Goal: Information Seeking & Learning: Learn about a topic

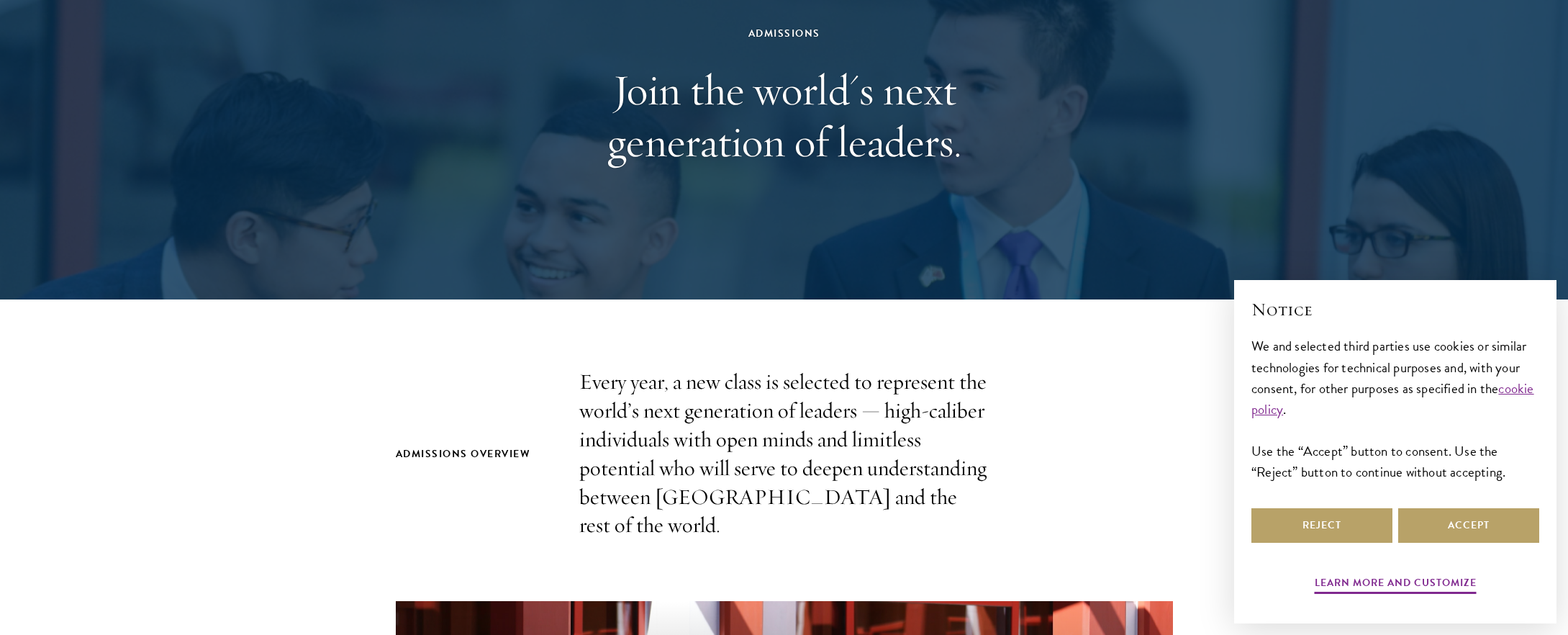
scroll to position [279, 0]
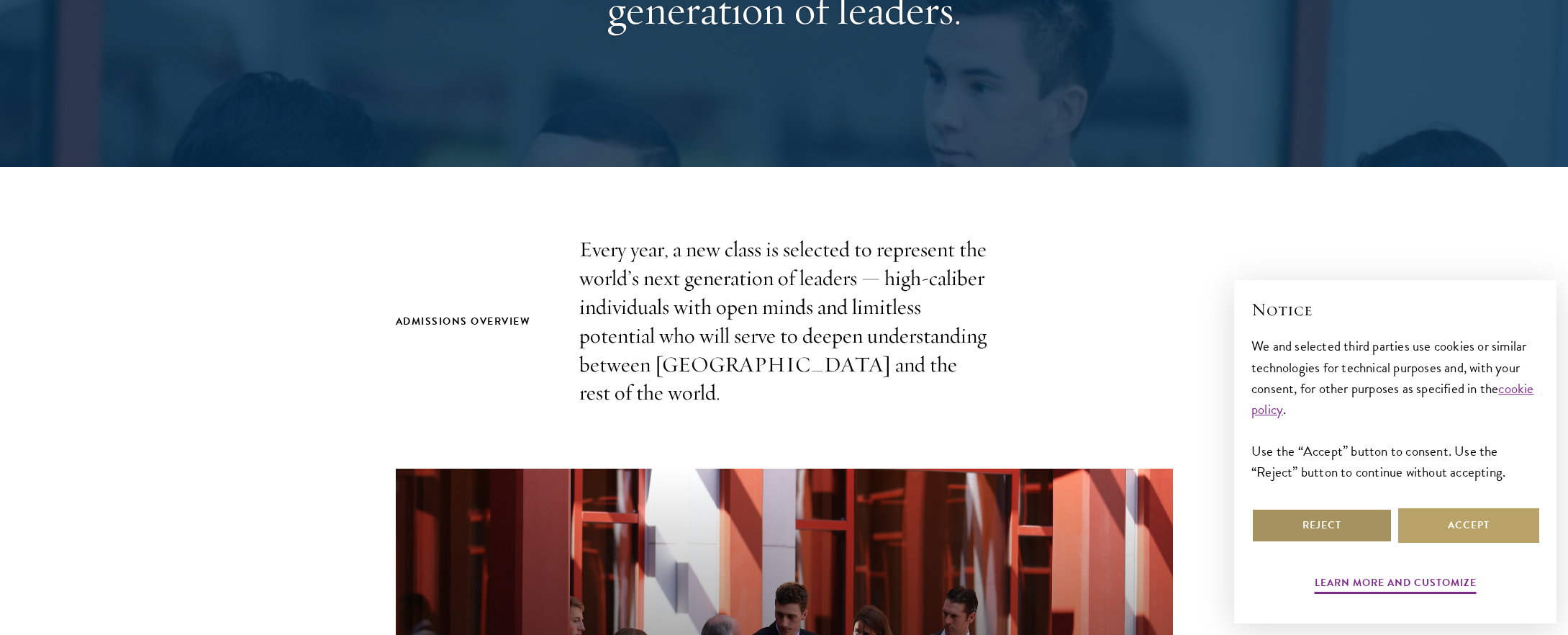
click at [1294, 534] on button "Reject" at bounding box center [1321, 525] width 141 height 34
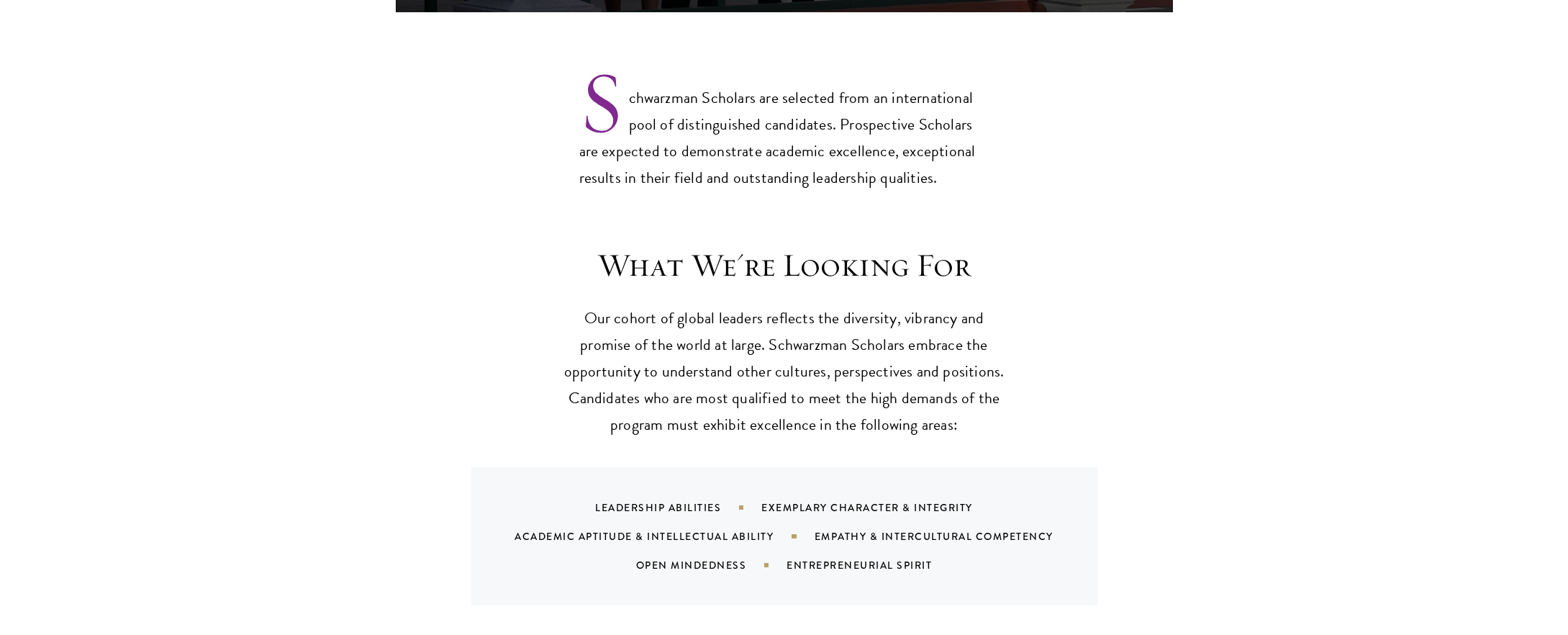
scroll to position [1174, 0]
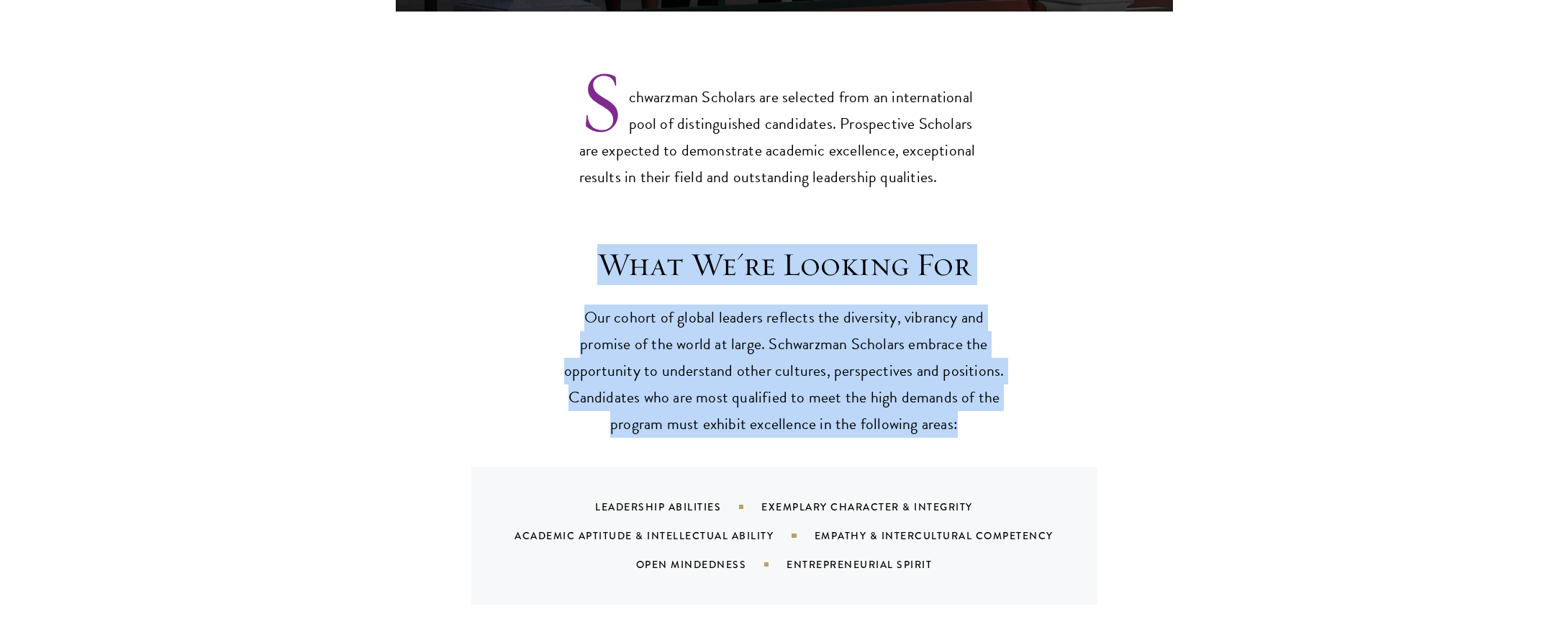
drag, startPoint x: 975, startPoint y: 397, endPoint x: 587, endPoint y: 232, distance: 421.6
click at [587, 245] on header "What We're Looking For Our cohort of global leaders reflects the diversity, vib…" at bounding box center [784, 342] width 446 height 193
click at [587, 245] on h3 "What We're Looking For" at bounding box center [784, 265] width 446 height 40
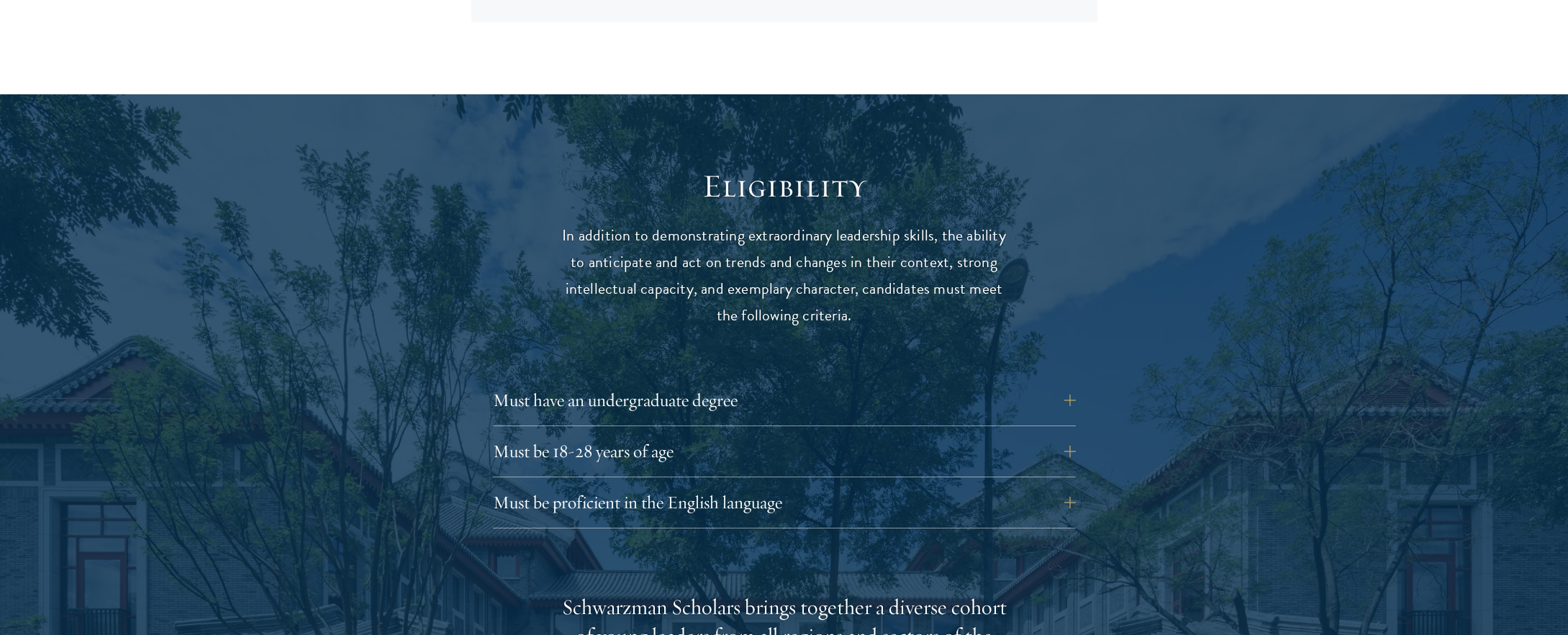
scroll to position [1764, 0]
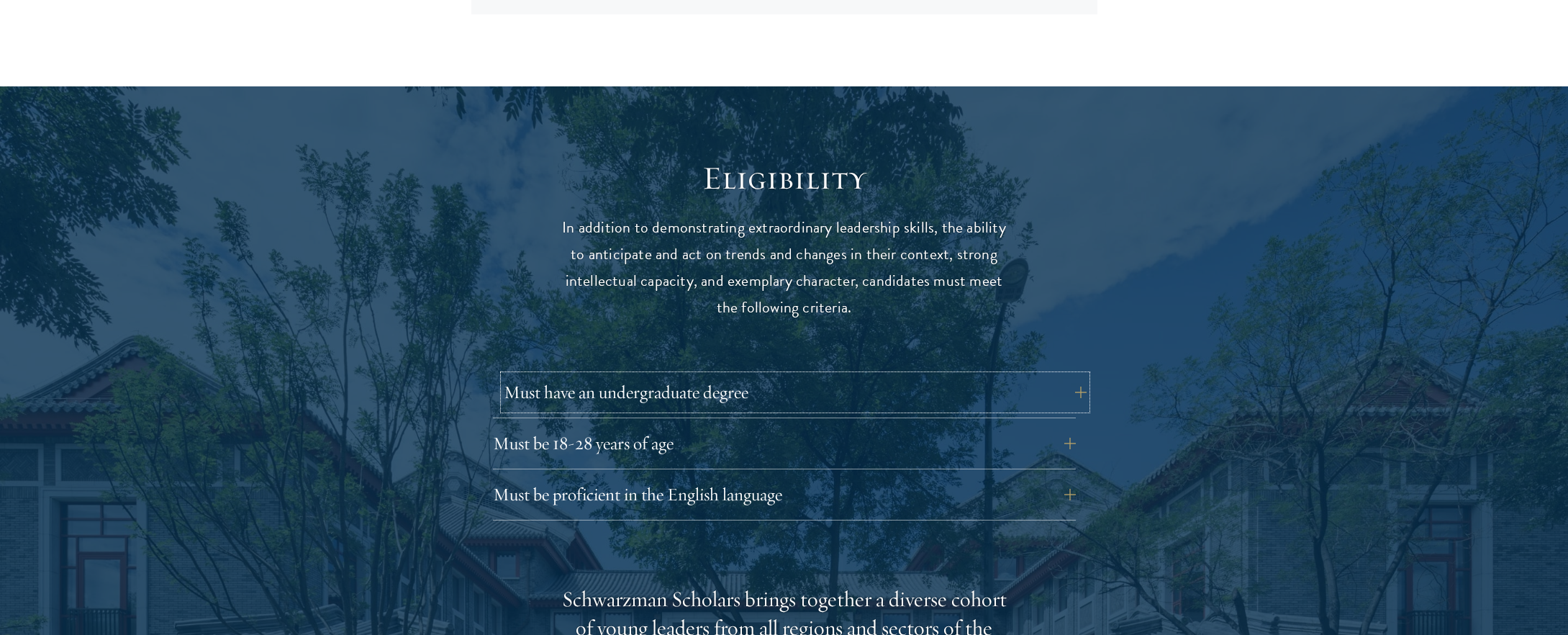
click at [745, 375] on button "Must have an undergraduate degree" at bounding box center [795, 392] width 583 height 34
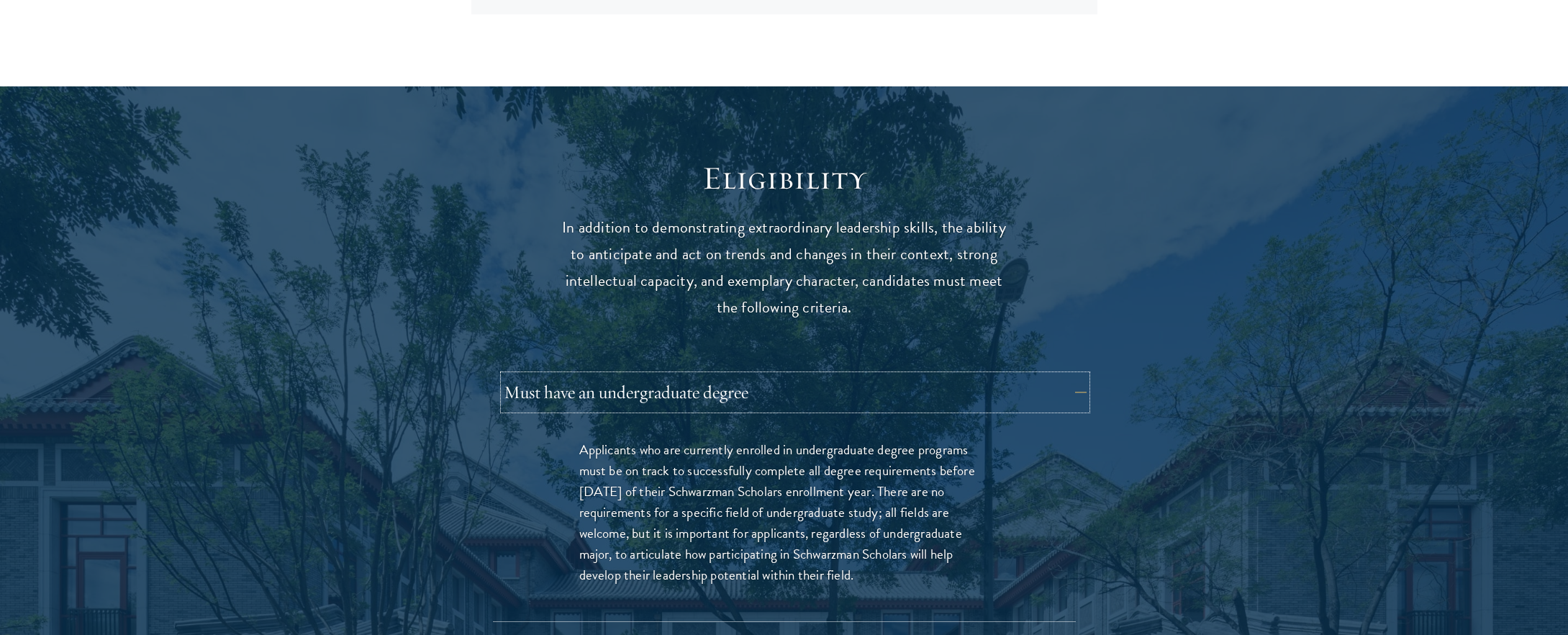
click at [745, 375] on button "Must have an undergraduate degree" at bounding box center [795, 392] width 583 height 34
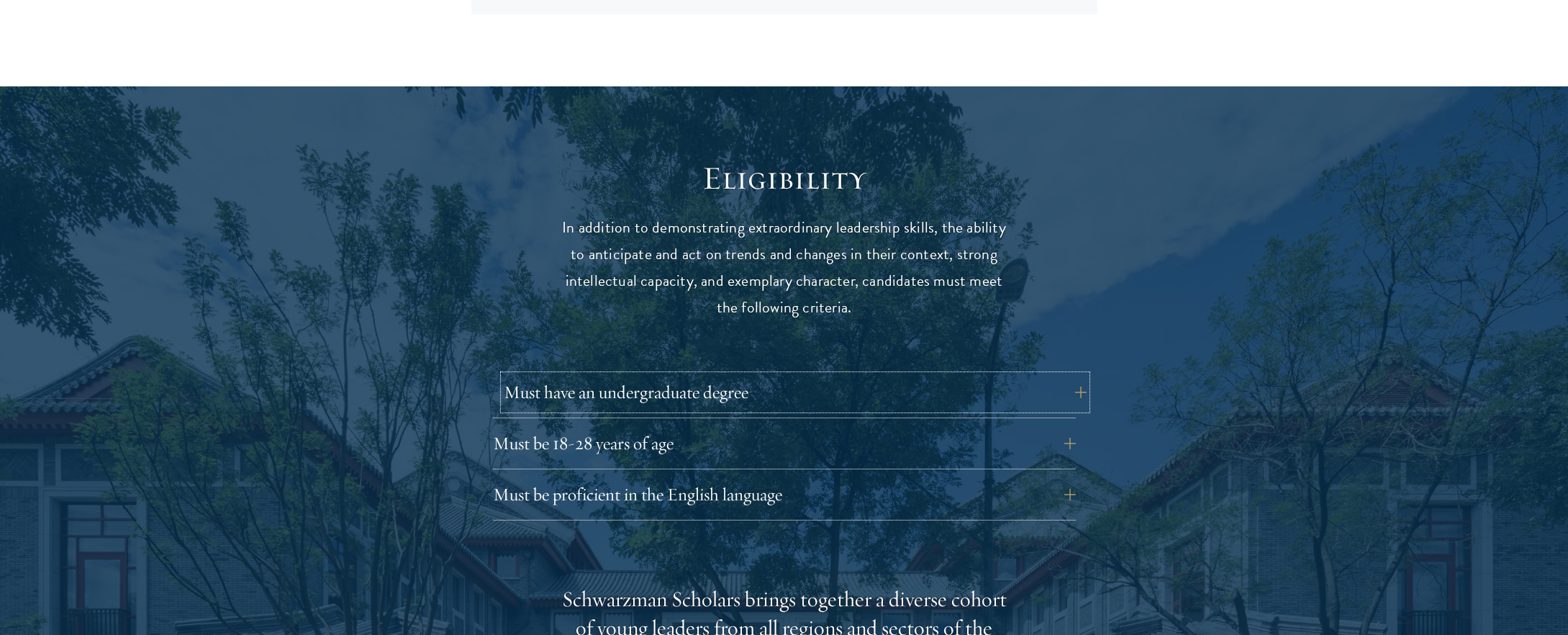
click at [745, 375] on button "Must have an undergraduate degree" at bounding box center [795, 392] width 583 height 34
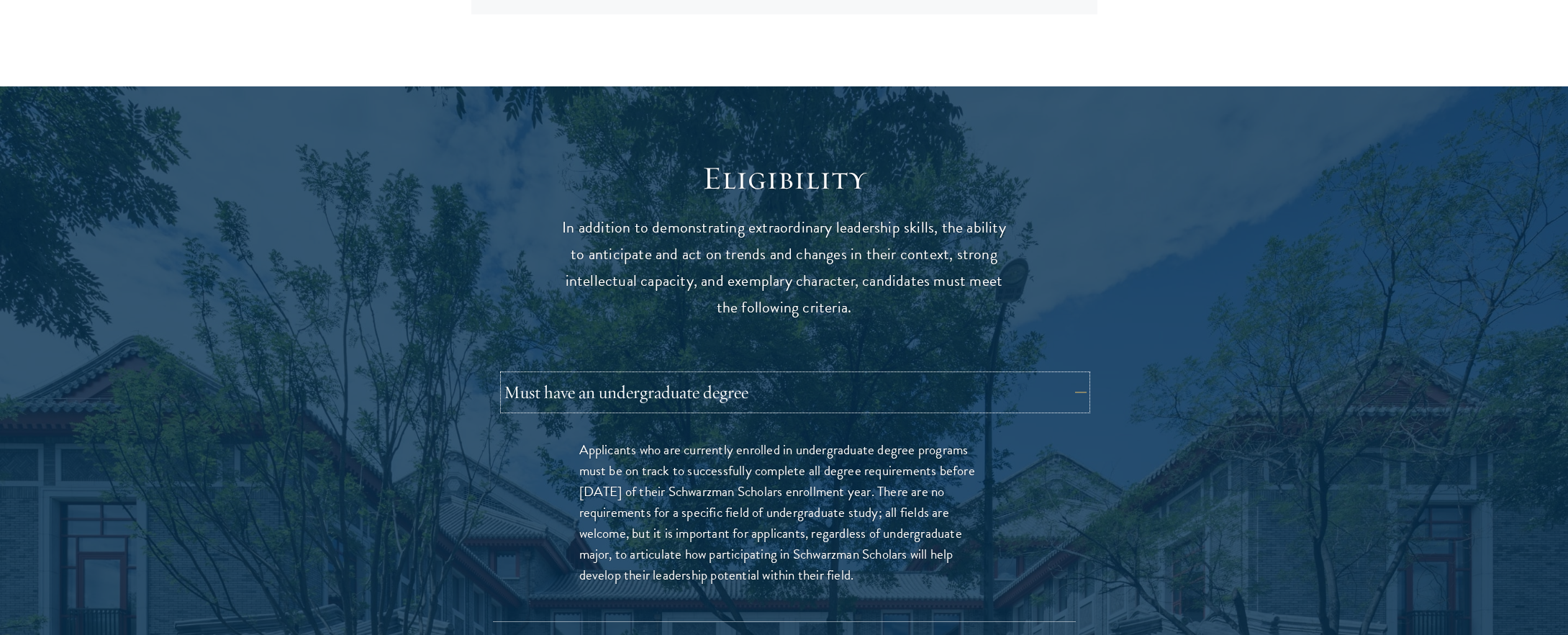
click at [745, 375] on button "Must have an undergraduate degree" at bounding box center [795, 392] width 583 height 34
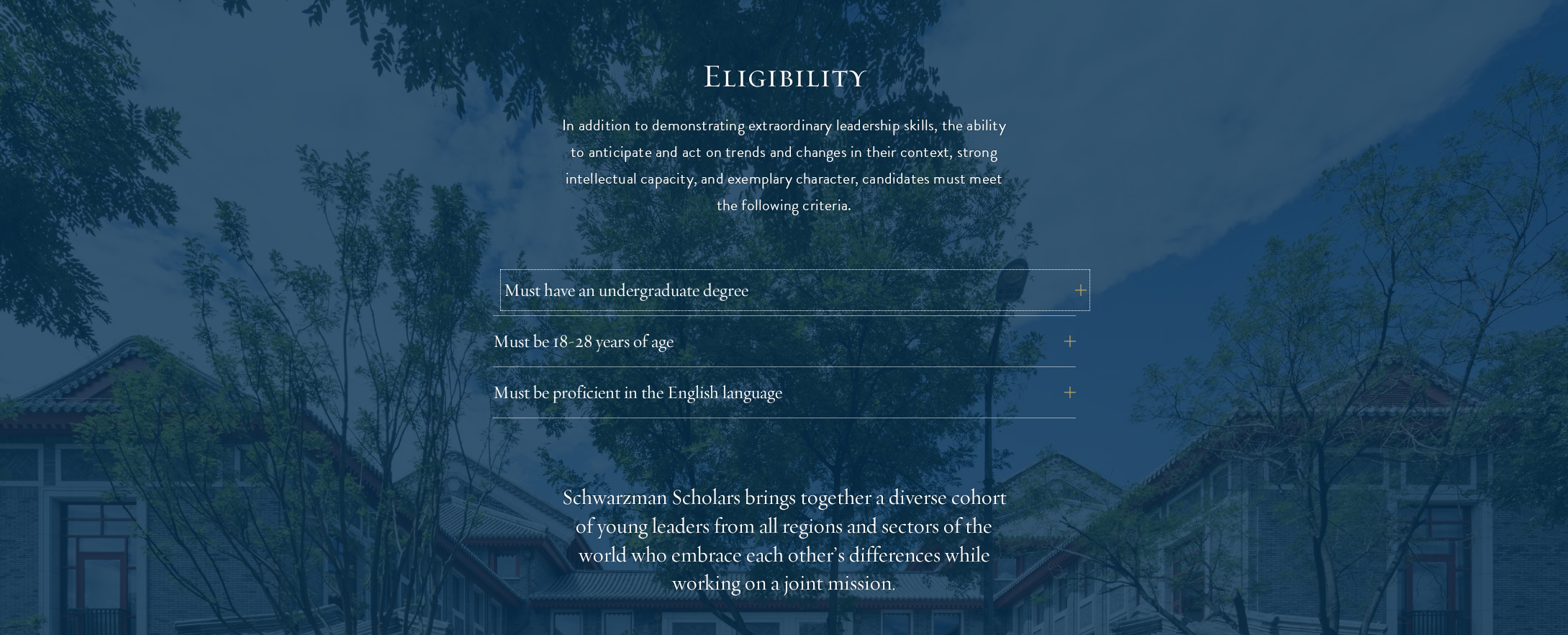
scroll to position [1878, 0]
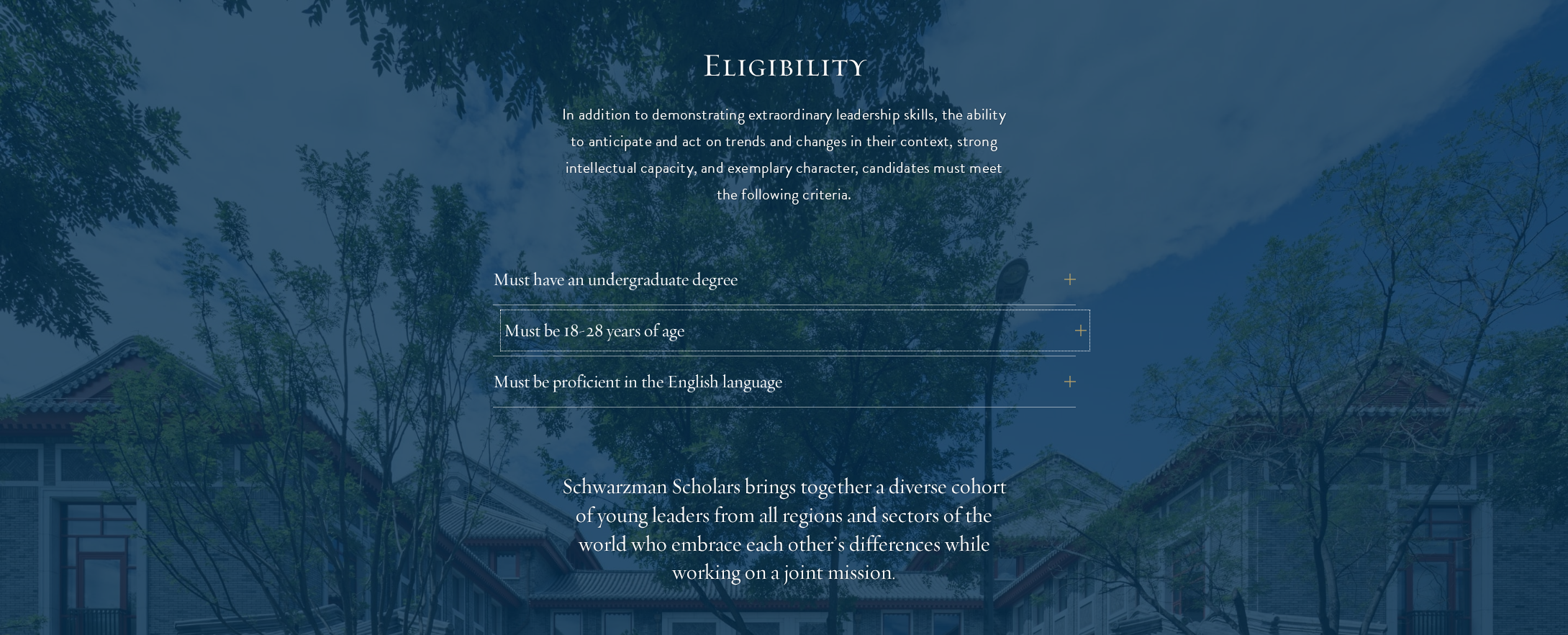
click at [760, 313] on button "Must be 18-28 years of age" at bounding box center [795, 330] width 583 height 34
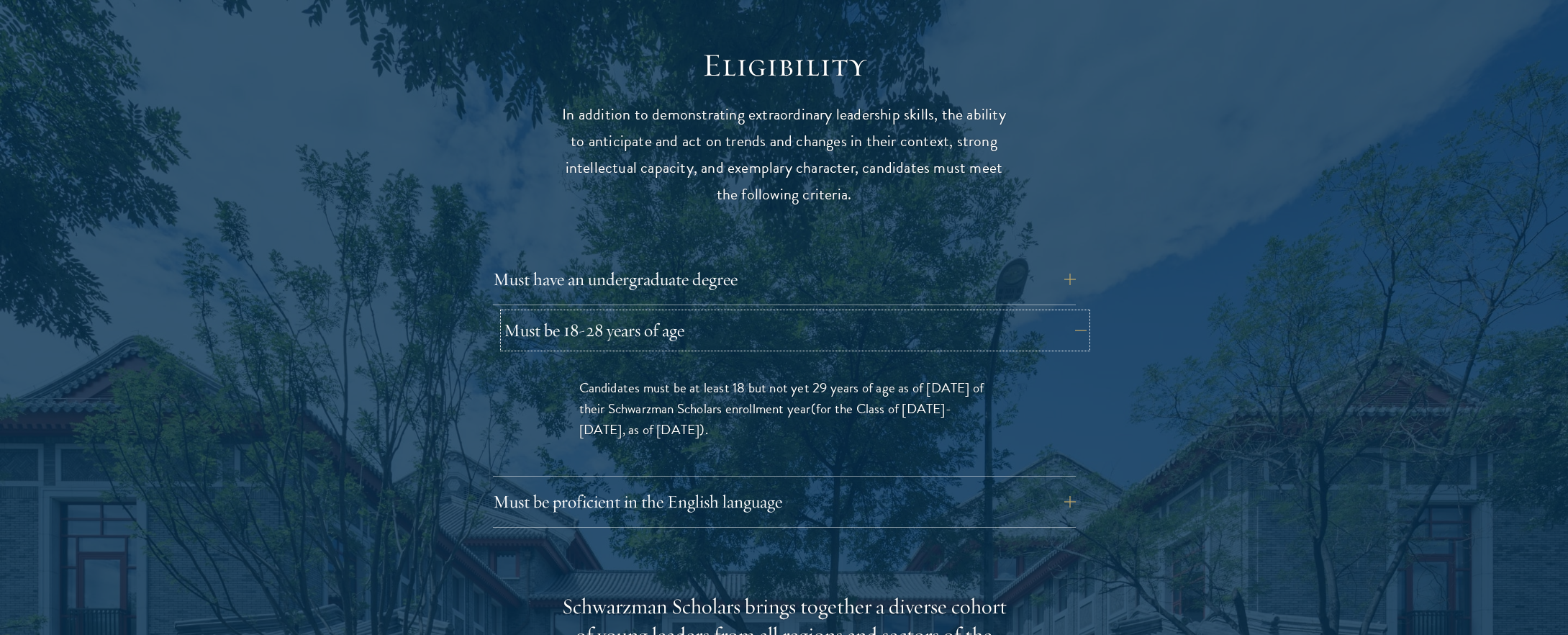
click at [760, 313] on button "Must be 18-28 years of age" at bounding box center [795, 330] width 583 height 34
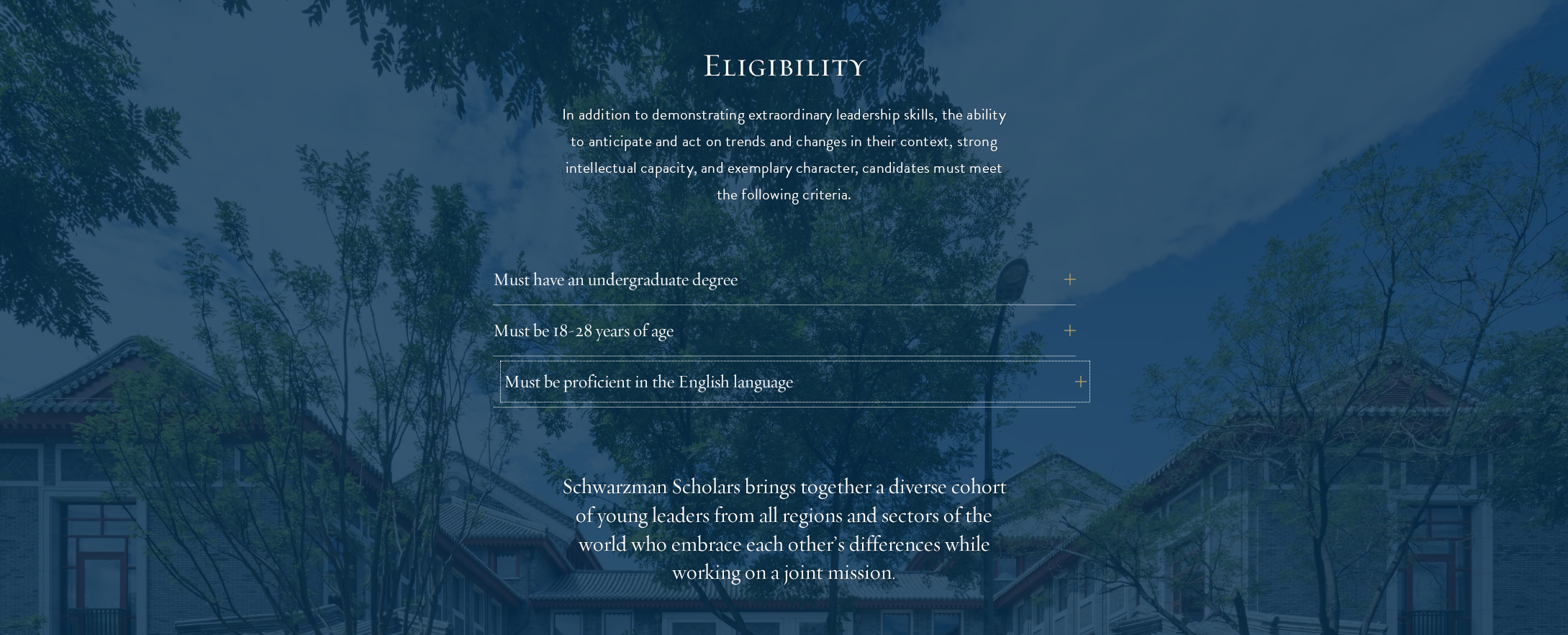
click at [772, 364] on button "Must be proficient in the English language" at bounding box center [795, 382] width 583 height 34
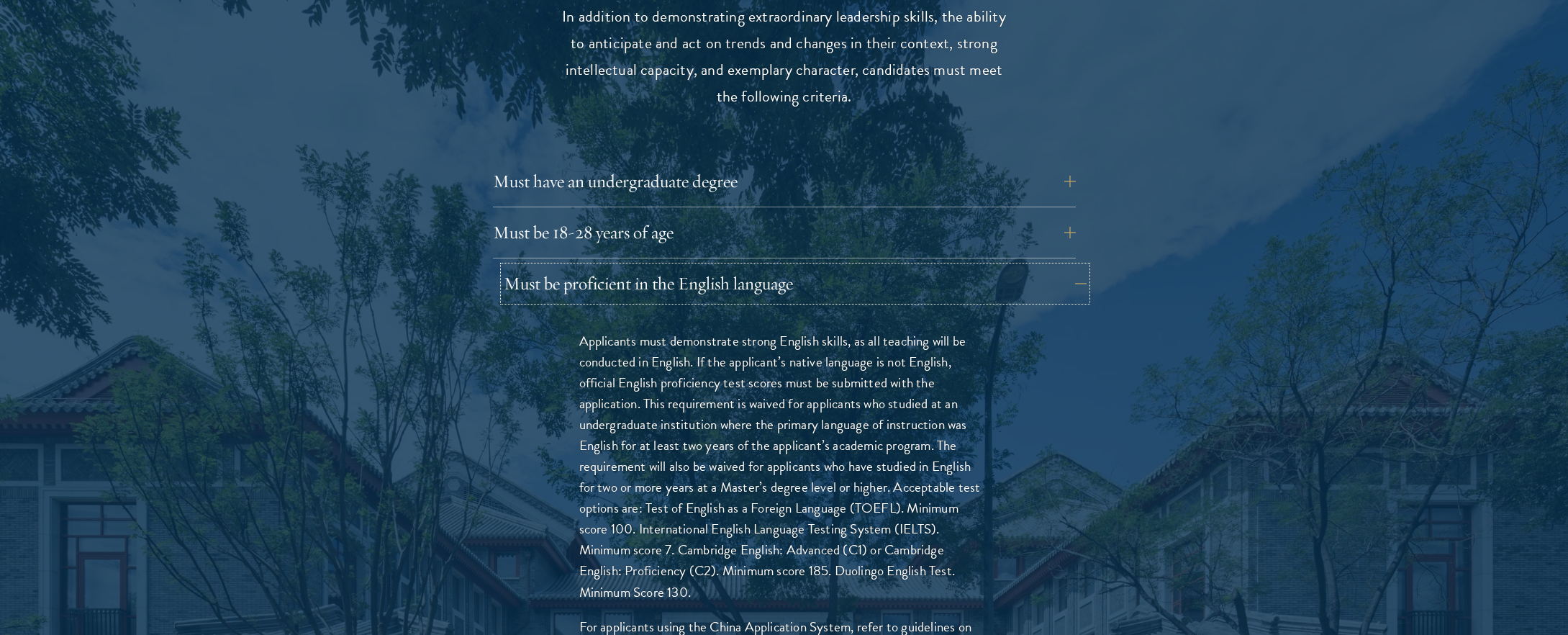
scroll to position [2016, 0]
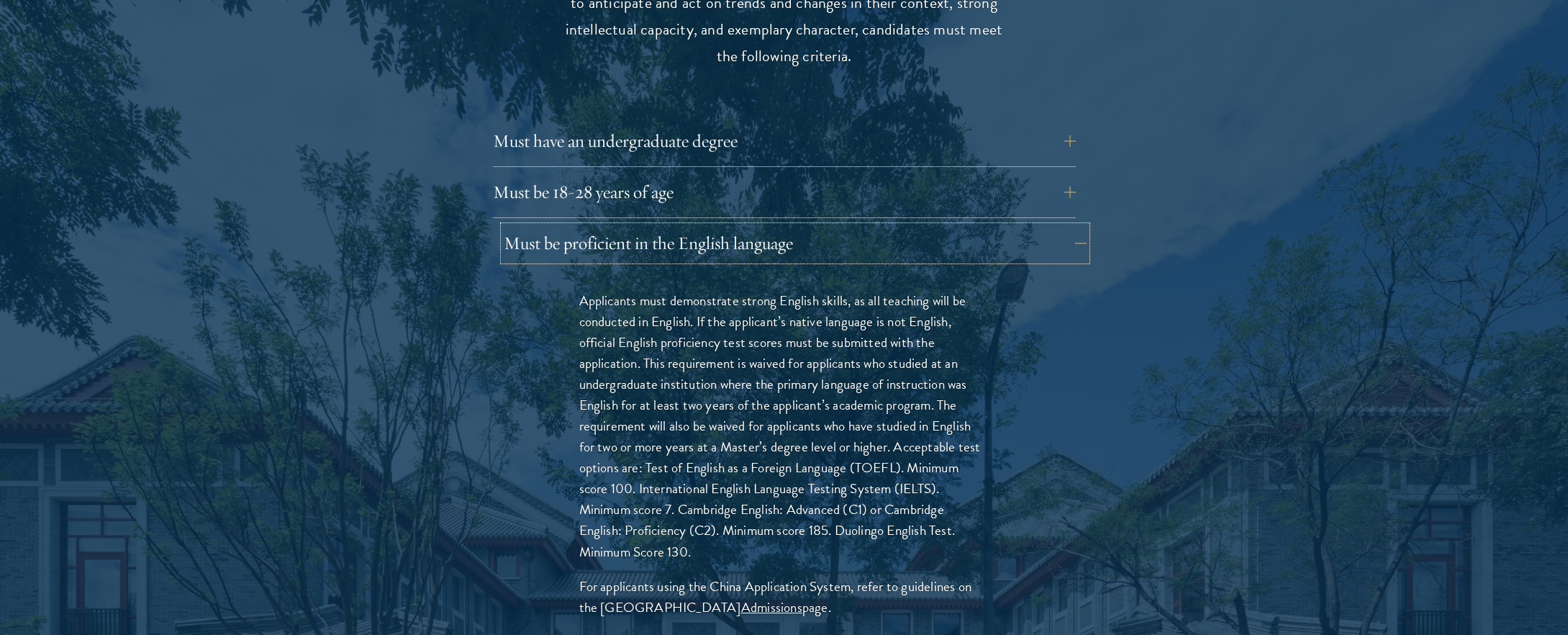
click at [854, 226] on button "Must be proficient in the English language" at bounding box center [795, 244] width 583 height 34
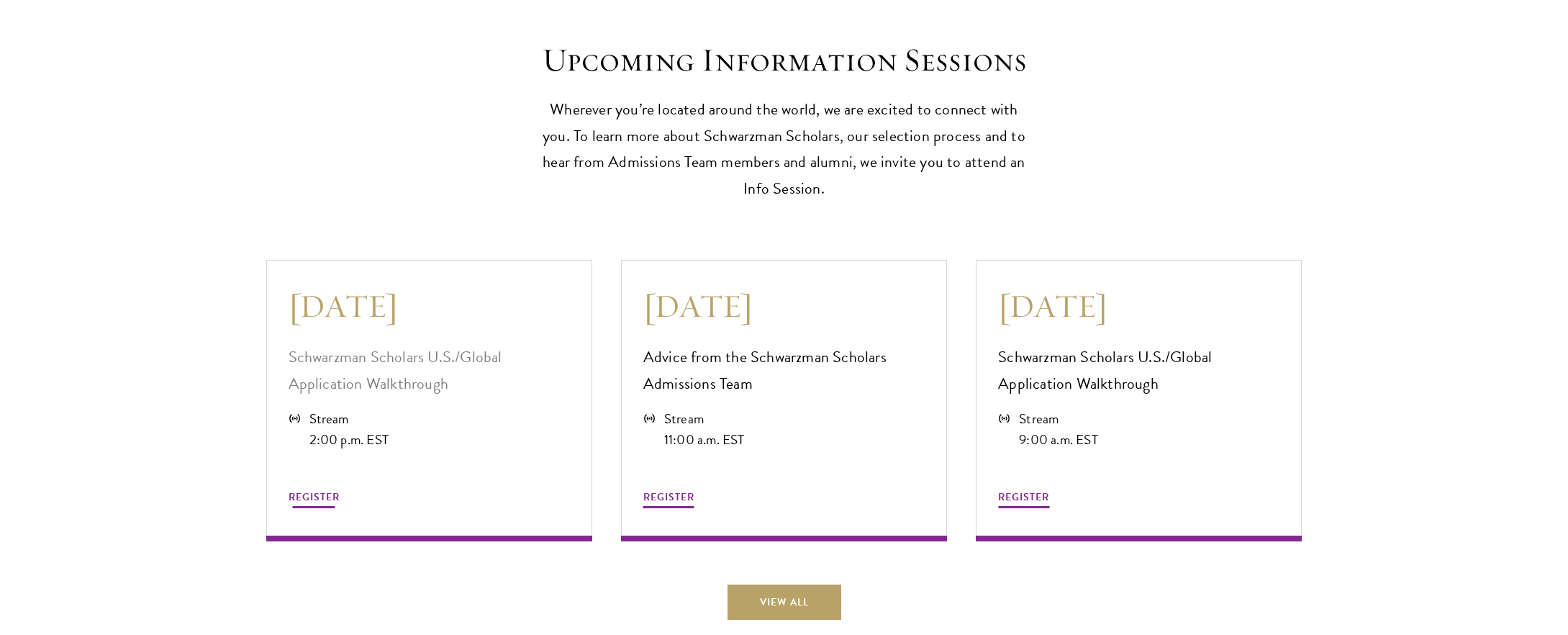
scroll to position [3795, 0]
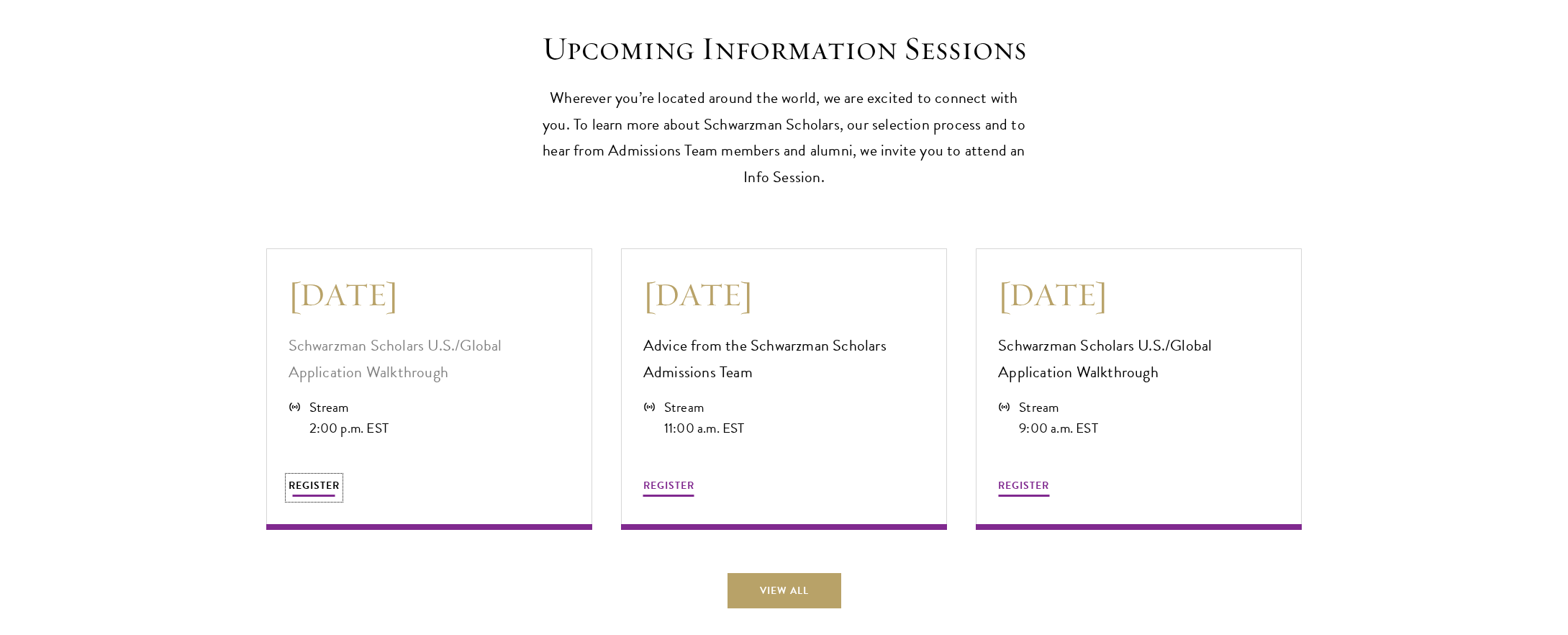
click at [326, 479] on span "REGISTER" at bounding box center [314, 485] width 51 height 16
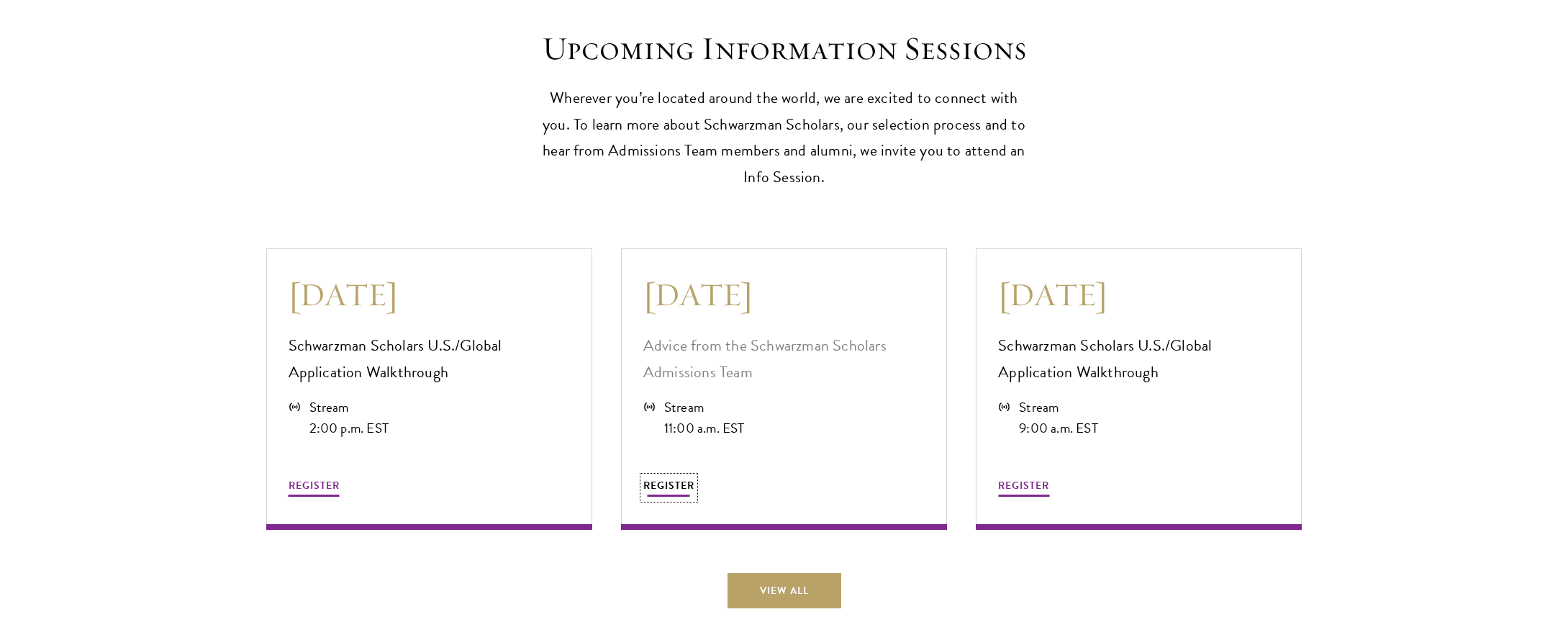
click at [679, 478] on span "REGISTER" at bounding box center [669, 485] width 51 height 16
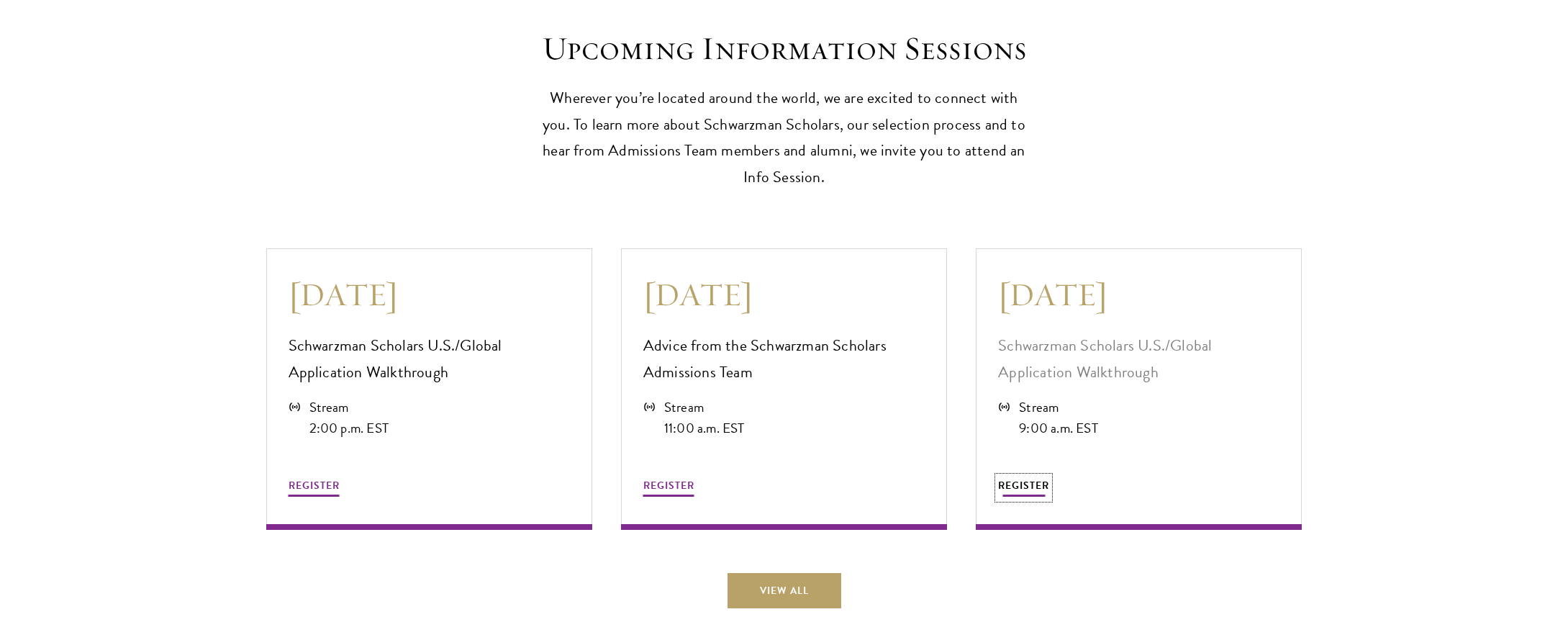
click at [1019, 480] on span "REGISTER" at bounding box center [1023, 485] width 51 height 16
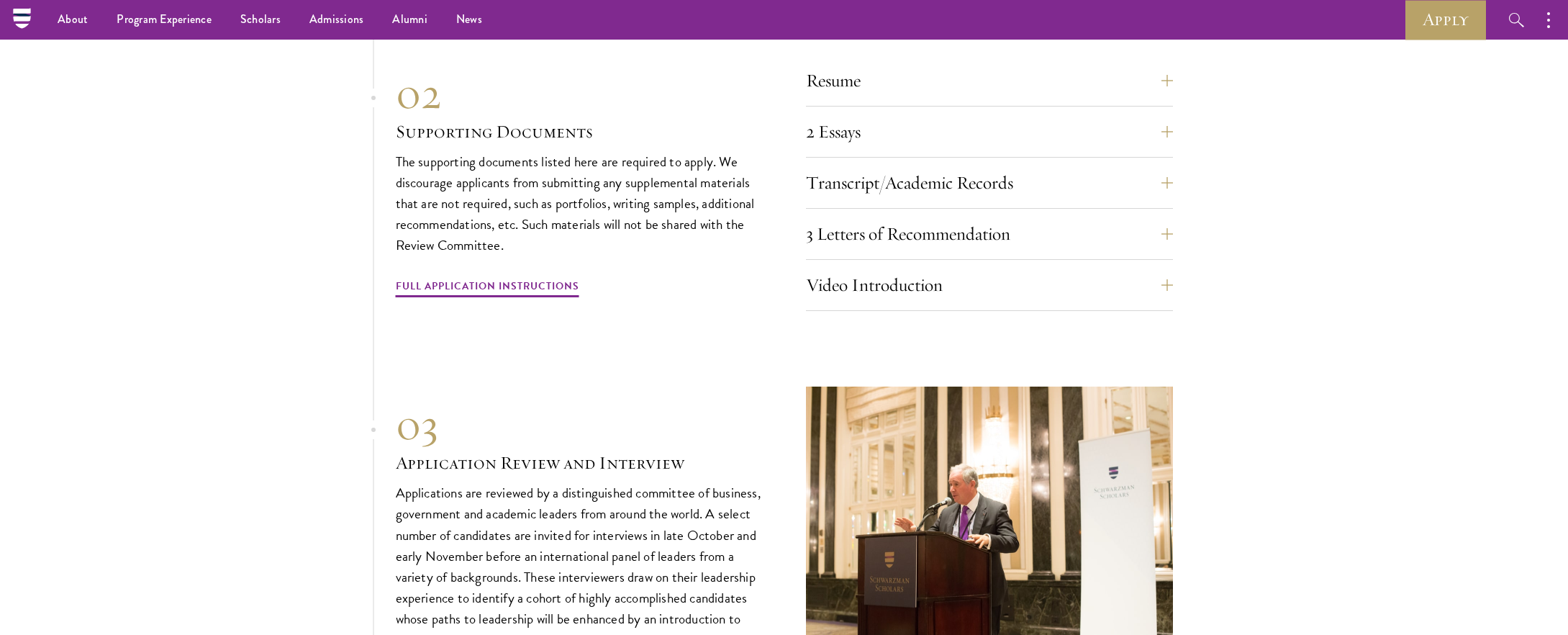
scroll to position [4967, 0]
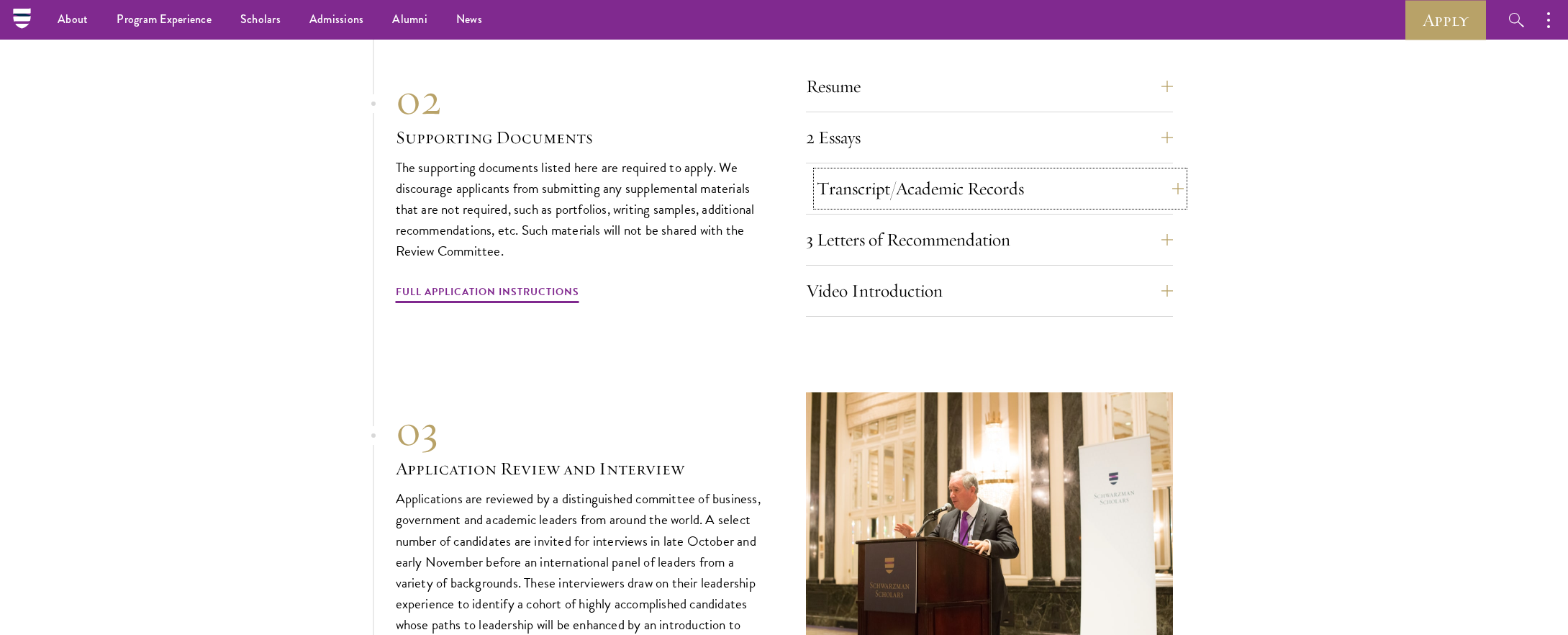
click at [1145, 176] on button "Transcript/Academic Records" at bounding box center [1000, 189] width 367 height 34
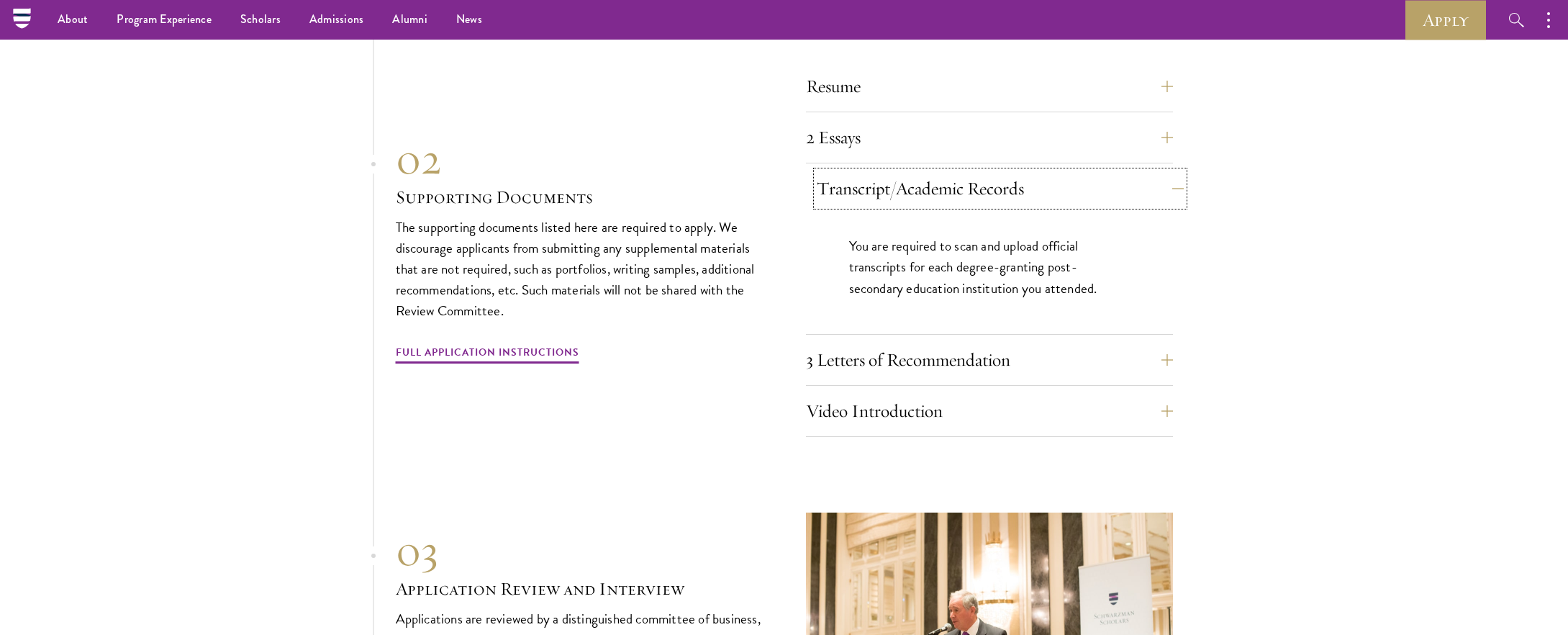
click at [1143, 172] on button "Transcript/Academic Records" at bounding box center [1000, 189] width 367 height 34
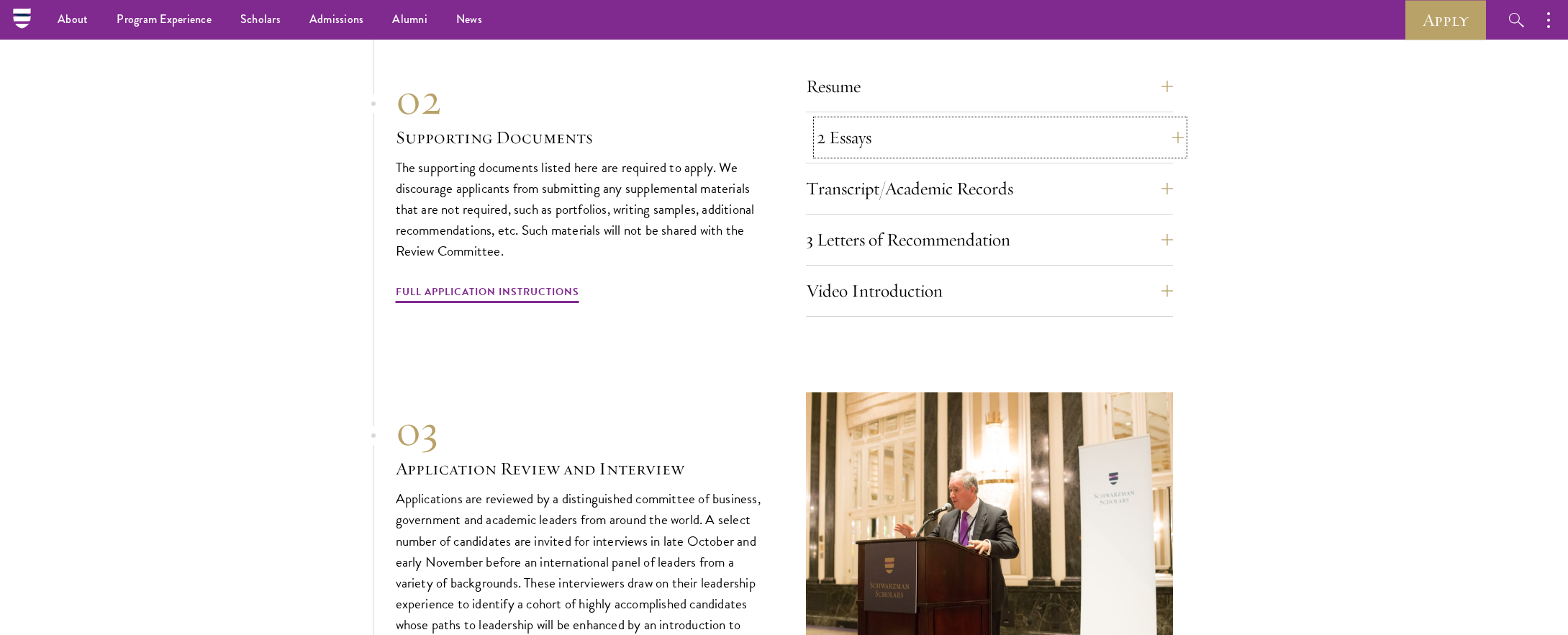
click at [1129, 130] on button "2 Essays" at bounding box center [1000, 137] width 367 height 34
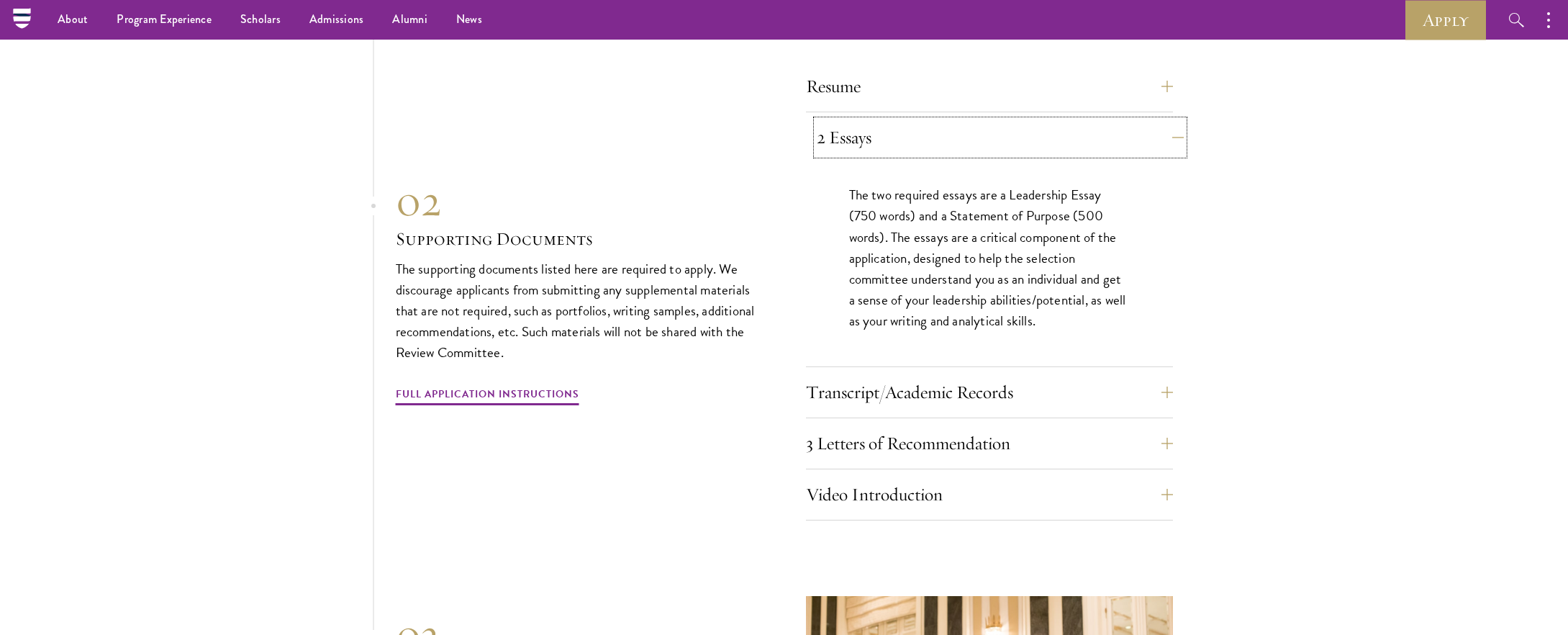
click at [1129, 130] on button "2 Essays" at bounding box center [1000, 137] width 367 height 34
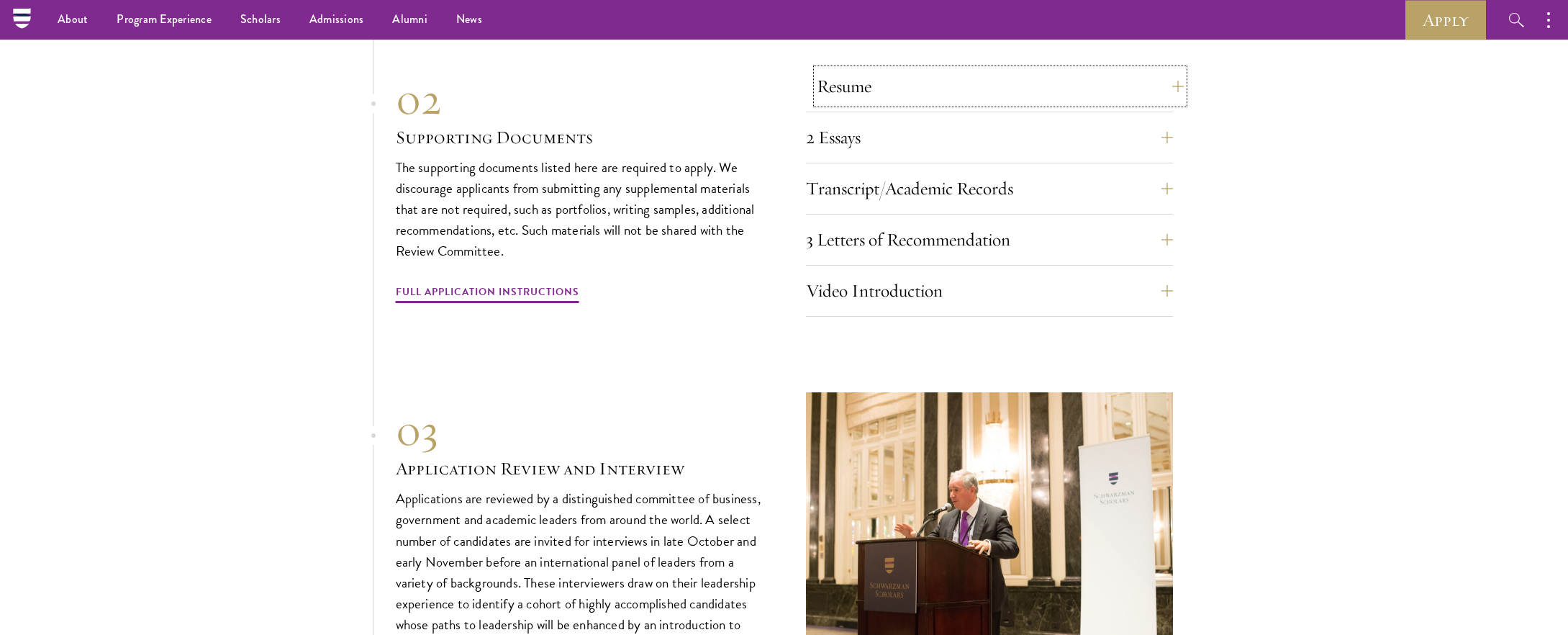
click at [1127, 82] on button "Resume" at bounding box center [1000, 87] width 367 height 34
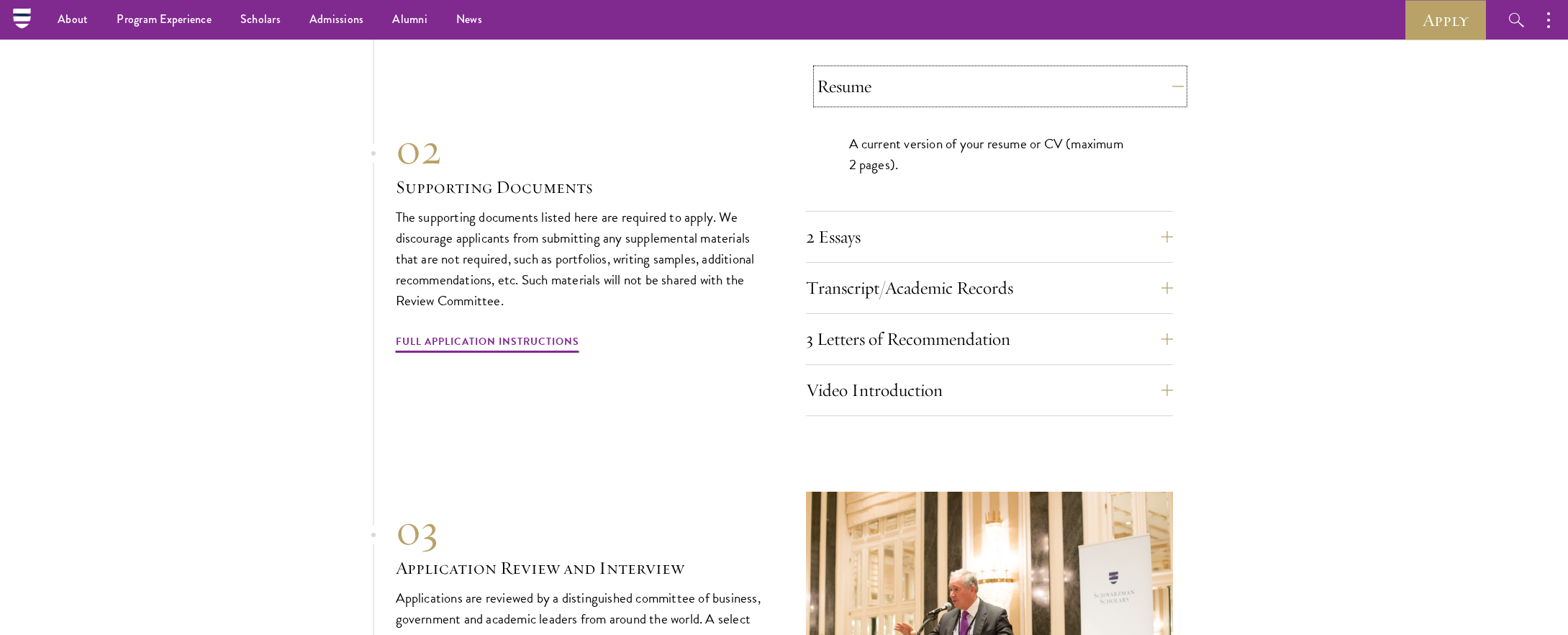
click at [1127, 82] on button "Resume" at bounding box center [1000, 87] width 367 height 34
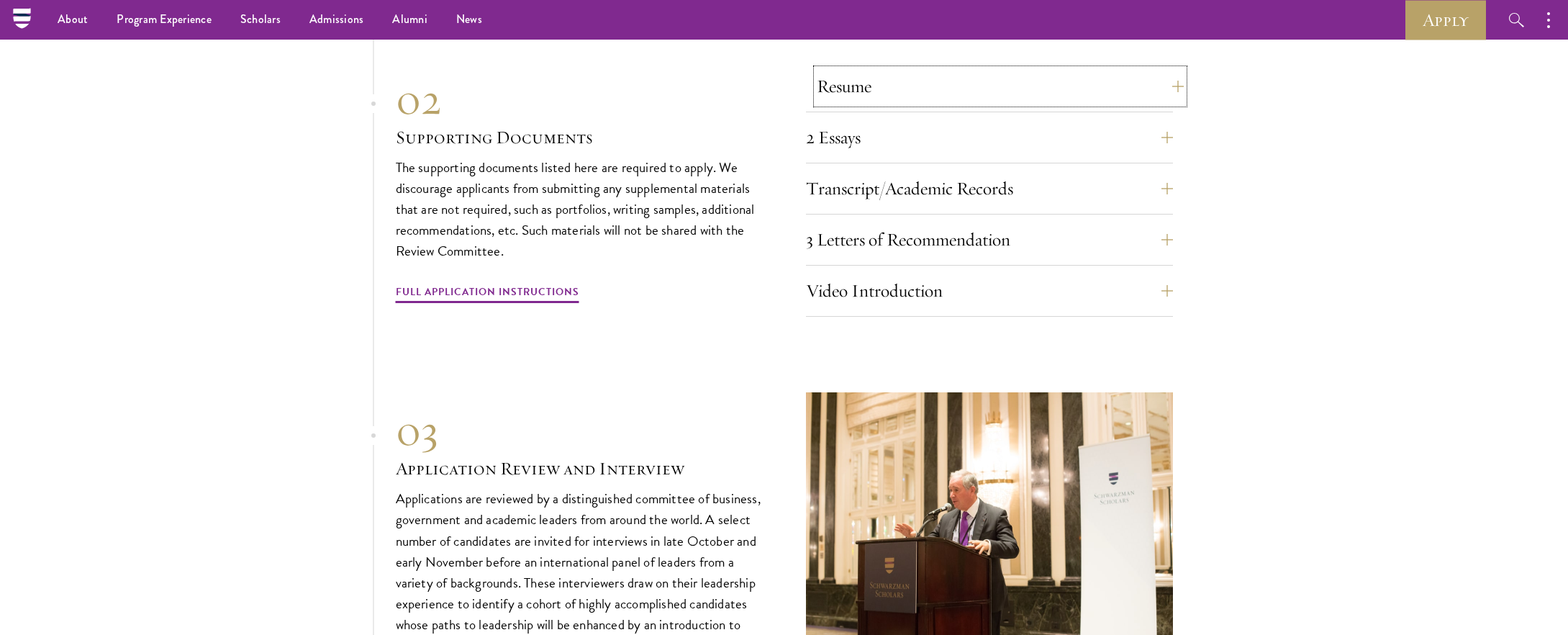
click at [1127, 82] on button "Resume" at bounding box center [1000, 87] width 367 height 34
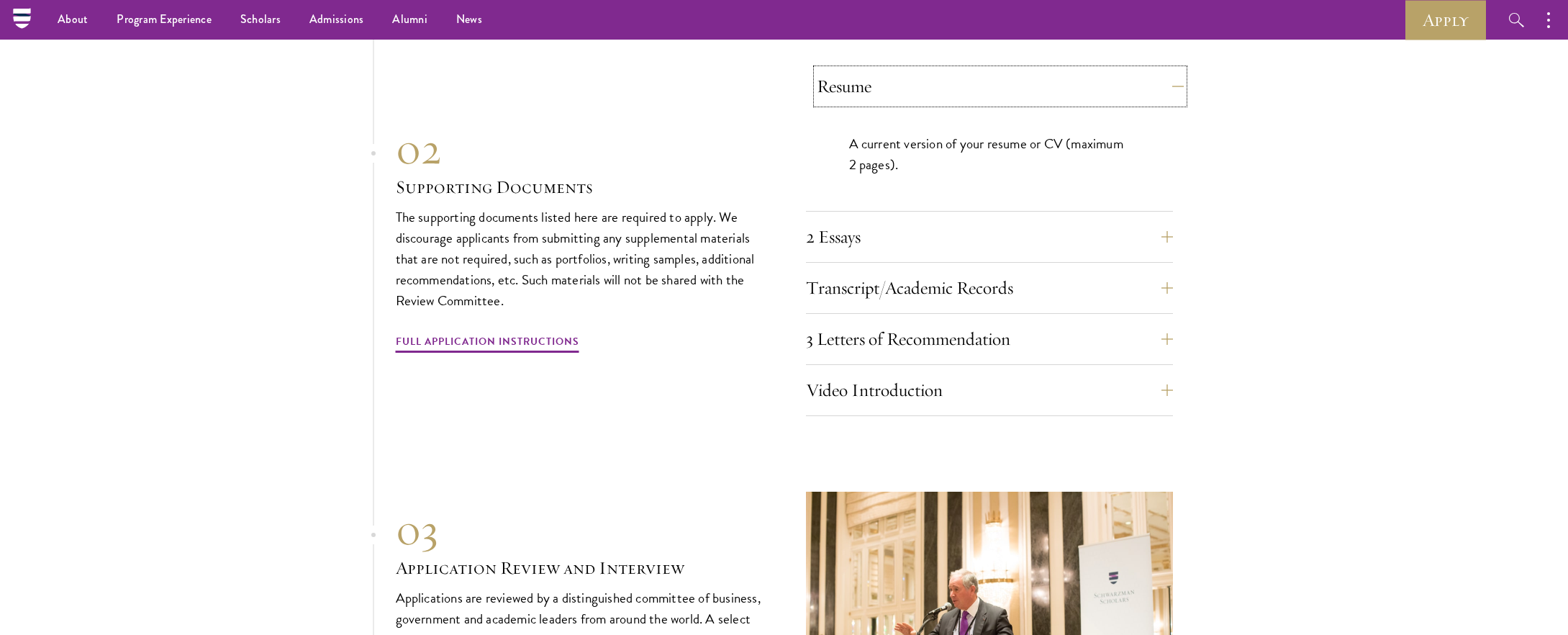
click at [1127, 82] on button "Resume" at bounding box center [1000, 87] width 367 height 34
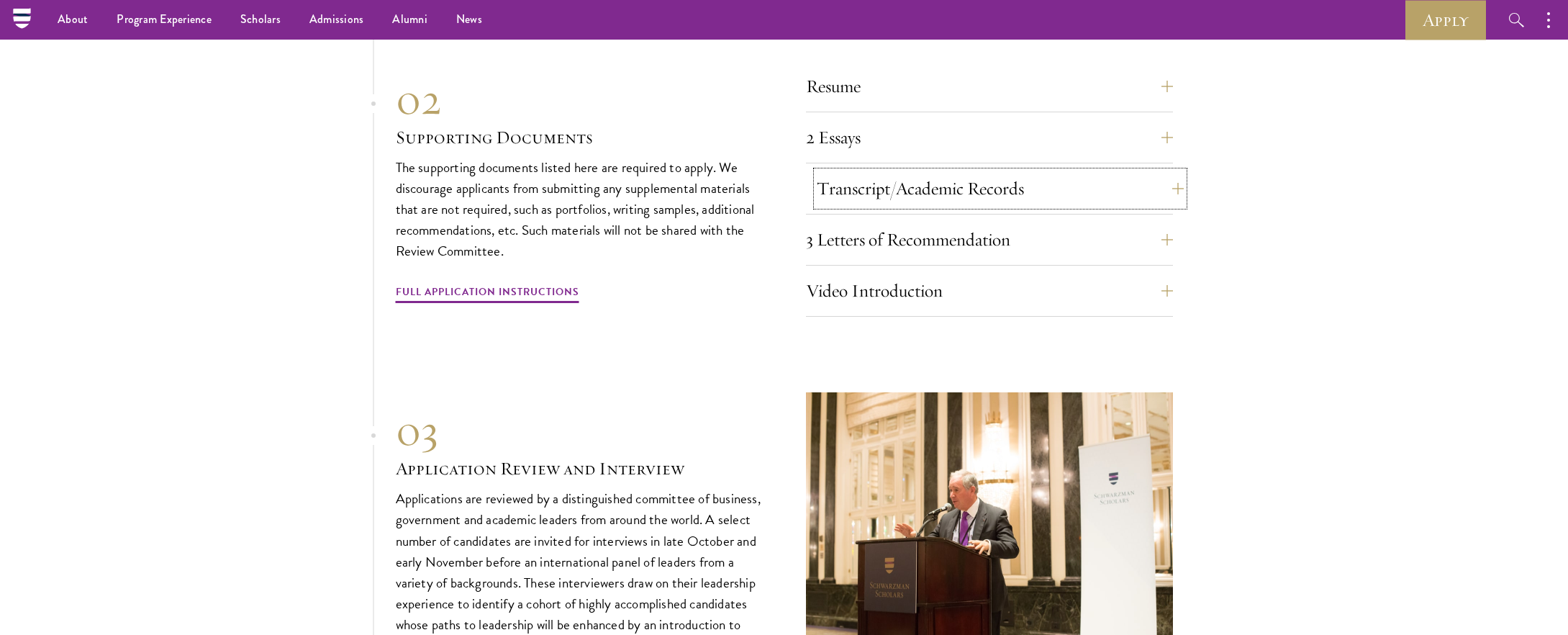
click at [1052, 192] on button "Transcript/Academic Records" at bounding box center [1000, 189] width 367 height 34
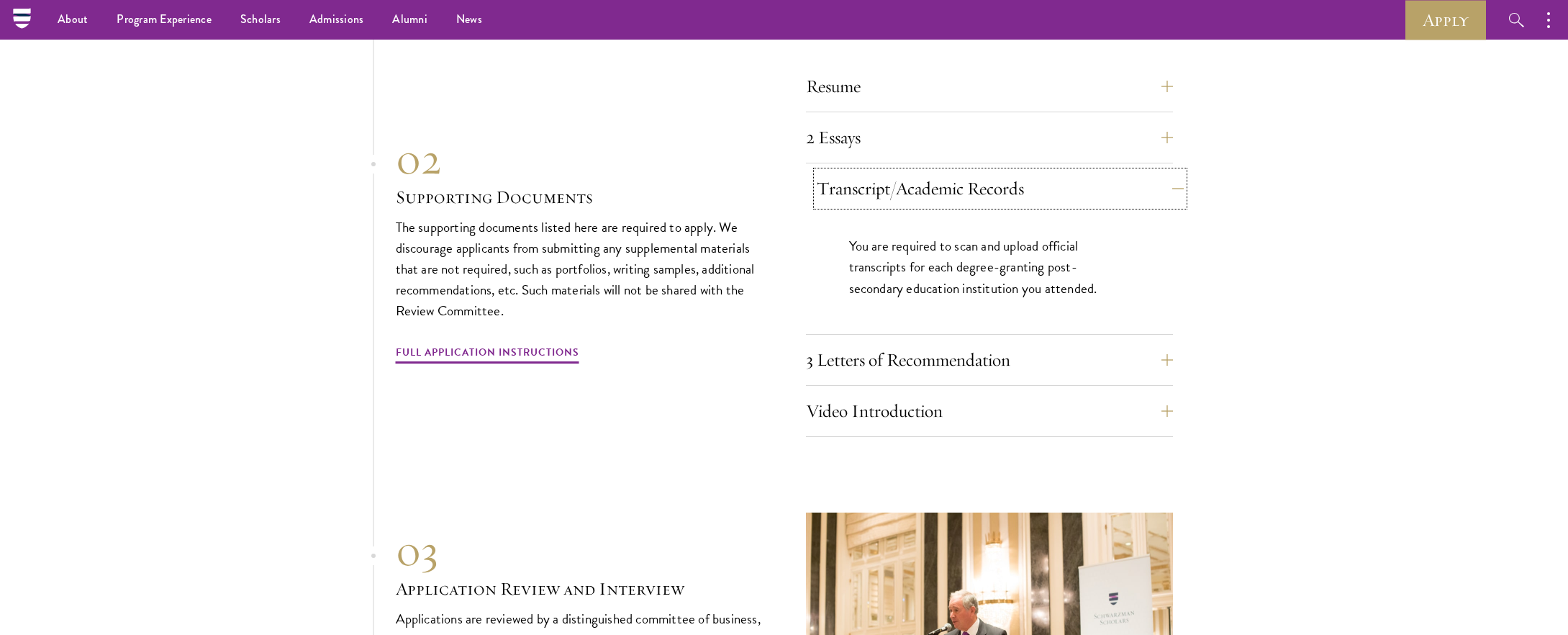
click at [1052, 192] on button "Transcript/Academic Records" at bounding box center [1000, 189] width 367 height 34
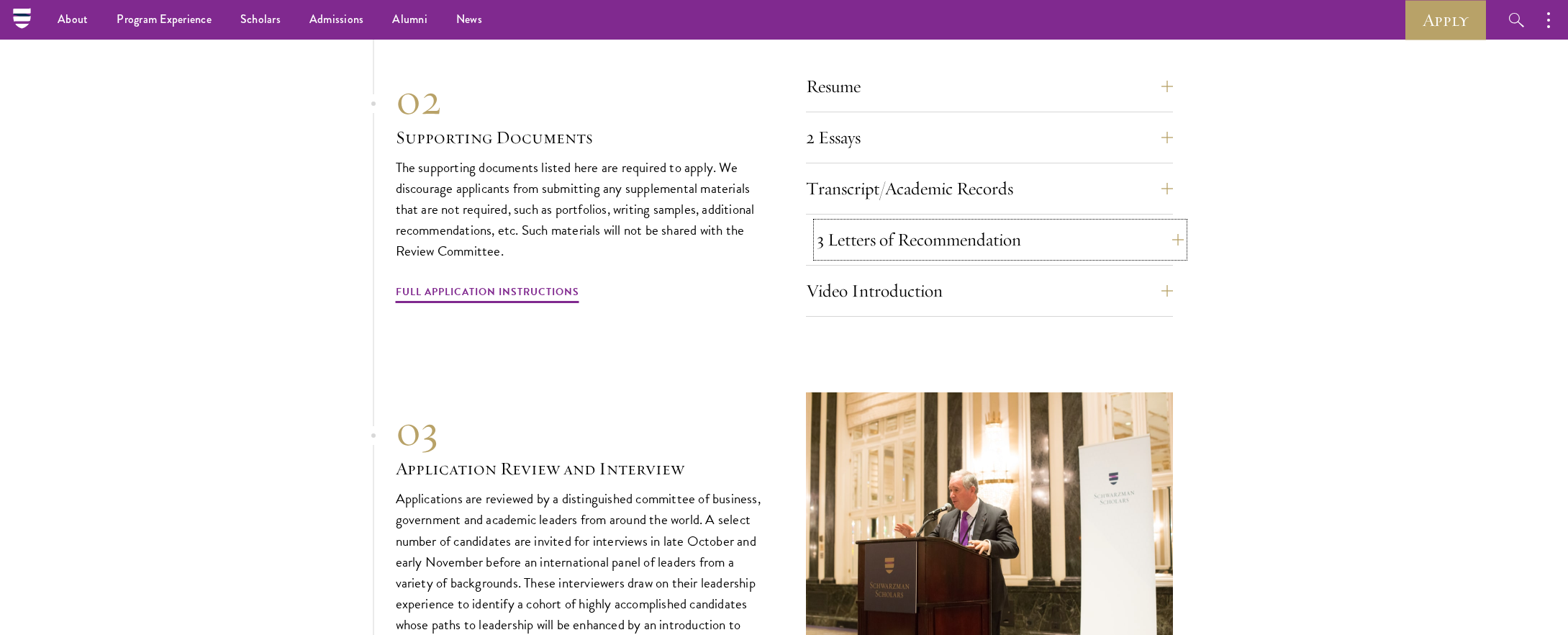
click at [1038, 248] on button "3 Letters of Recommendation" at bounding box center [1000, 239] width 367 height 34
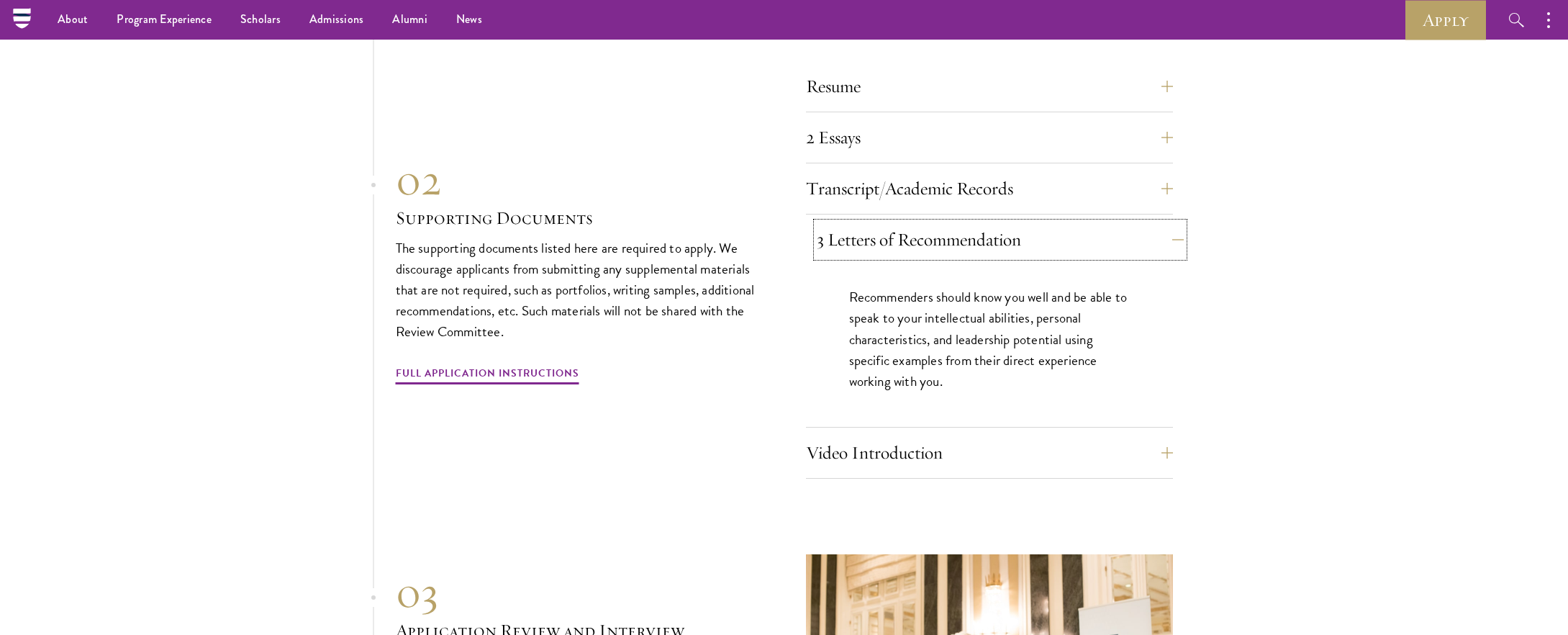
click at [1161, 231] on button "3 Letters of Recommendation" at bounding box center [1000, 239] width 367 height 34
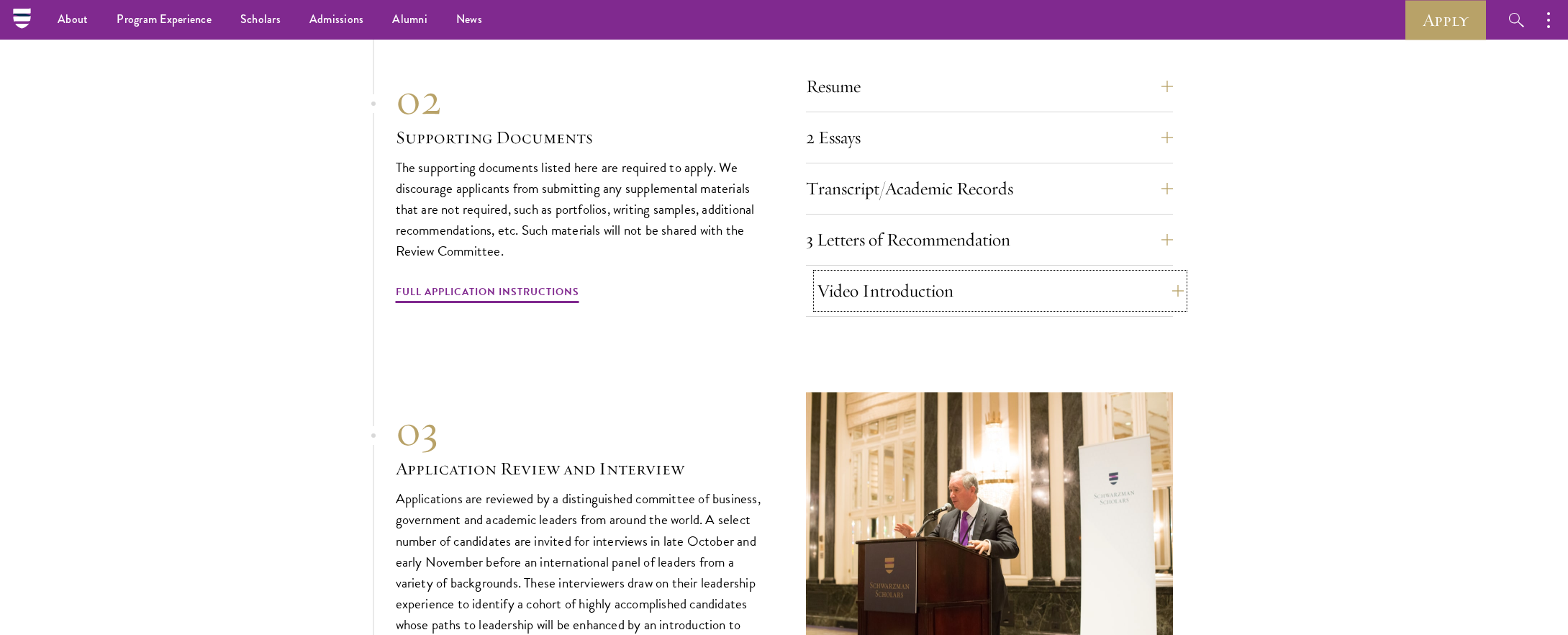
click at [1143, 281] on button "Video Introduction" at bounding box center [1000, 291] width 367 height 34
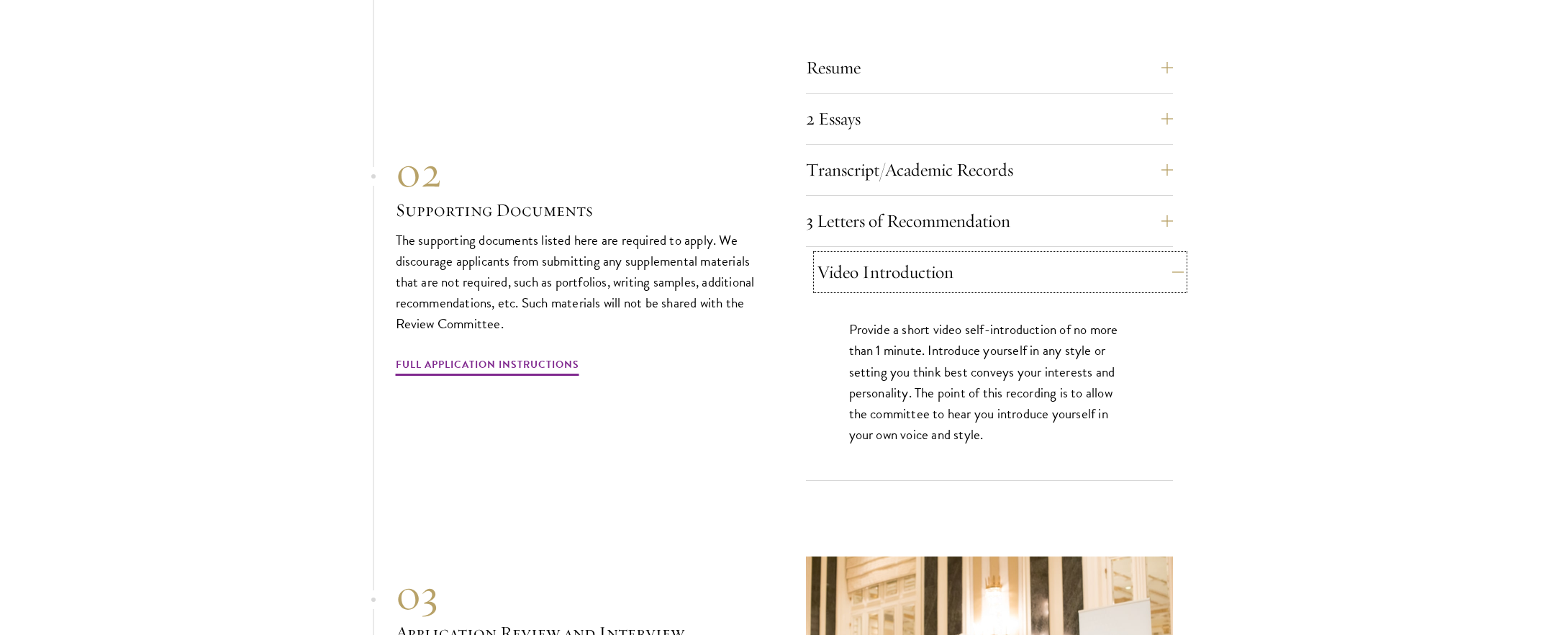
scroll to position [4987, 0]
click at [1165, 263] on button "Video Introduction" at bounding box center [1000, 271] width 367 height 34
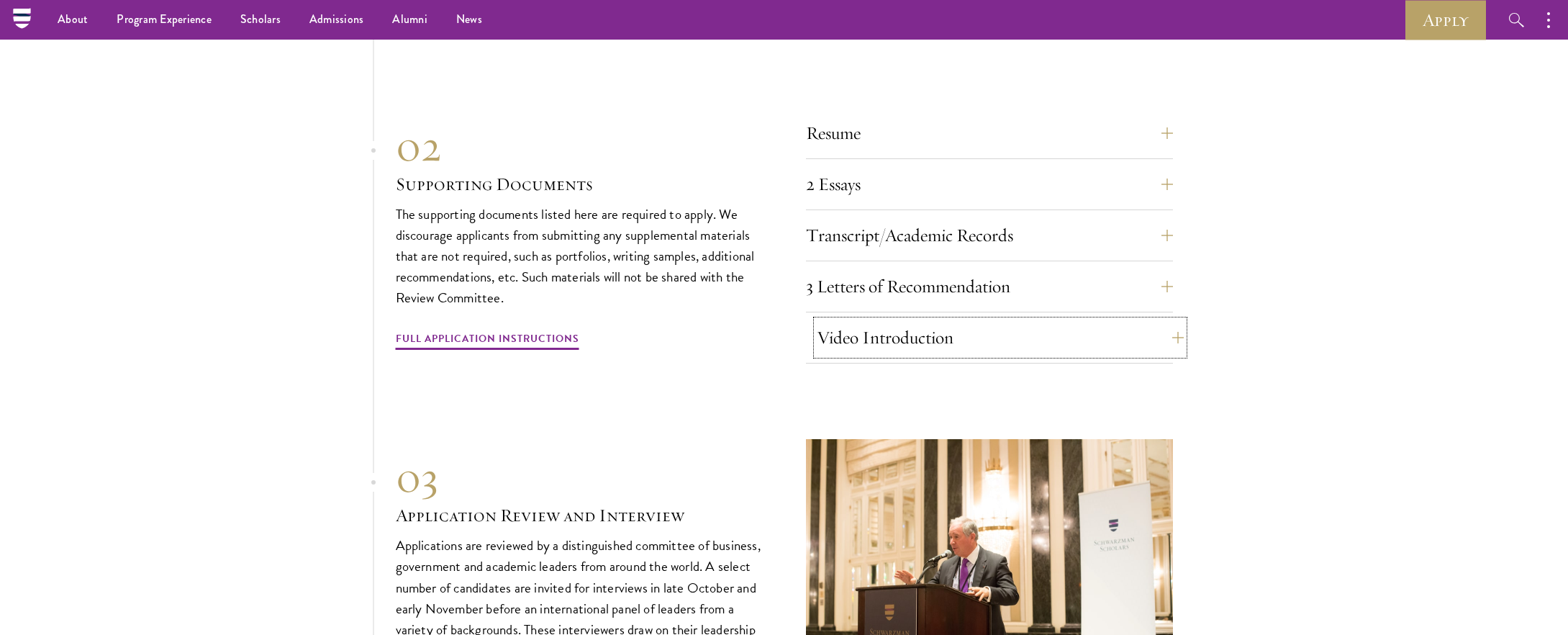
scroll to position [4919, 0]
click at [1236, 241] on section "01 Online Application 01 Online Application The application must be completed o…" at bounding box center [784, 271] width 1568 height 892
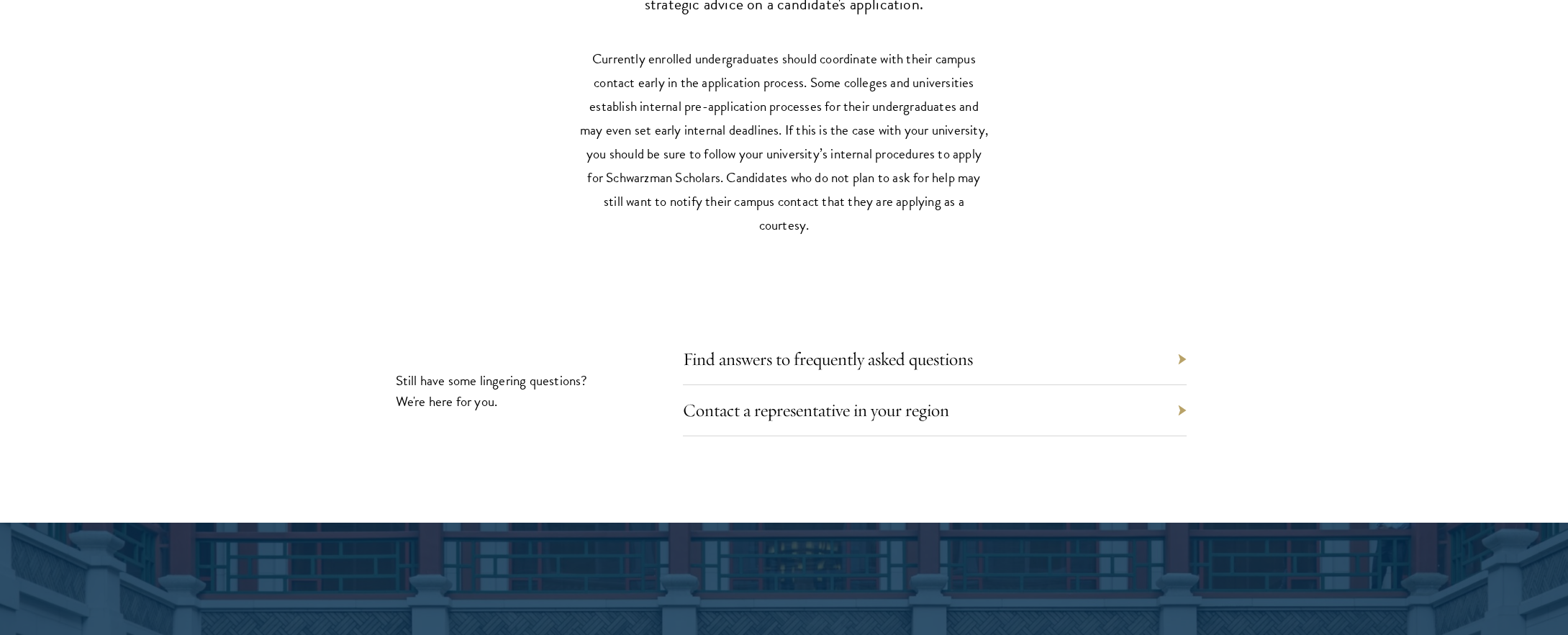
scroll to position [6742, 0]
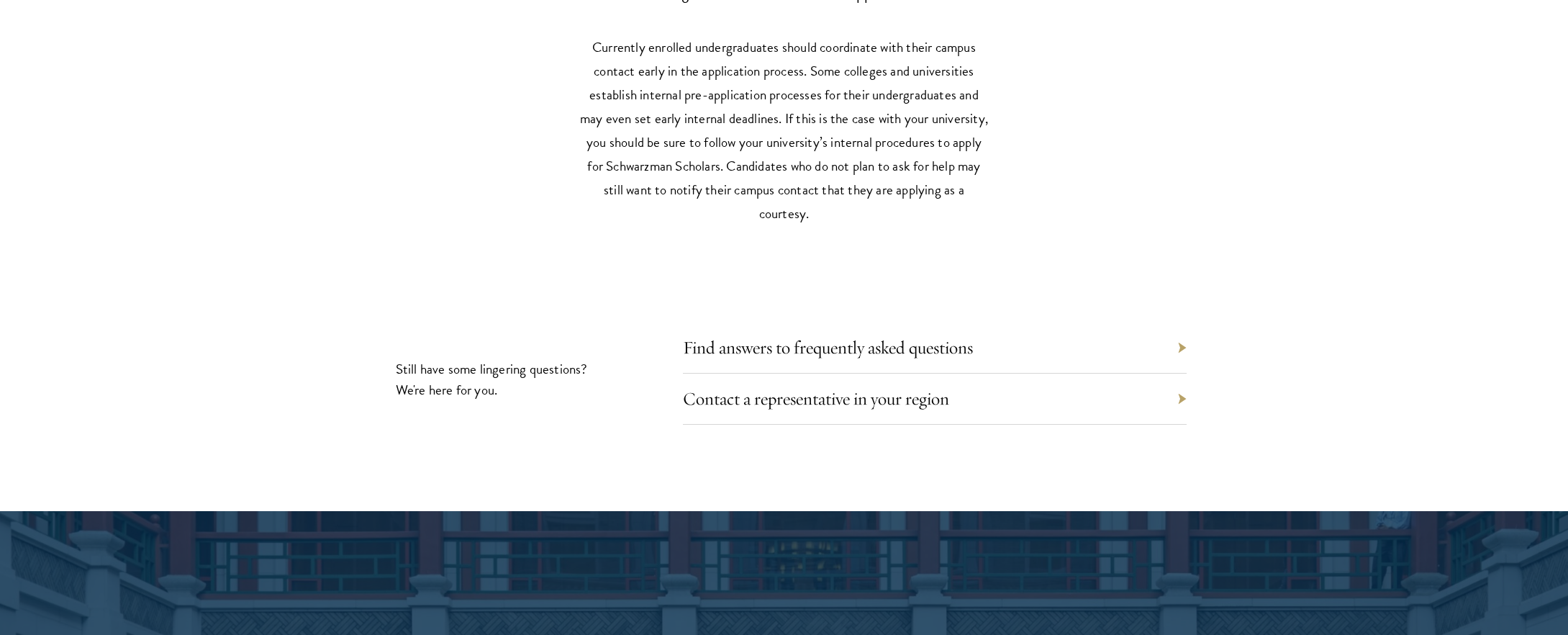
click at [1183, 339] on div "Find answers to frequently asked questions" at bounding box center [934, 348] width 504 height 51
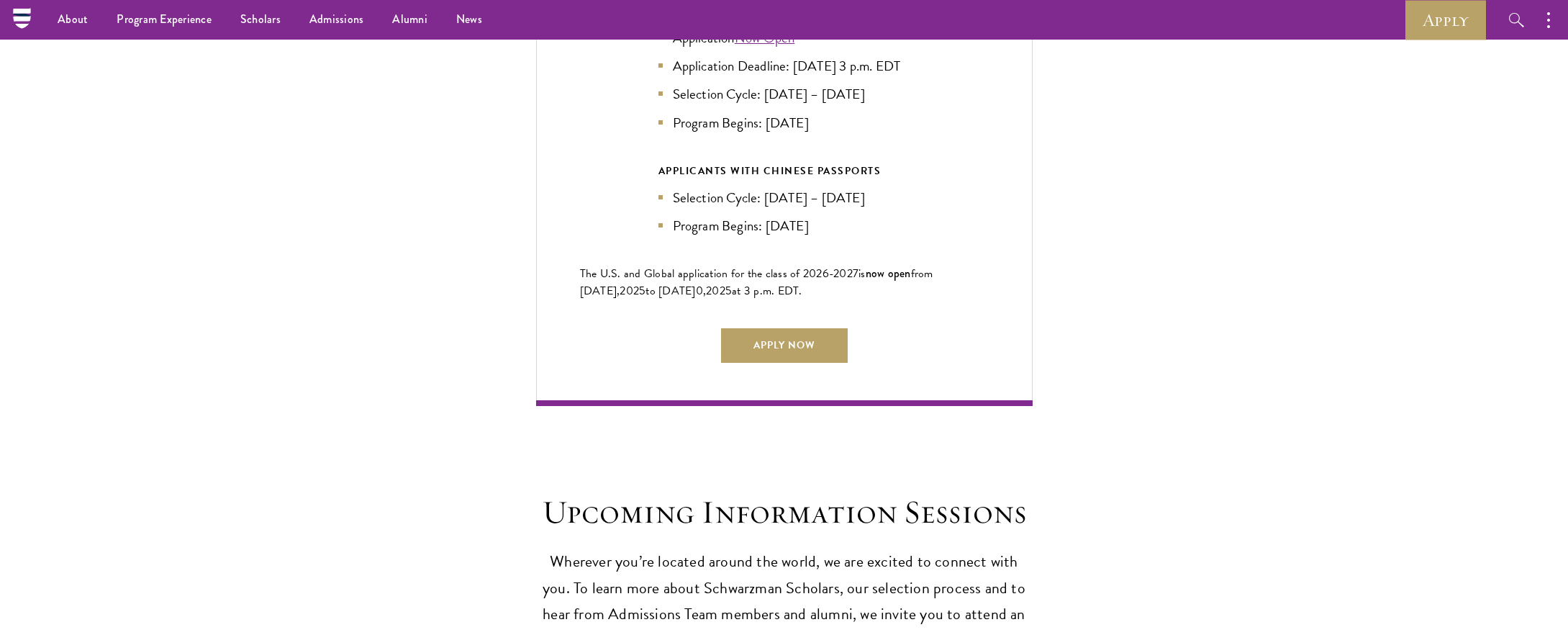
scroll to position [3280, 0]
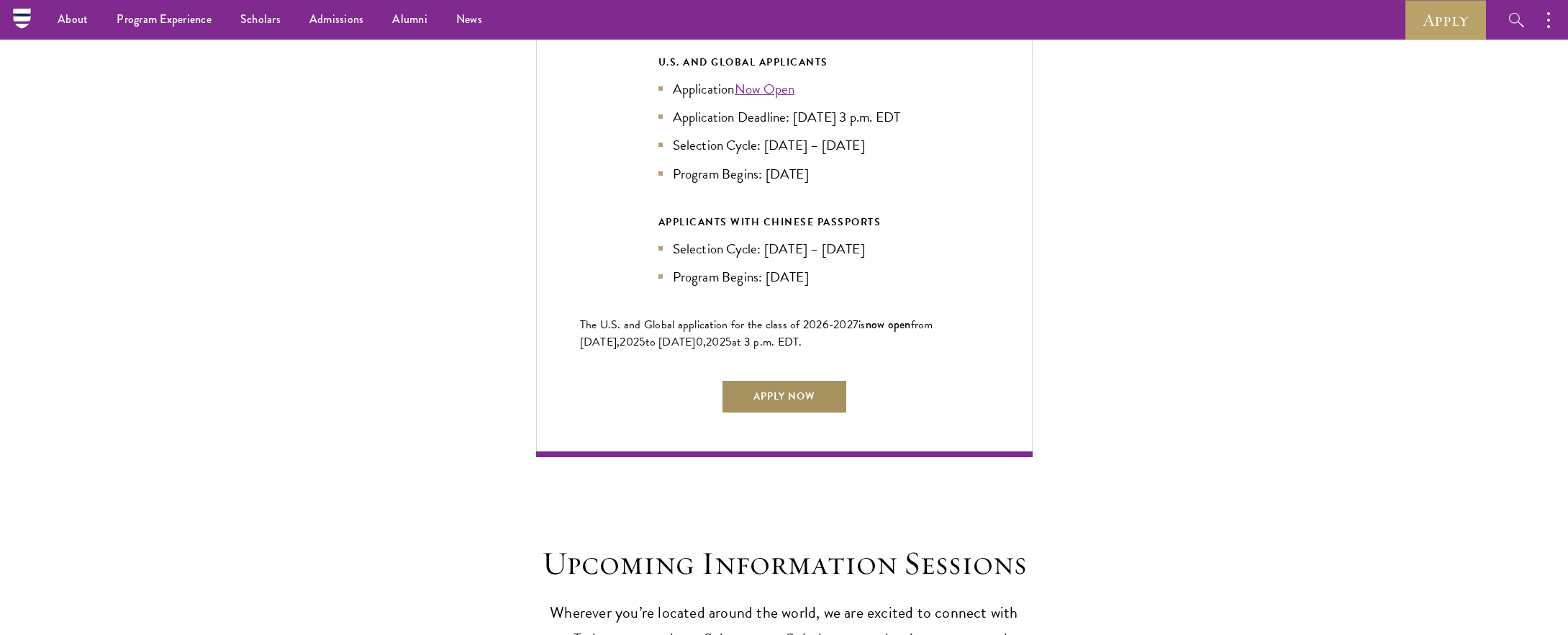
click at [806, 395] on link "Apply Now" at bounding box center [784, 396] width 127 height 34
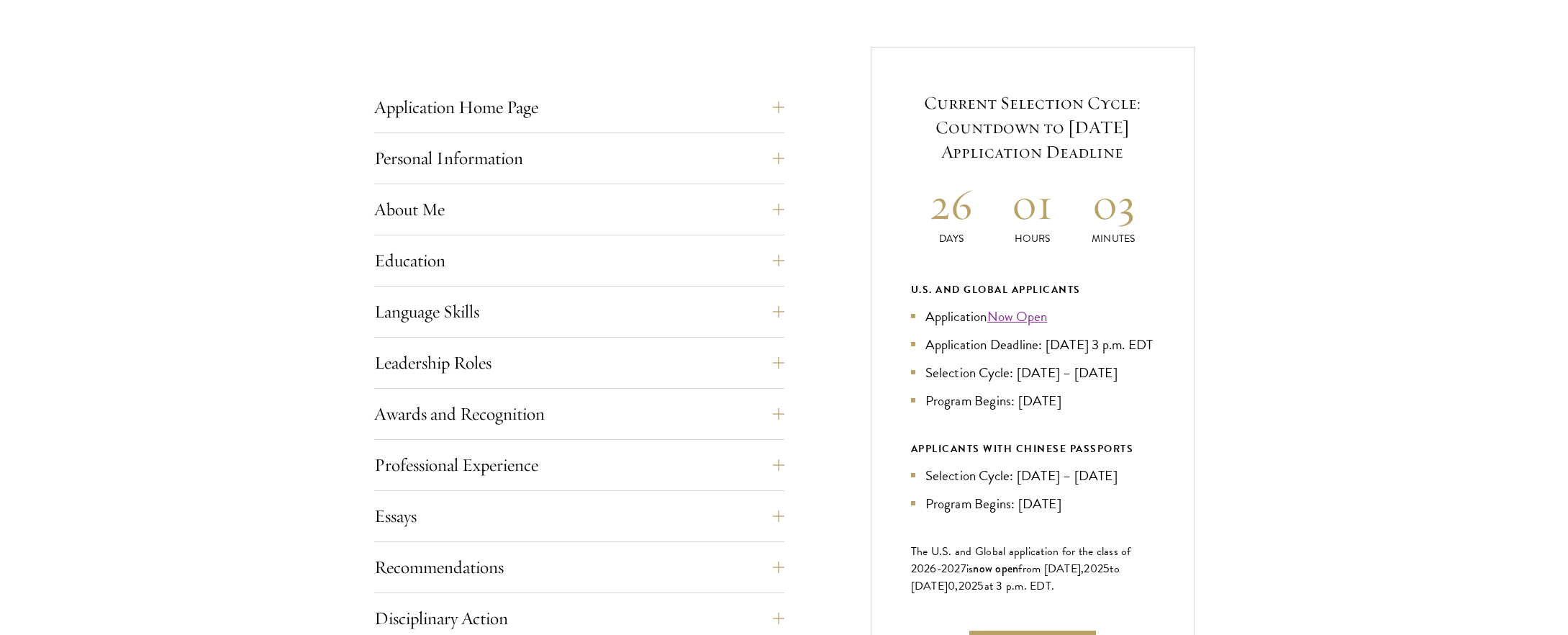
scroll to position [557, 0]
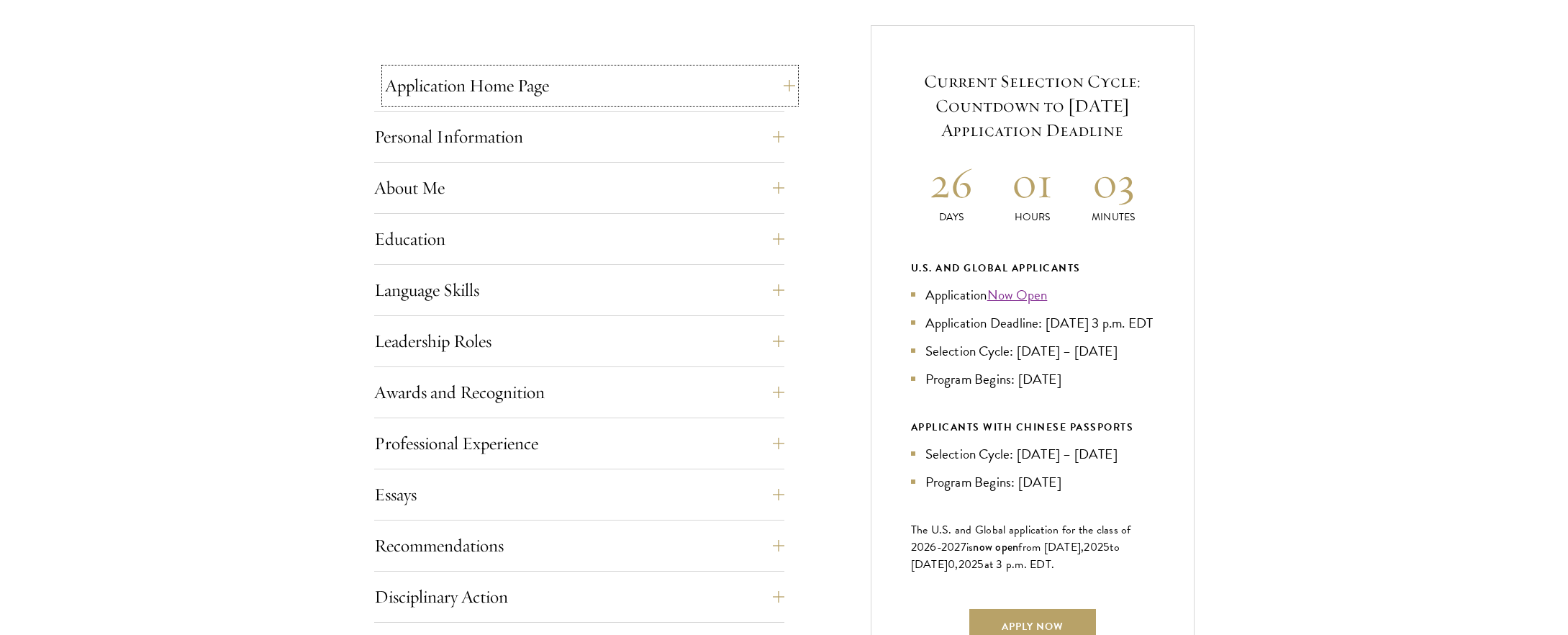
click at [629, 86] on button "Application Home Page" at bounding box center [590, 86] width 410 height 34
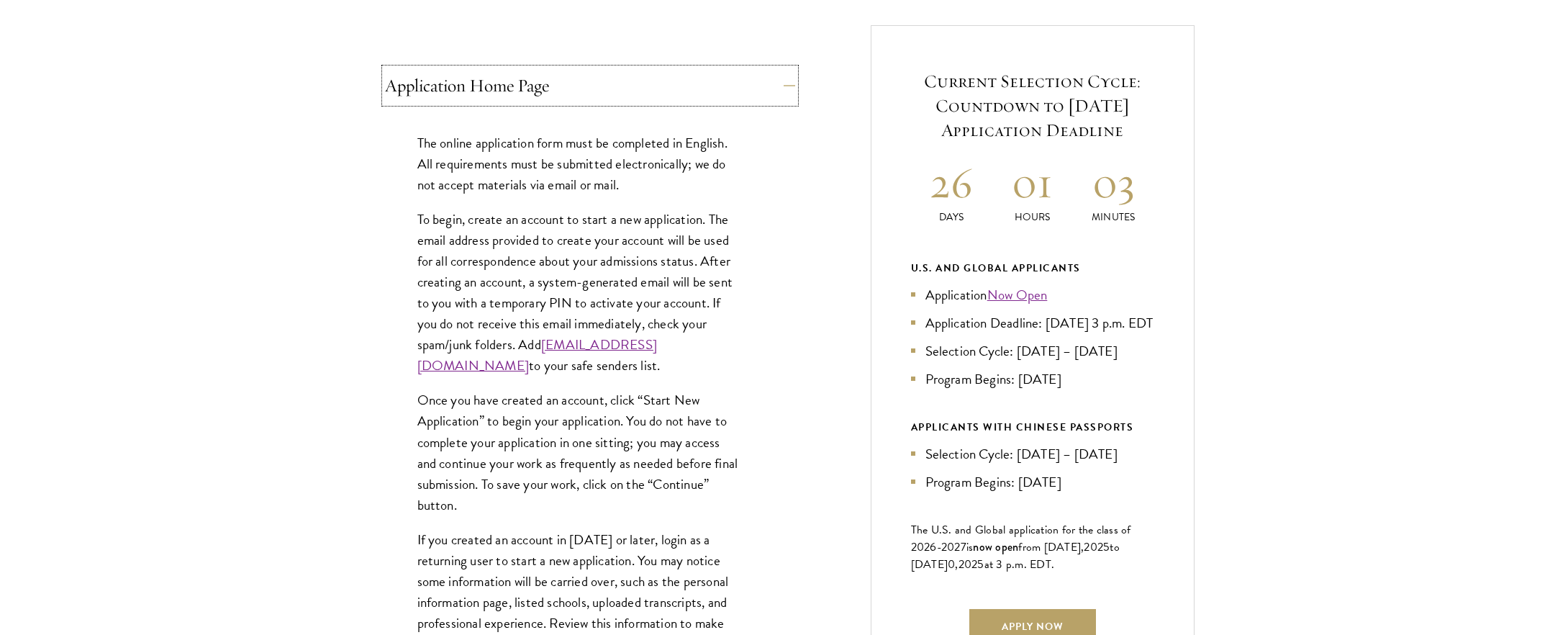
click at [629, 85] on button "Application Home Page" at bounding box center [590, 86] width 410 height 34
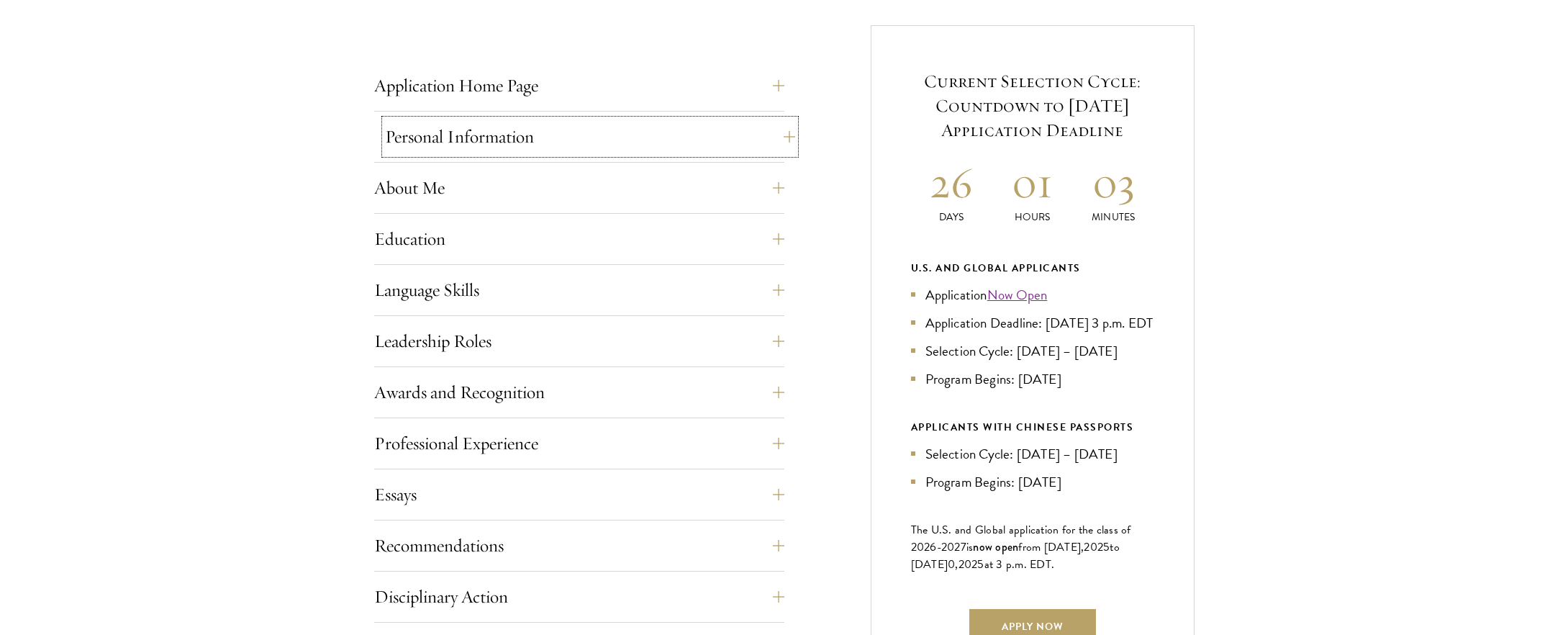
click at [612, 132] on button "Personal Information" at bounding box center [590, 136] width 410 height 34
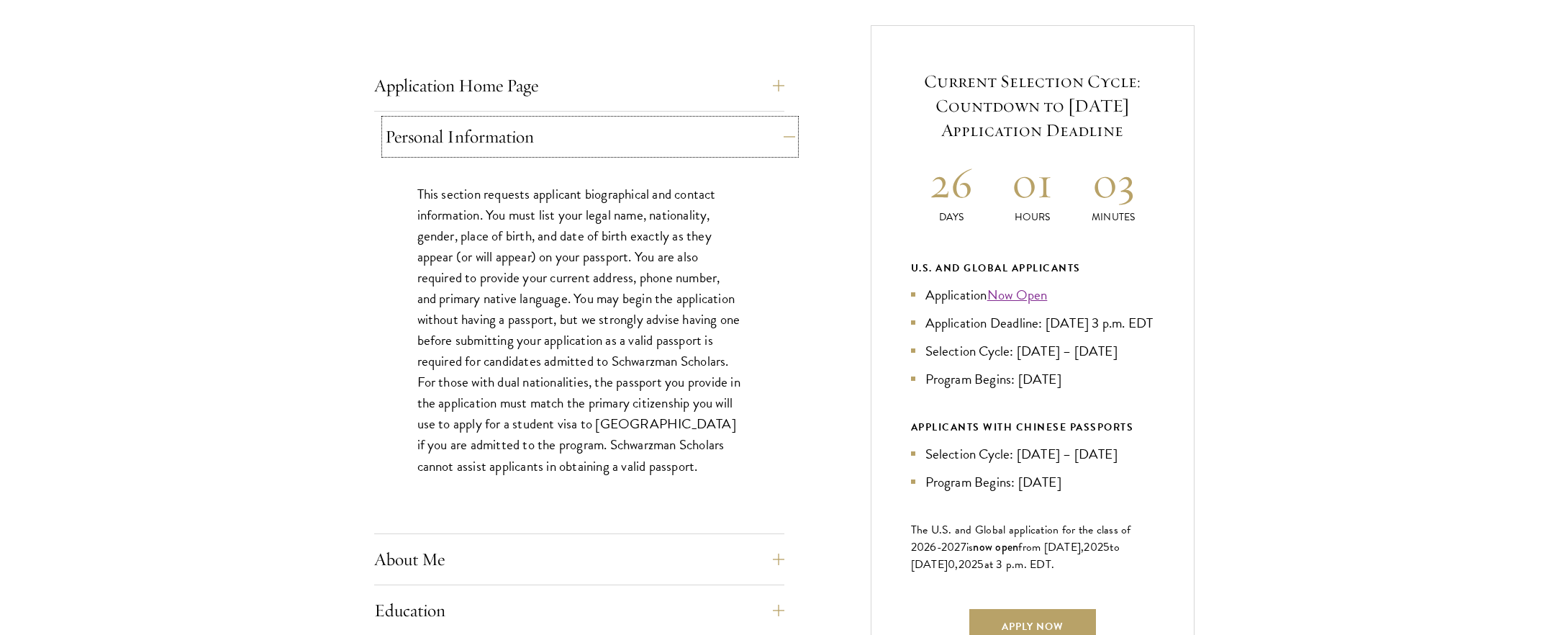
click at [612, 132] on button "Personal Information" at bounding box center [590, 136] width 410 height 34
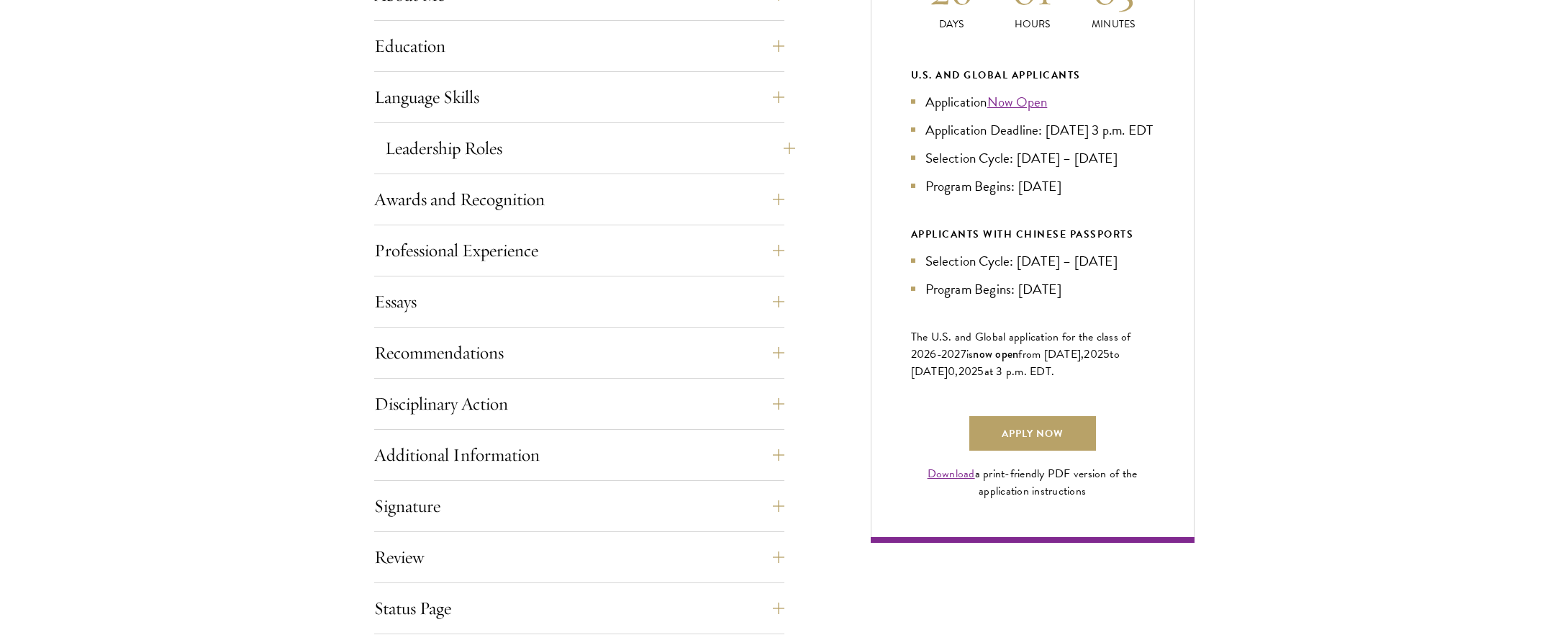
scroll to position [752, 0]
click at [632, 153] on button "Leadership Roles" at bounding box center [590, 147] width 410 height 34
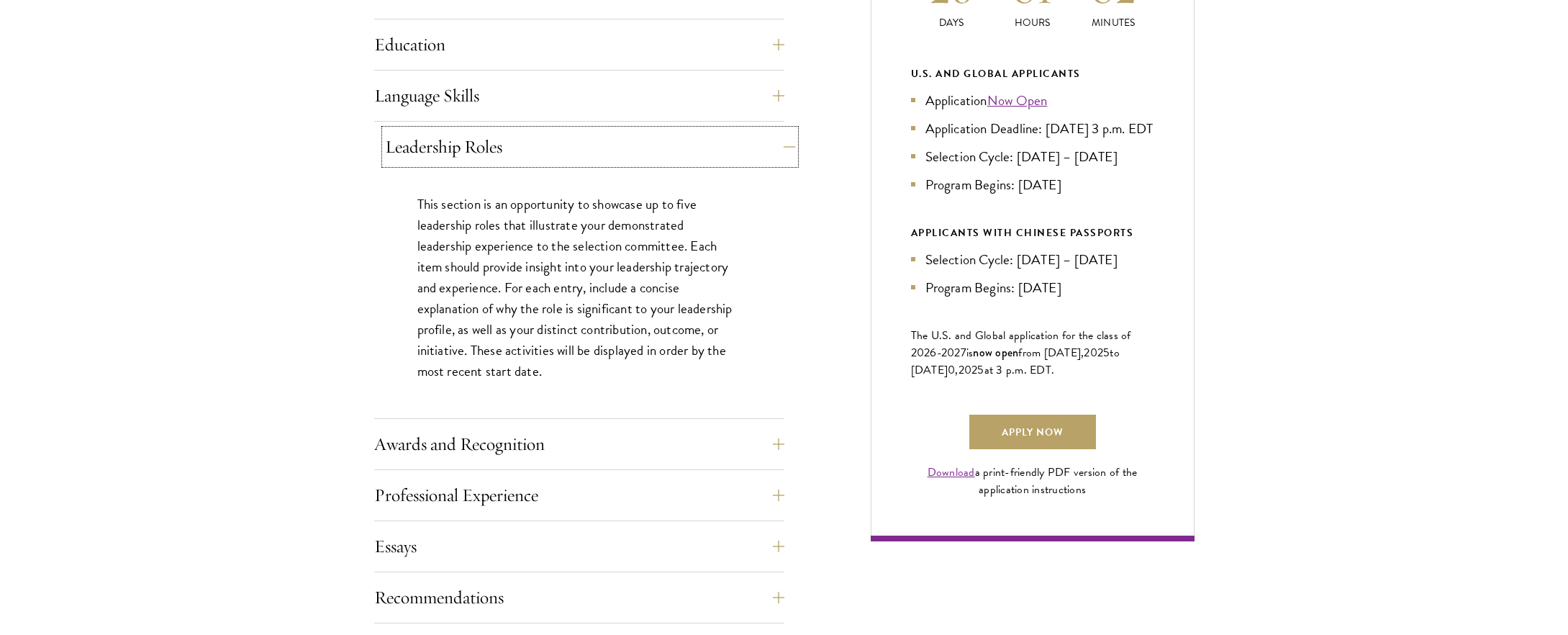
click at [630, 151] on button "Leadership Roles" at bounding box center [590, 147] width 410 height 34
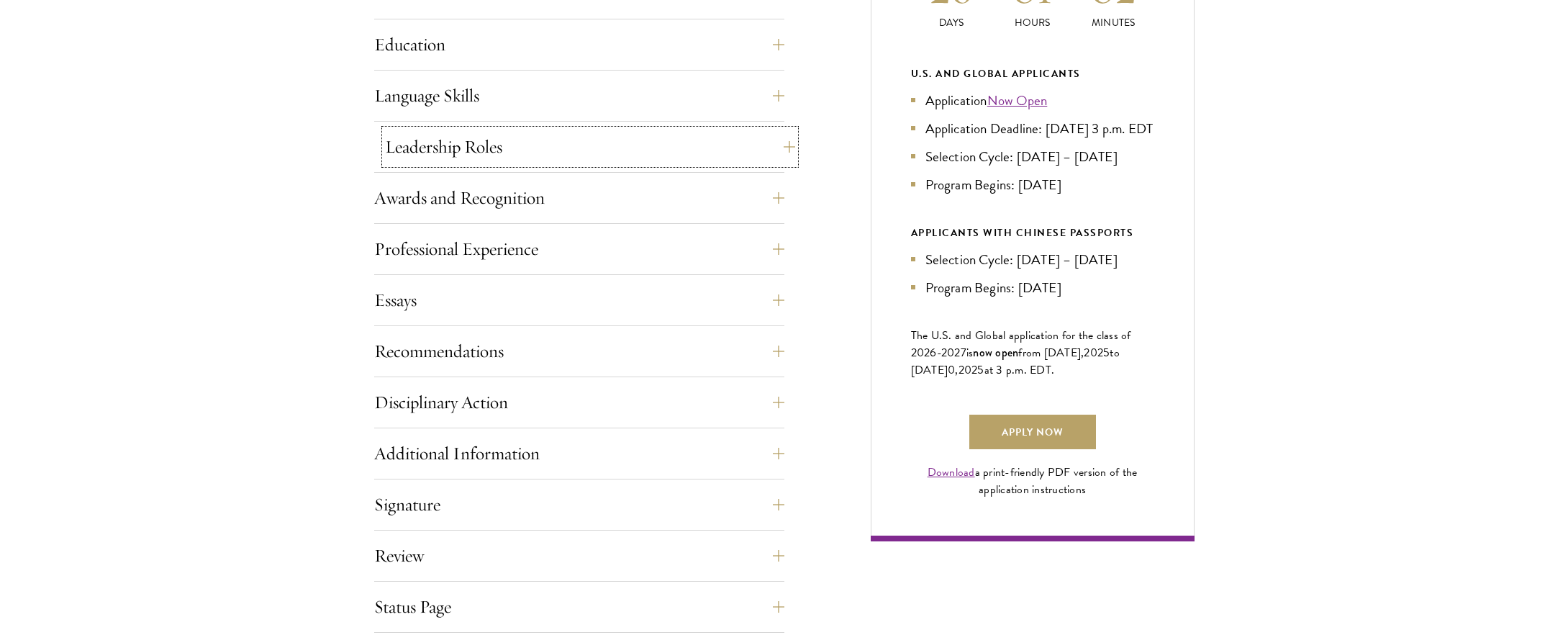
click at [630, 151] on button "Leadership Roles" at bounding box center [590, 147] width 410 height 34
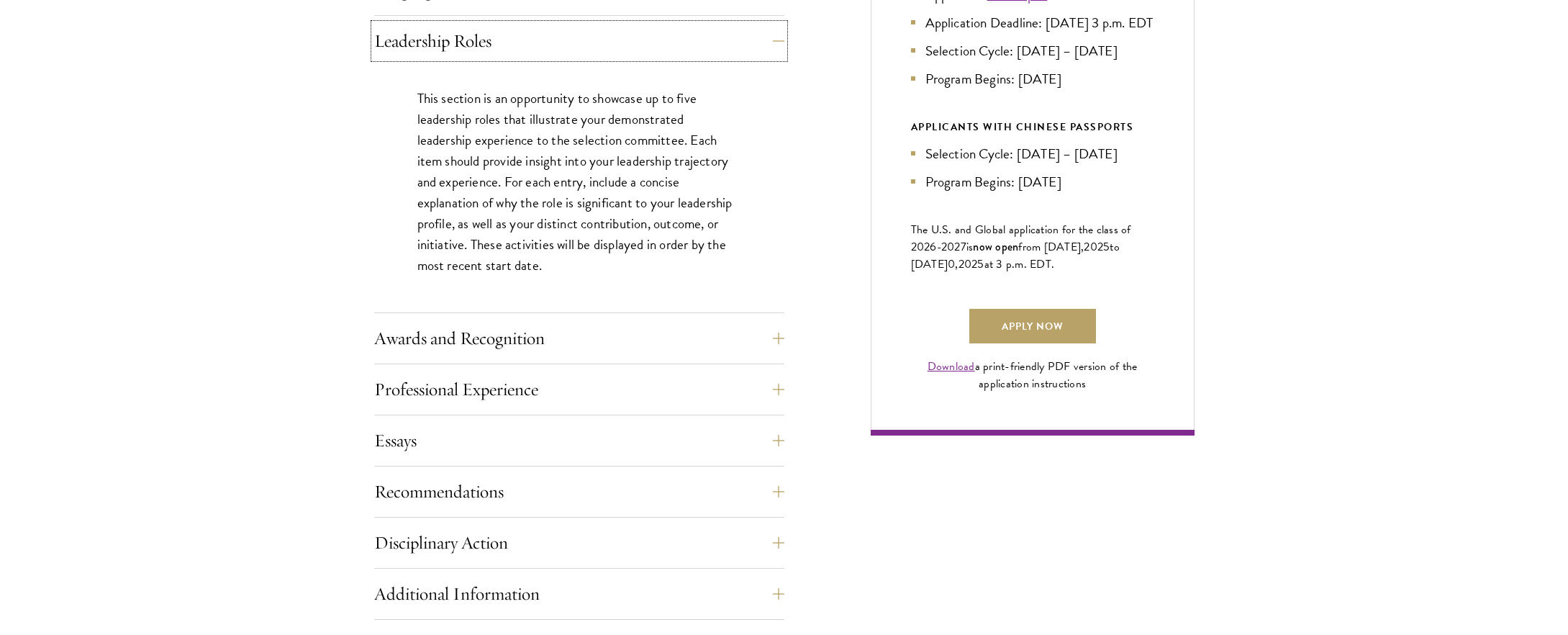
scroll to position [865, 0]
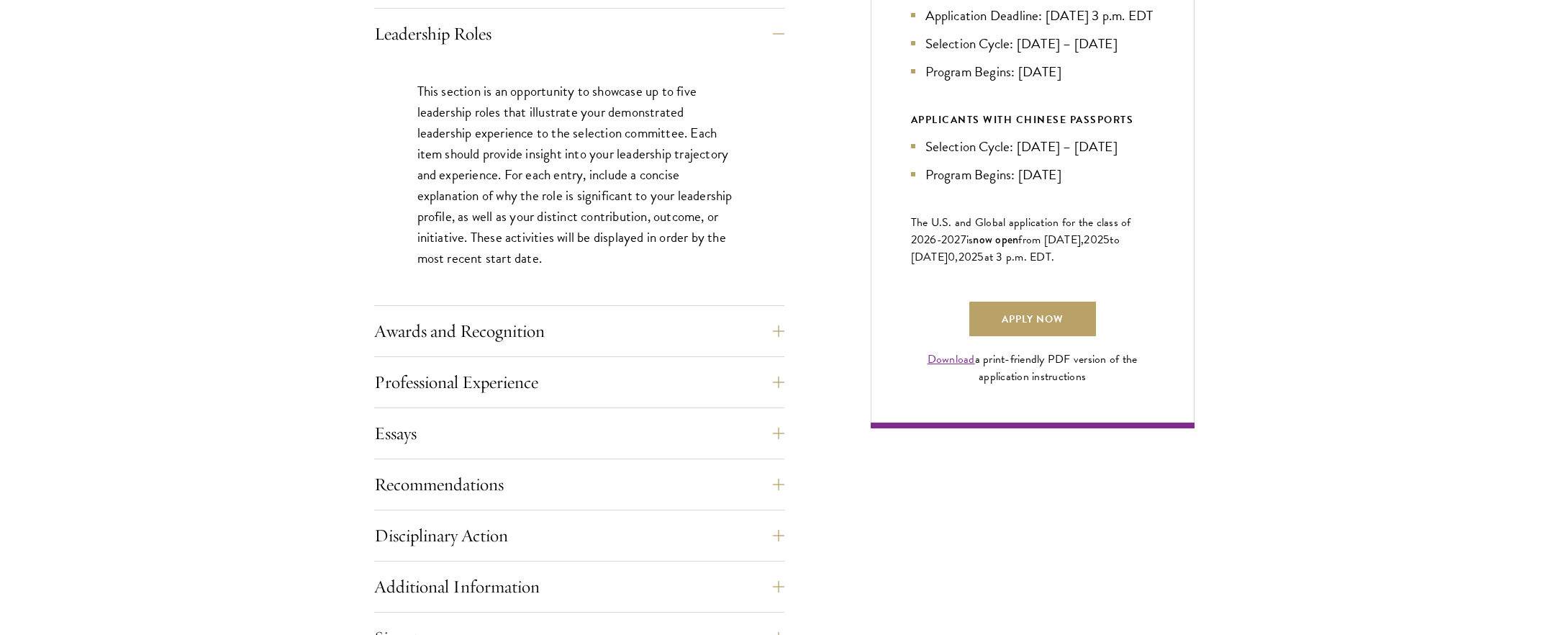
click at [602, 304] on div "This section is an opportunity to showcase up to five leadership roles that ill…" at bounding box center [579, 181] width 410 height 246
click at [604, 318] on button "Awards and Recognition" at bounding box center [590, 331] width 410 height 34
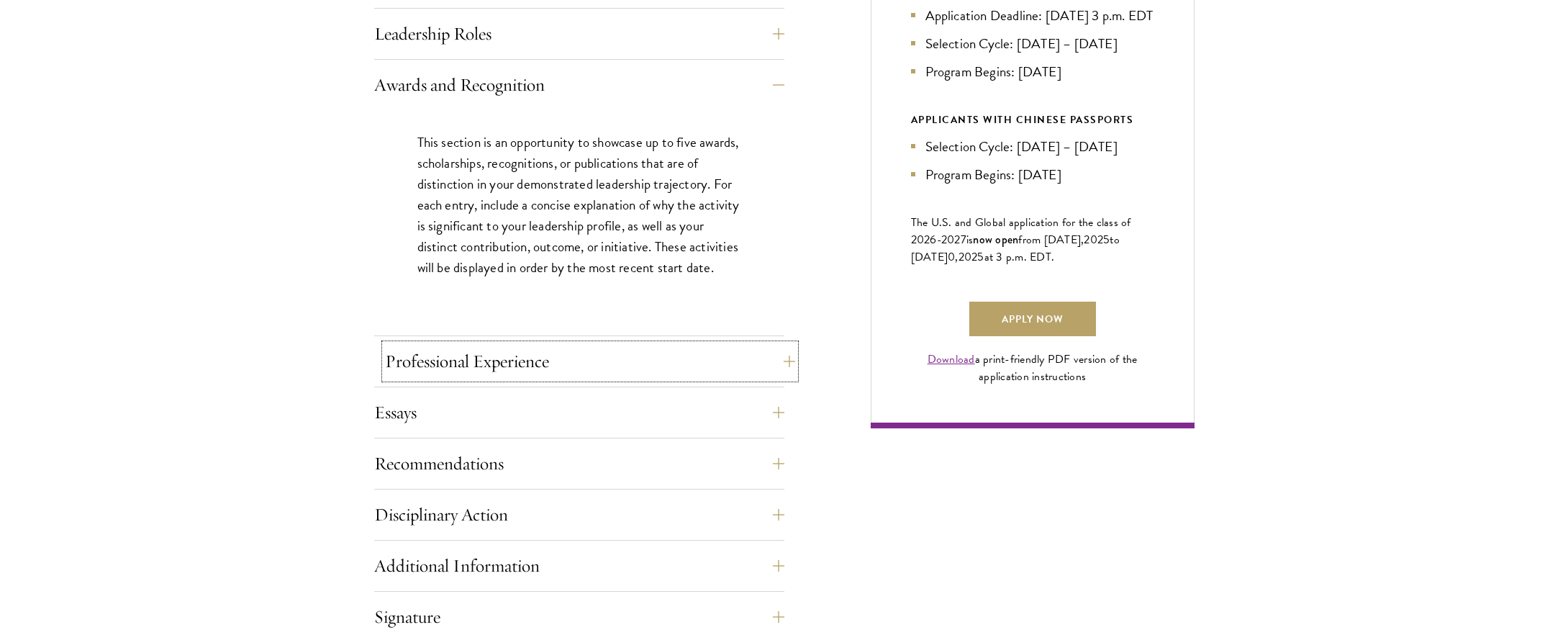
click at [680, 371] on button "Professional Experience" at bounding box center [590, 361] width 410 height 34
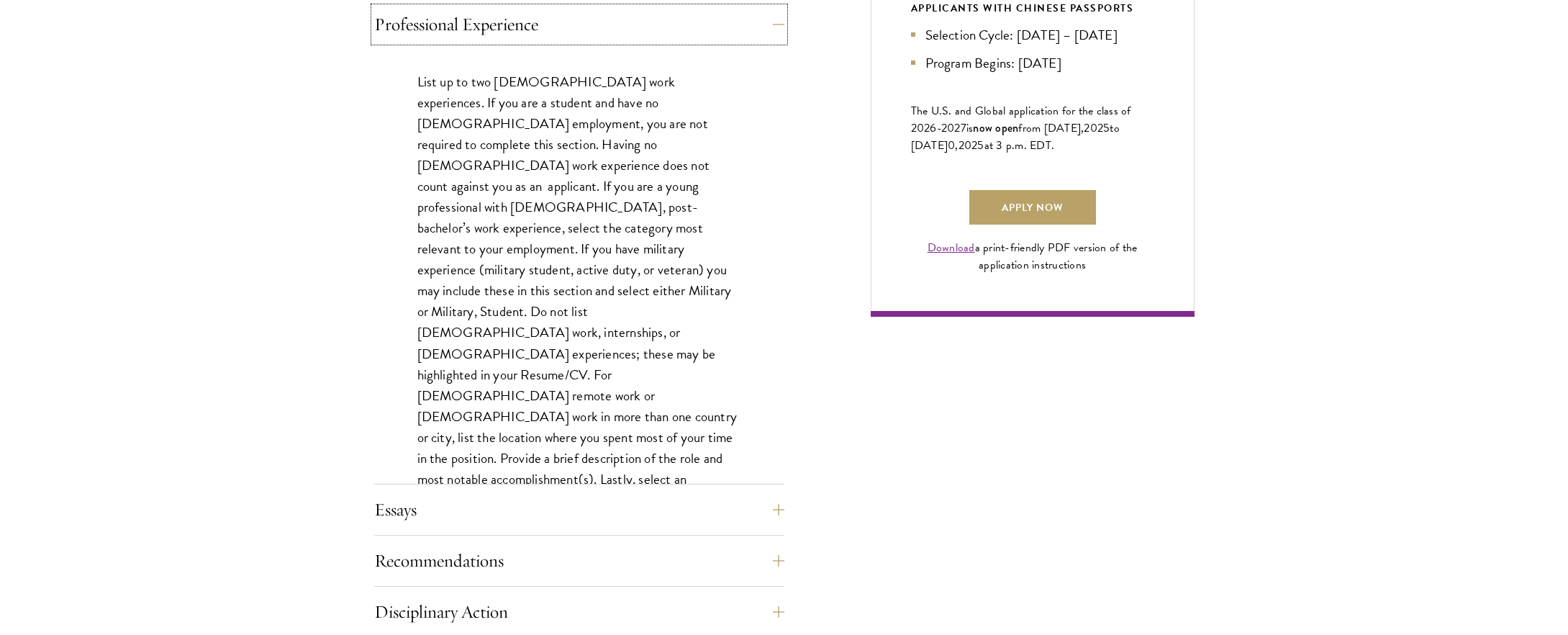
scroll to position [977, 0]
click at [498, 494] on button "Essays" at bounding box center [590, 508] width 410 height 34
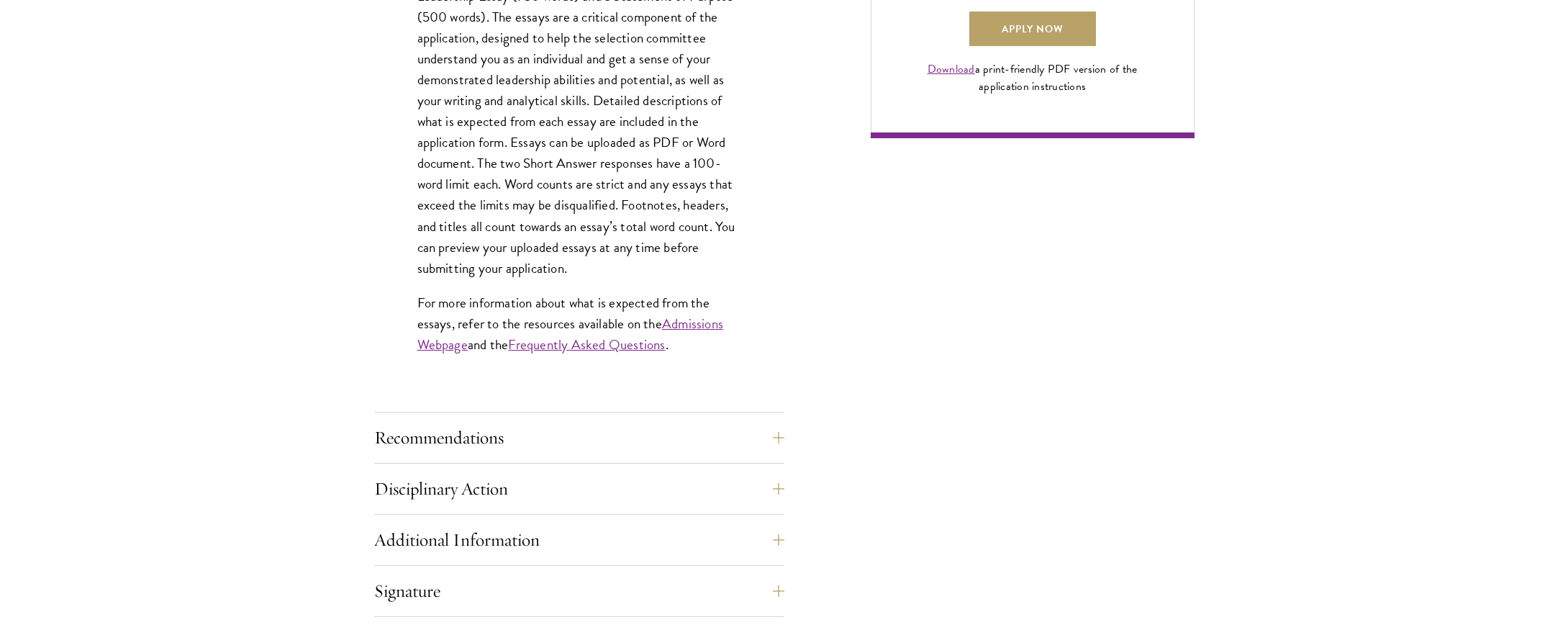
scroll to position [1168, 0]
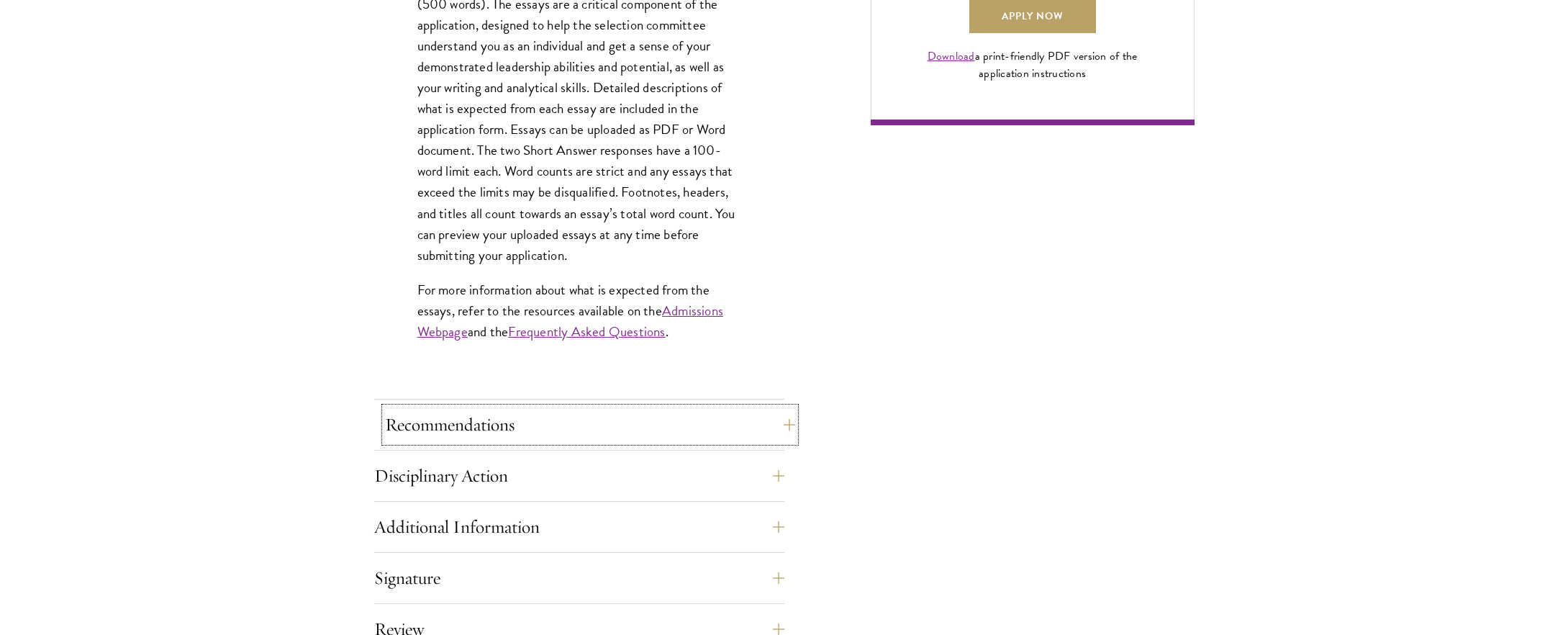
click at [554, 427] on button "Recommendations" at bounding box center [590, 425] width 410 height 34
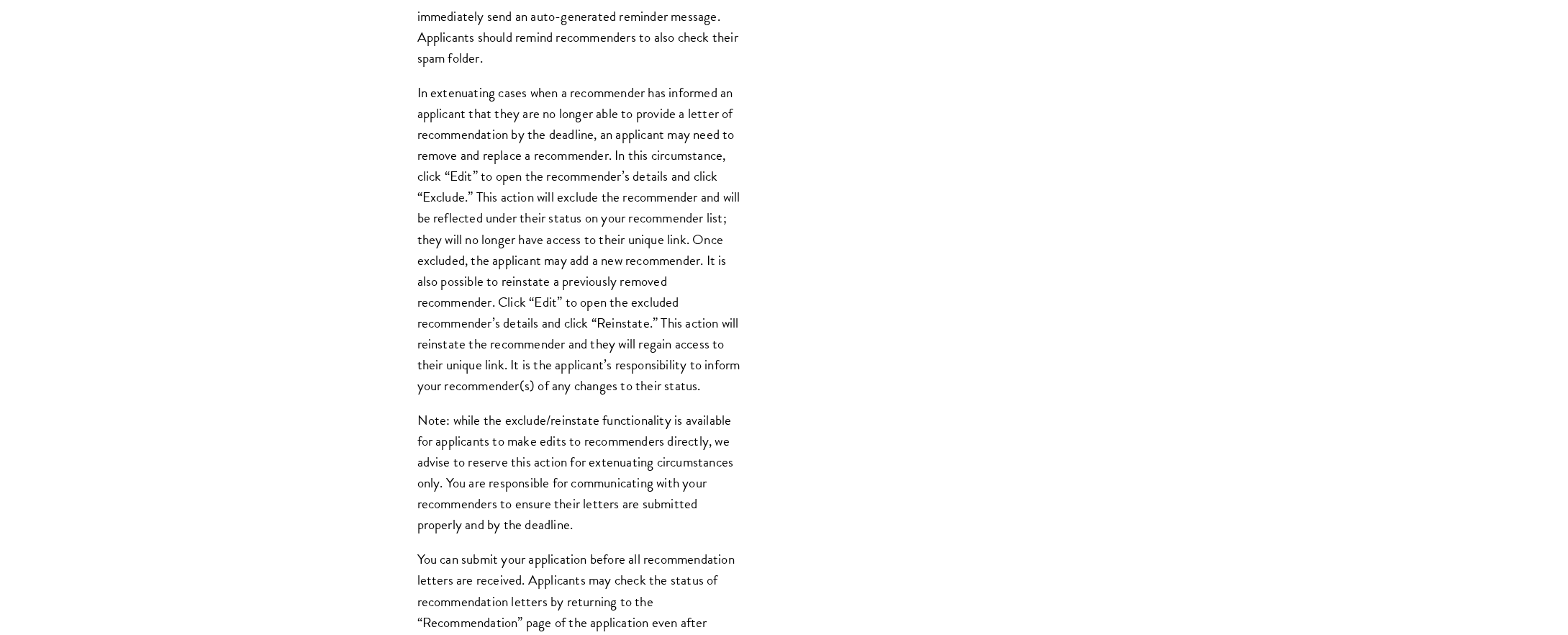
scroll to position [1744, 0]
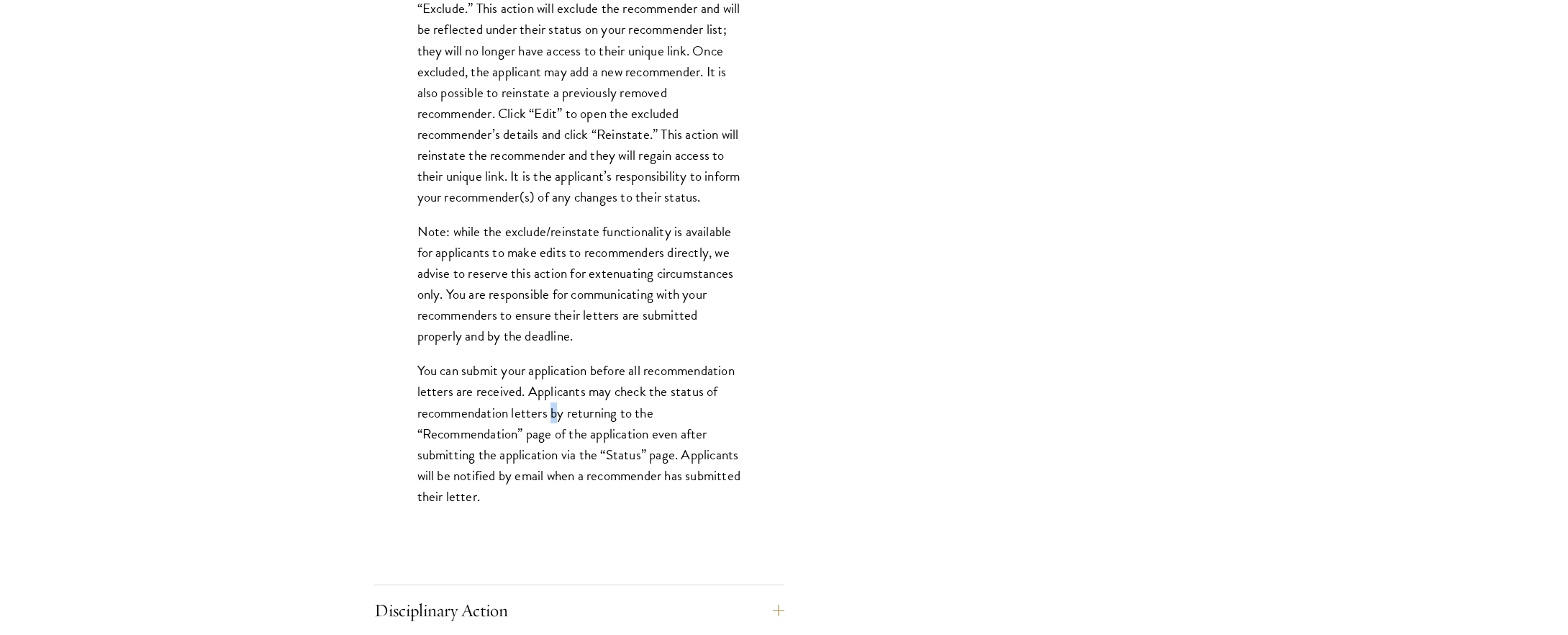
click at [555, 425] on p "You can submit your application before all recommendation letters are received.…" at bounding box center [579, 433] width 323 height 146
click at [541, 506] on p "You can submit your application before all recommendation letters are received.…" at bounding box center [579, 433] width 323 height 146
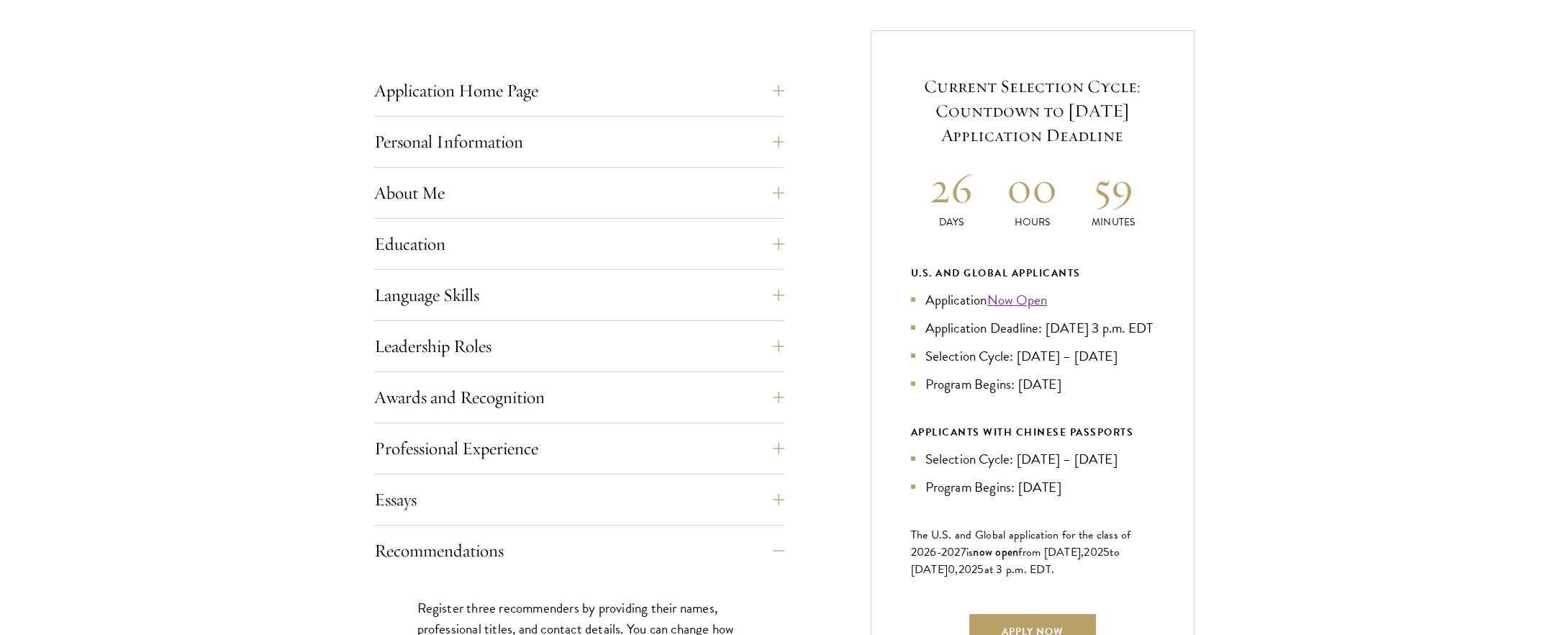
scroll to position [598, 0]
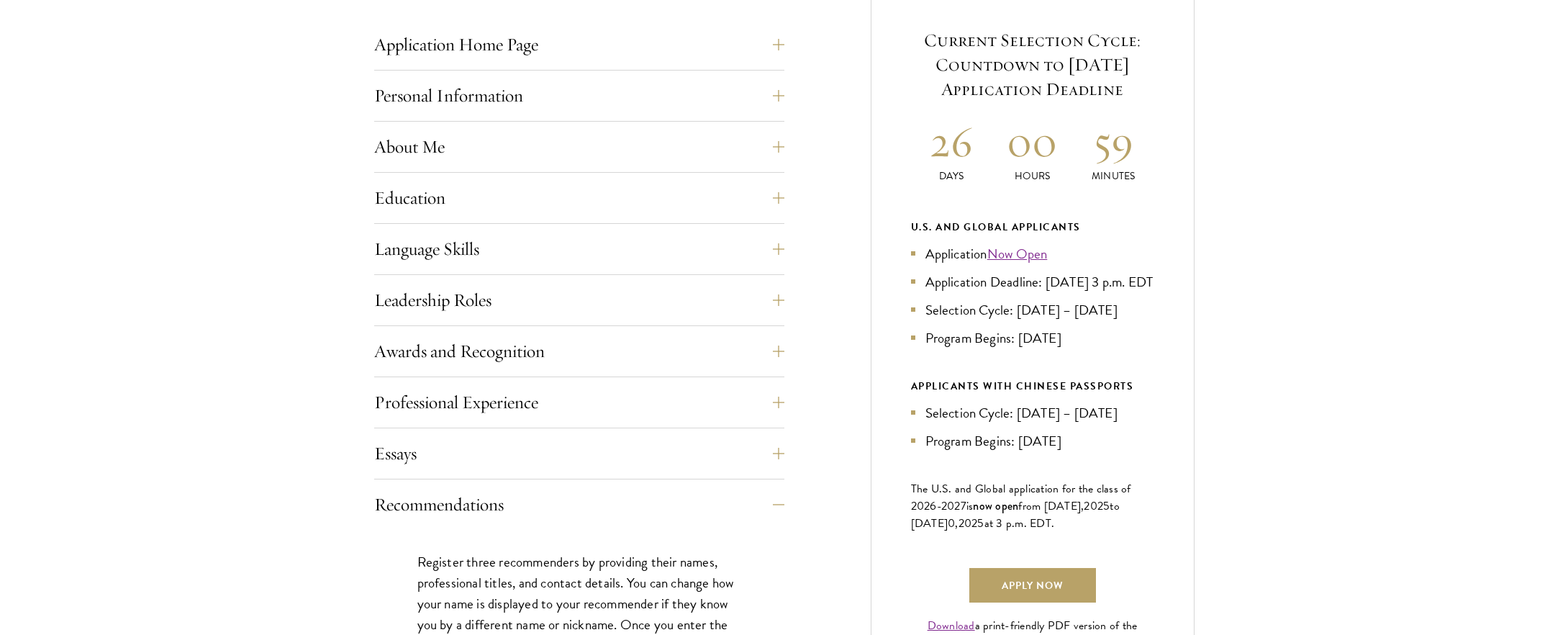
drag, startPoint x: 898, startPoint y: 226, endPoint x: 1121, endPoint y: 539, distance: 384.3
click at [1121, 539] on div "Current Selection Cycle: Countdown to September 10, 2025 Application Deadline 2…" at bounding box center [1032, 340] width 323 height 711
click at [1121, 532] on p "The U.S. and Global application for the class of 202 6 -202 7 is now open from …" at bounding box center [1032, 506] width 243 height 51
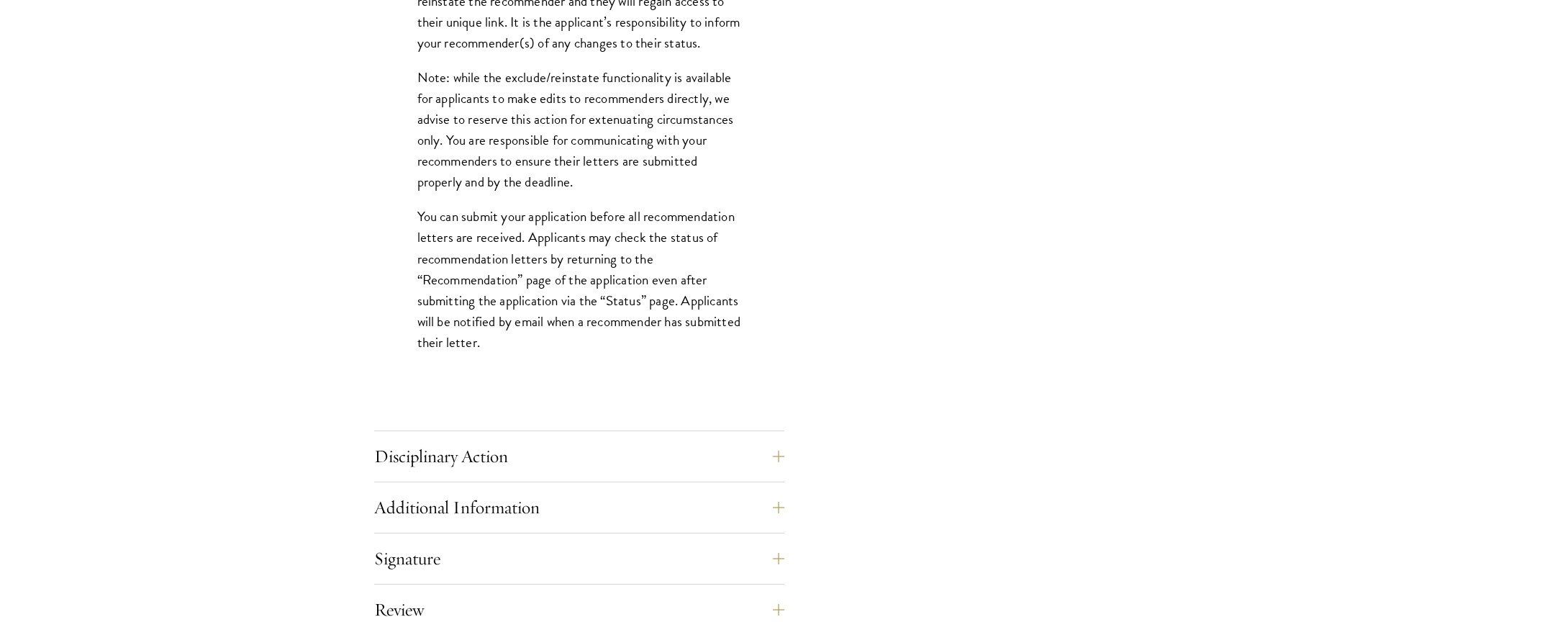
scroll to position [1904, 0]
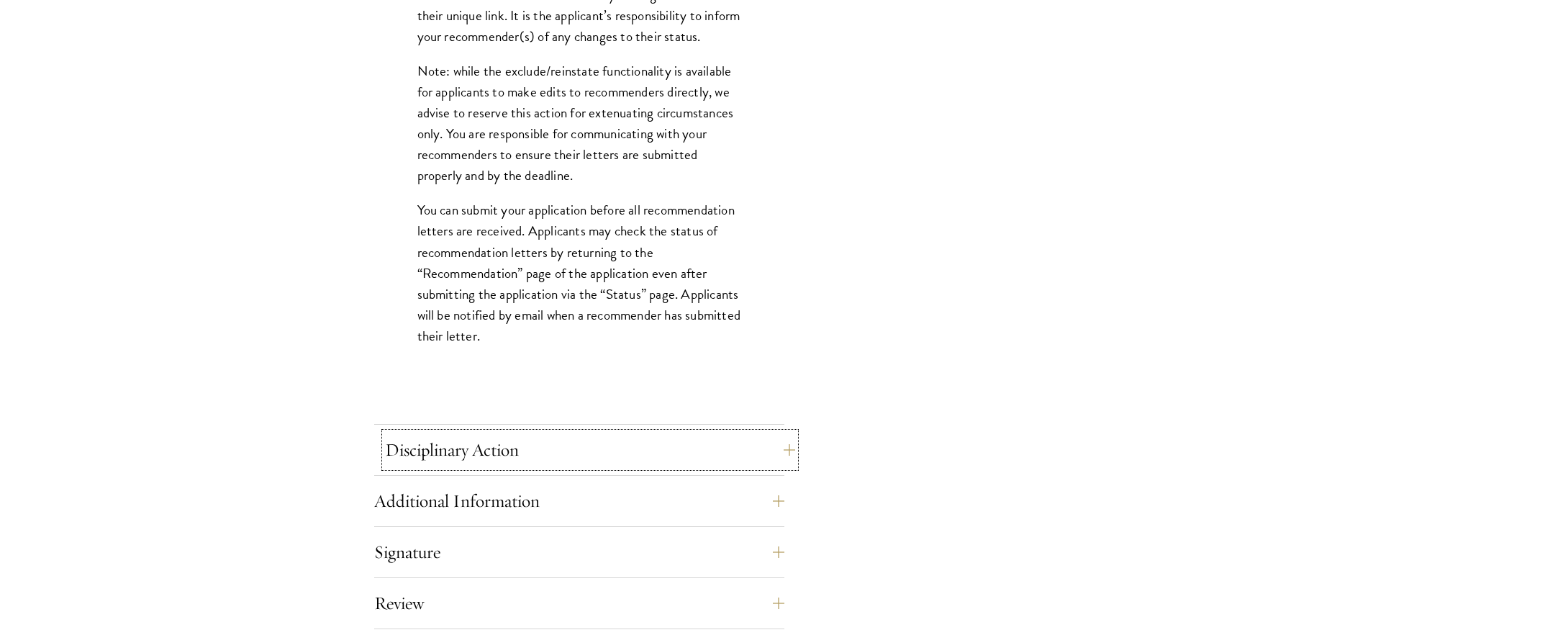
click at [705, 458] on button "Disciplinary Action" at bounding box center [590, 450] width 410 height 34
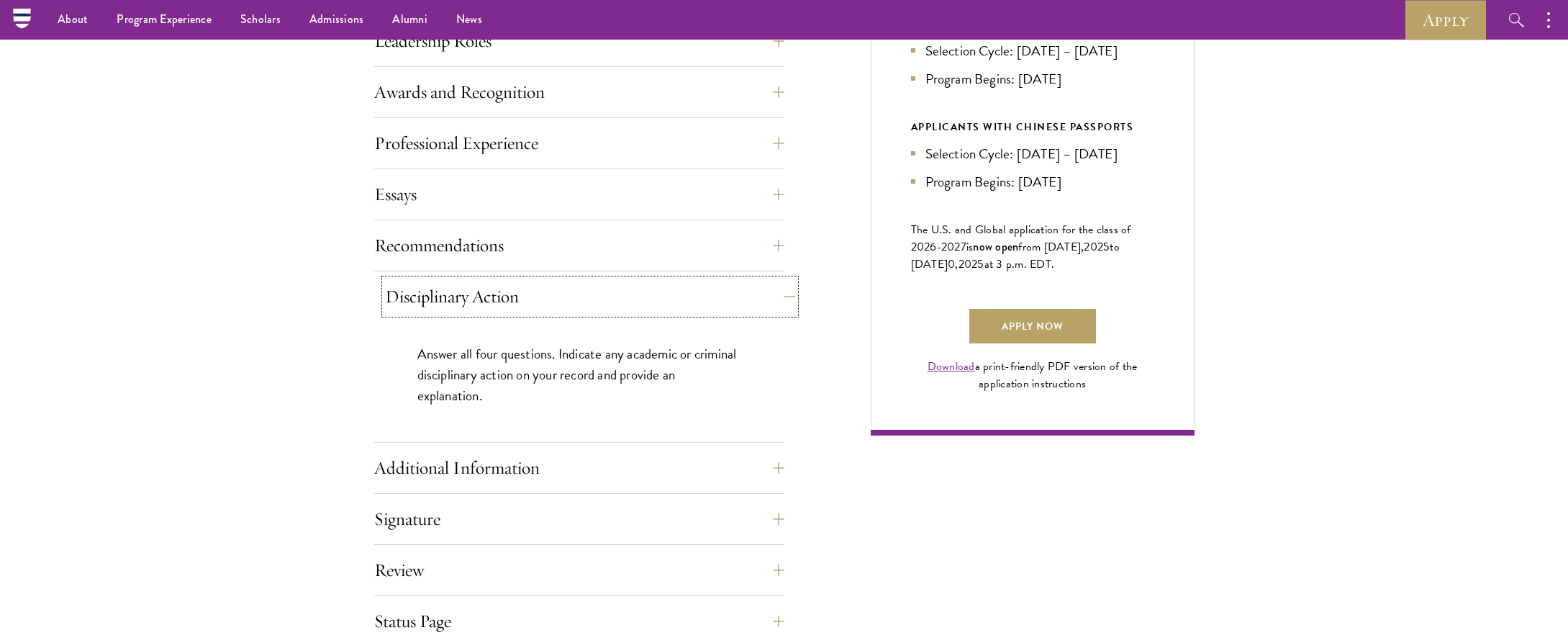
scroll to position [847, 0]
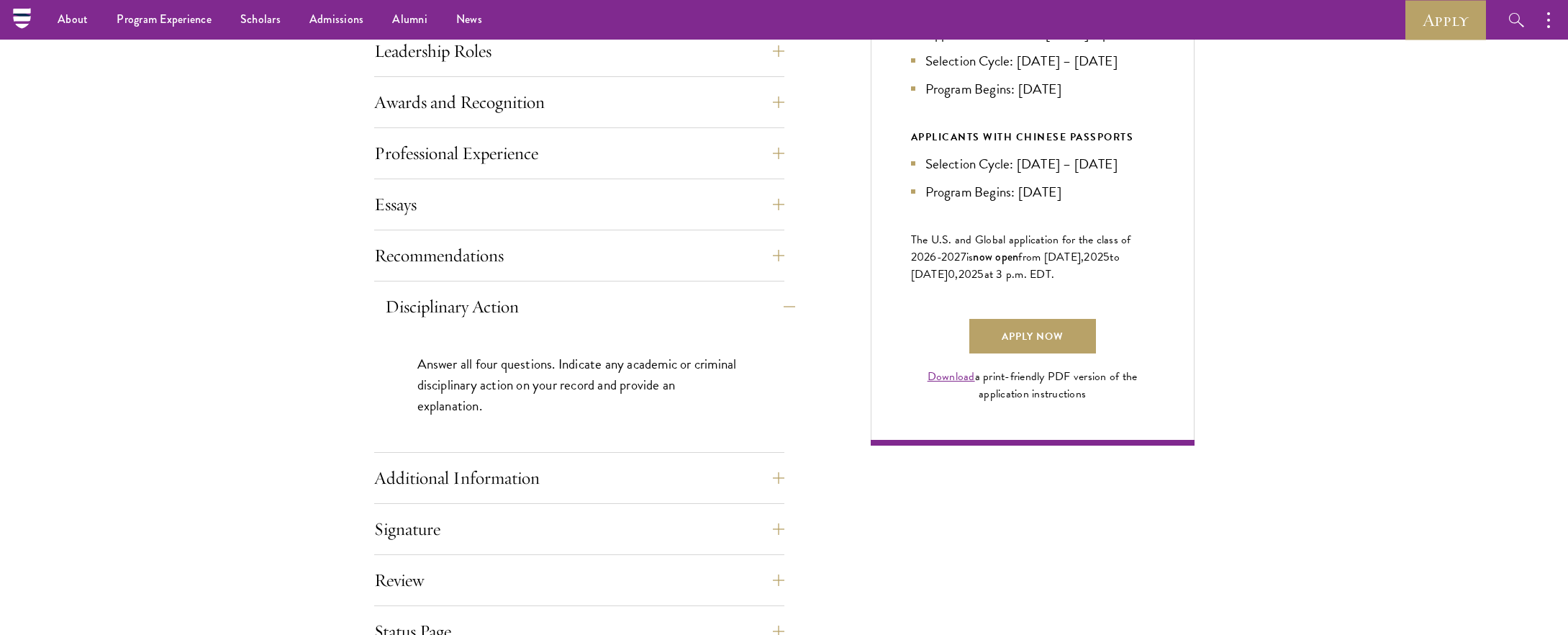
click at [705, 458] on div "Application Home Page The online application form must be completed in English.…" at bounding box center [579, 244] width 410 height 930
click at [735, 469] on button "Additional Information" at bounding box center [590, 478] width 410 height 34
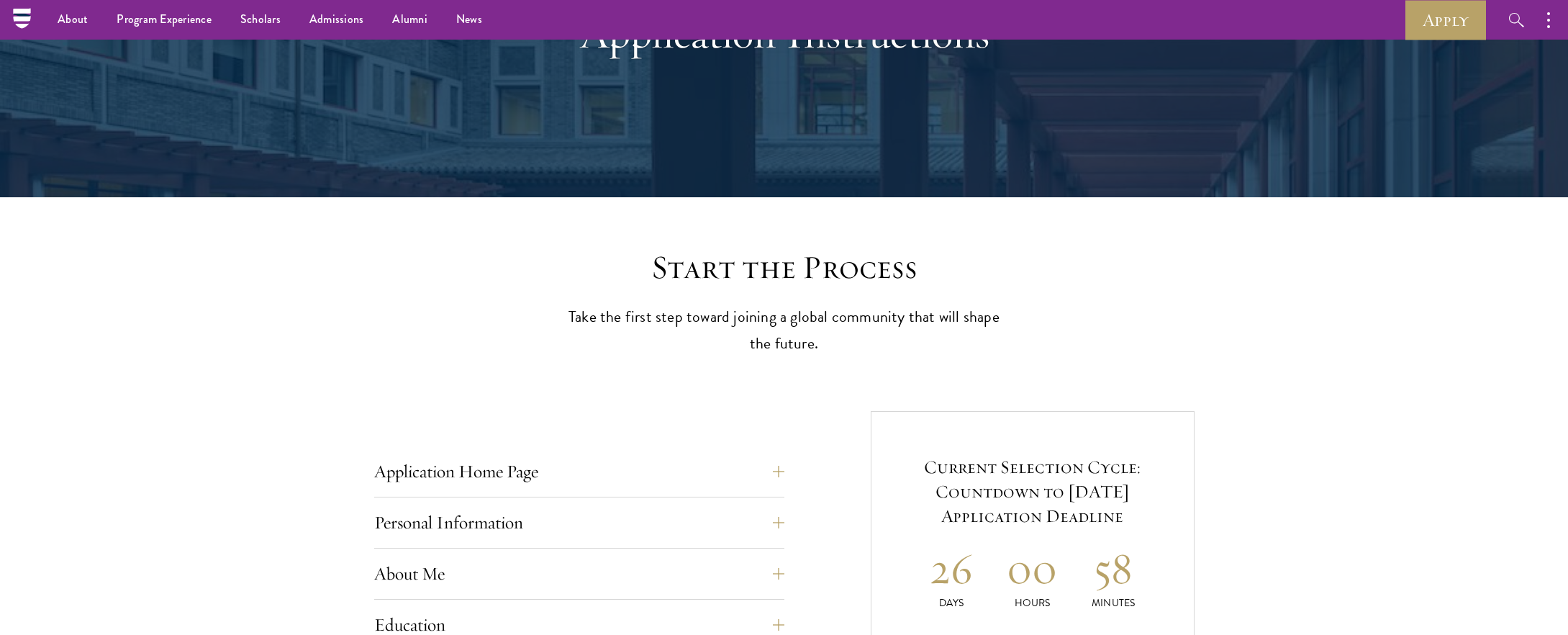
scroll to position [0, 0]
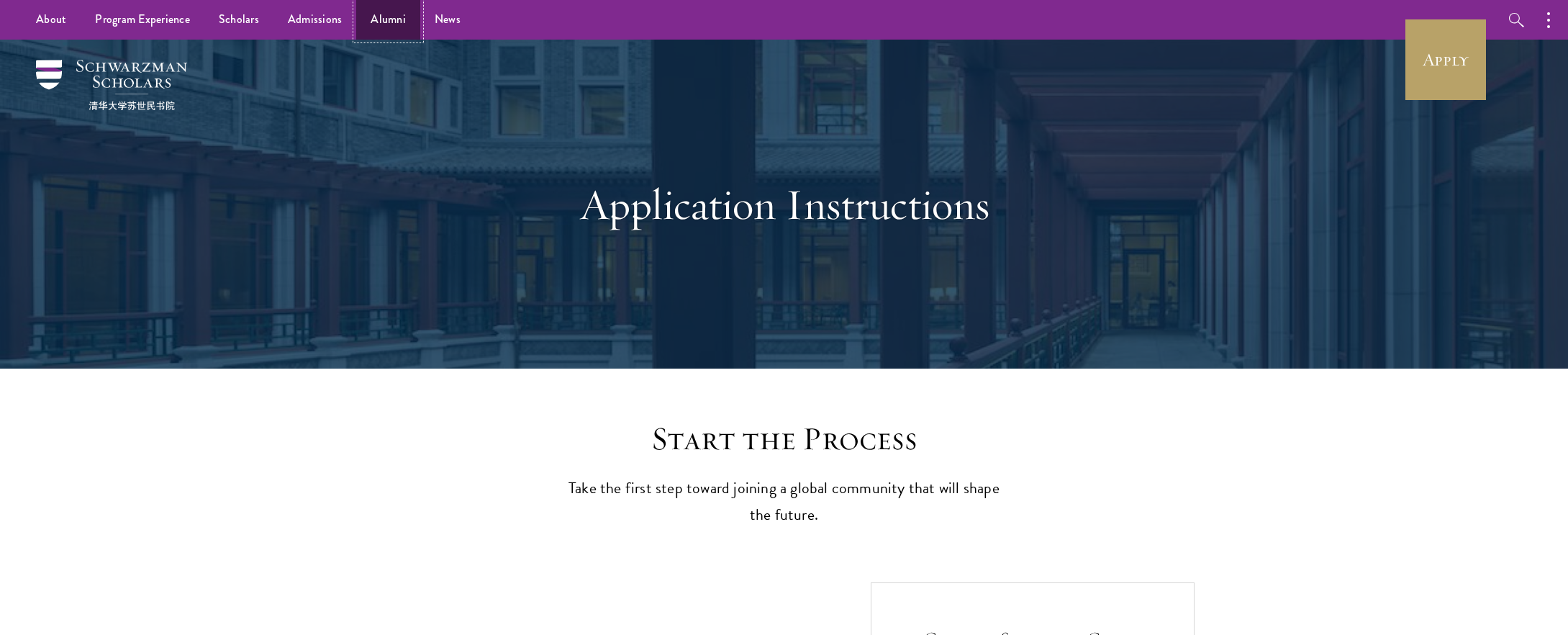
click at [384, 22] on link "Alumni" at bounding box center [388, 20] width 64 height 39
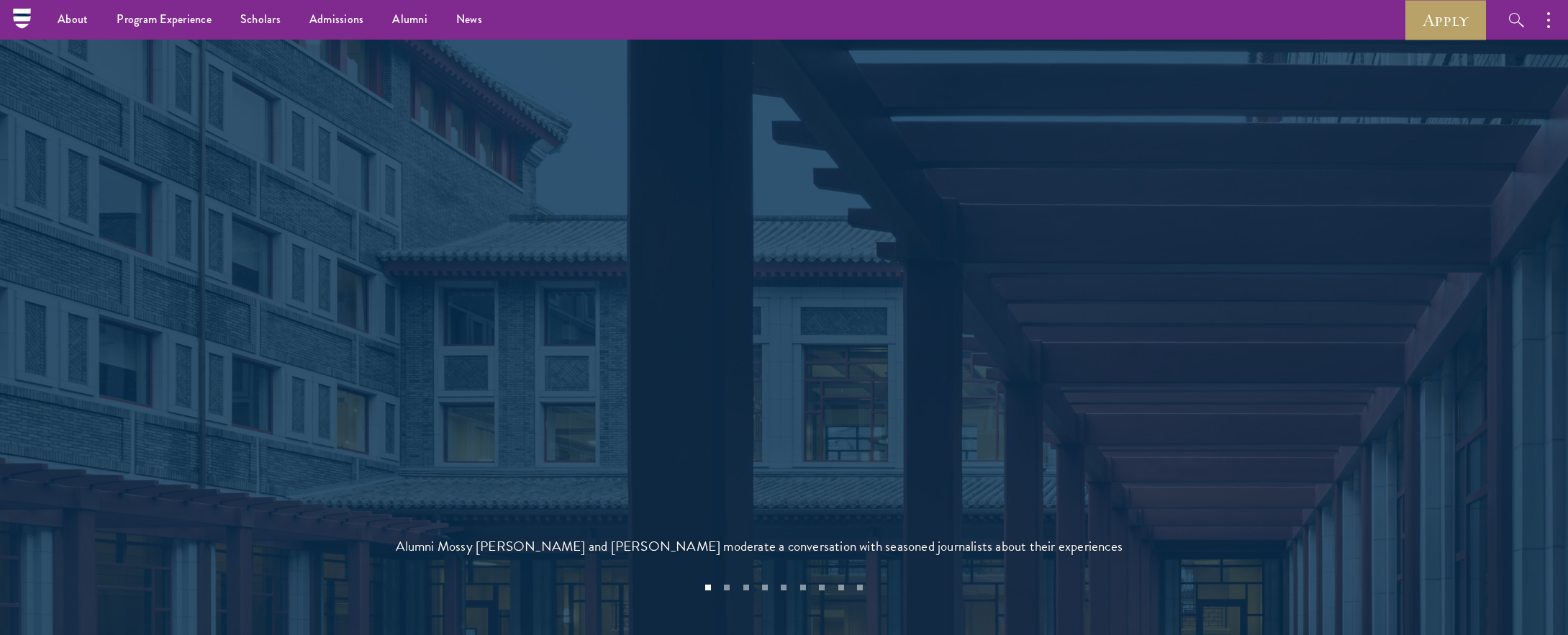
scroll to position [3021, 0]
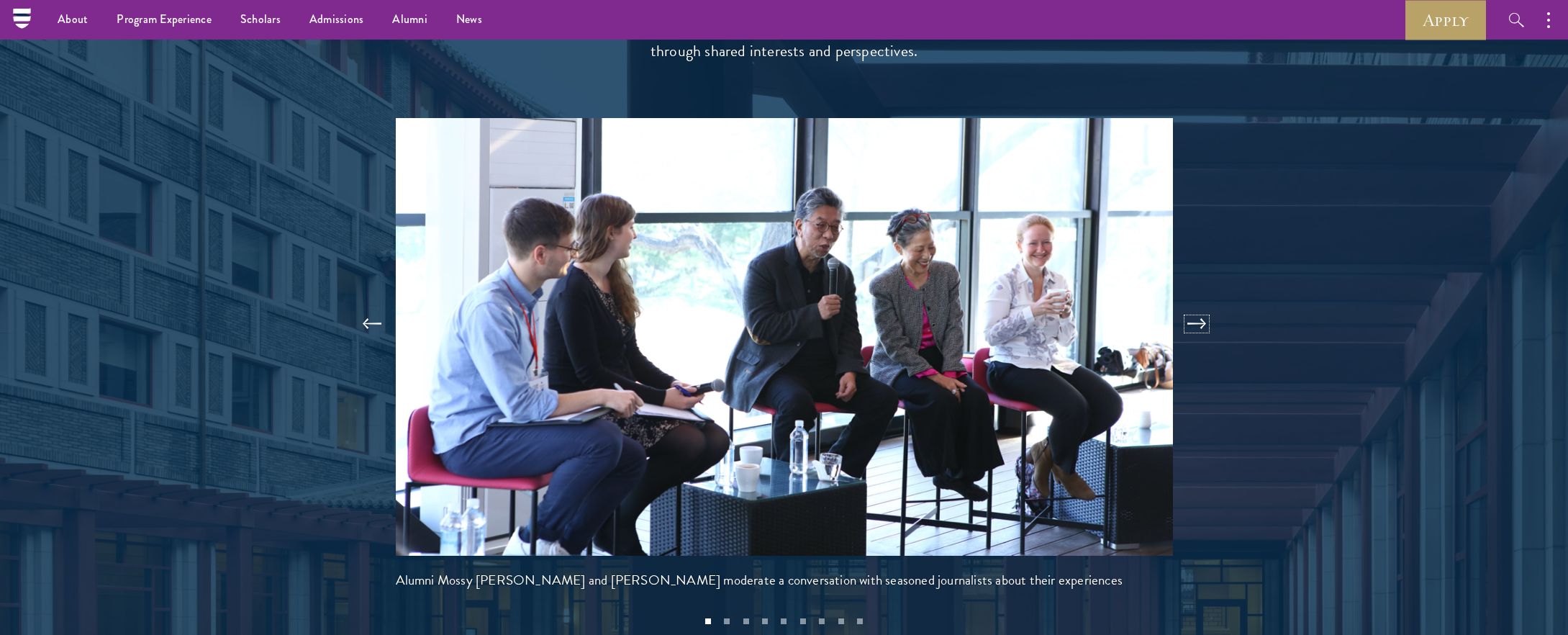
click at [1194, 304] on button at bounding box center [1196, 324] width 47 height 40
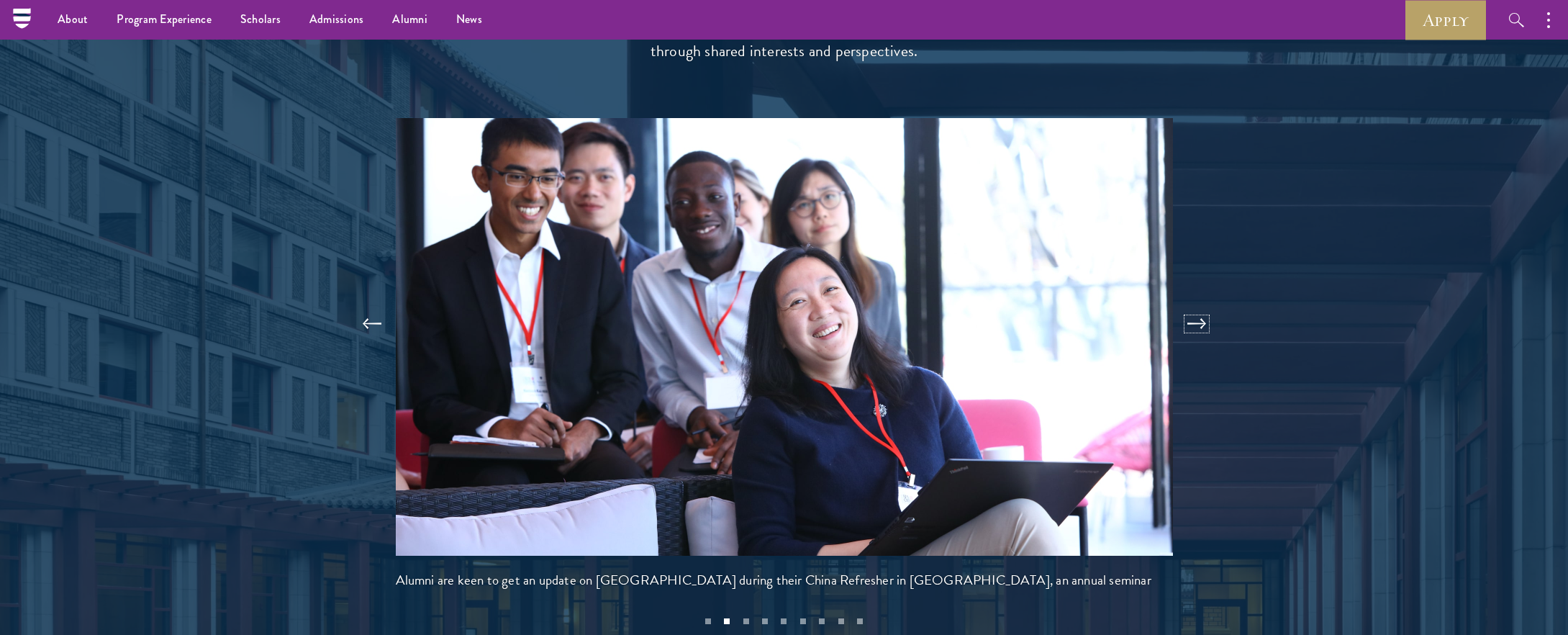
click at [1194, 304] on button at bounding box center [1196, 324] width 47 height 40
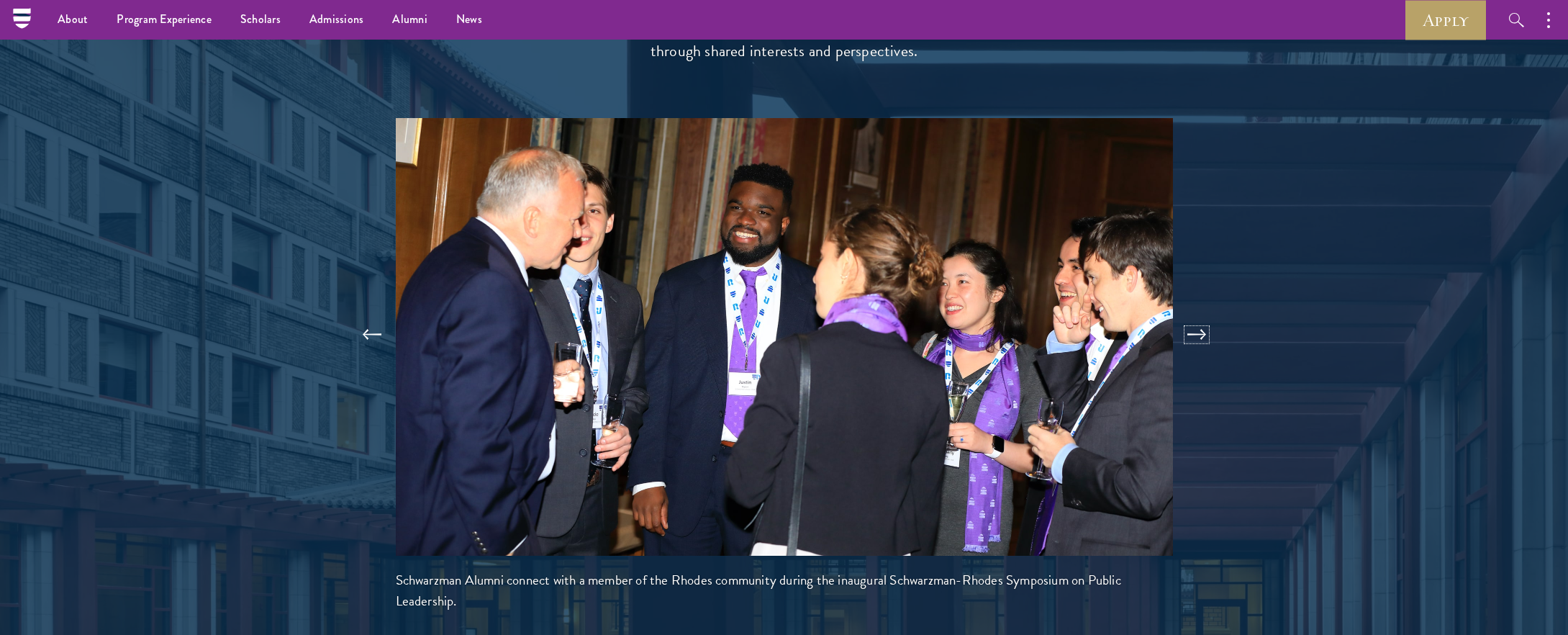
click at [1194, 315] on button at bounding box center [1196, 334] width 47 height 40
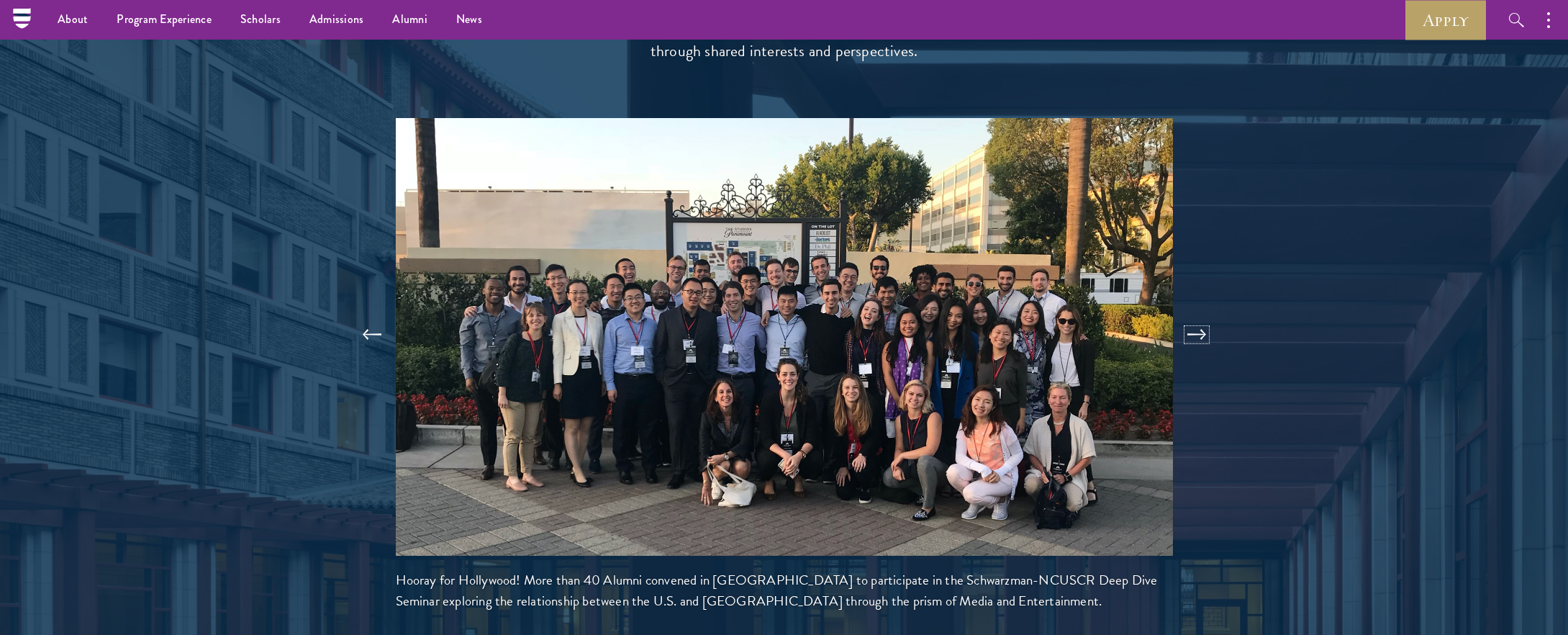
click at [1194, 315] on button at bounding box center [1196, 334] width 47 height 40
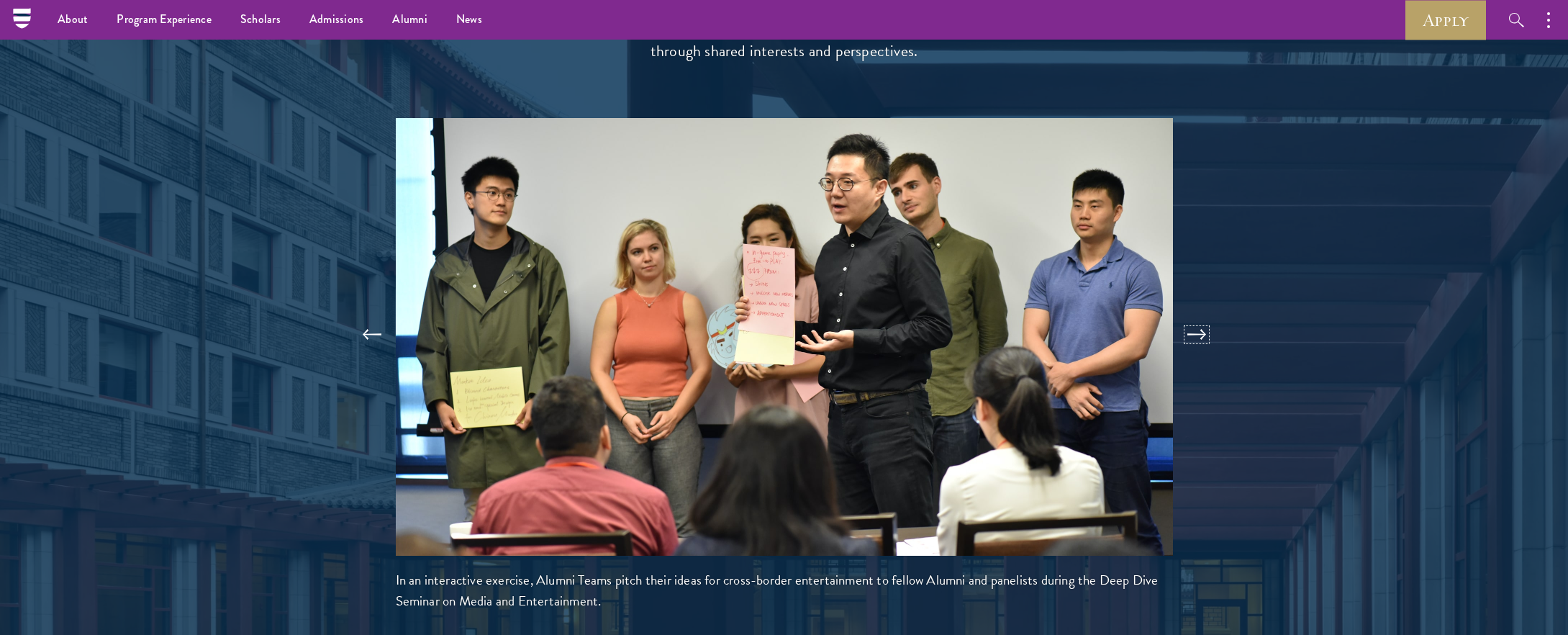
click at [1194, 315] on button at bounding box center [1196, 334] width 47 height 40
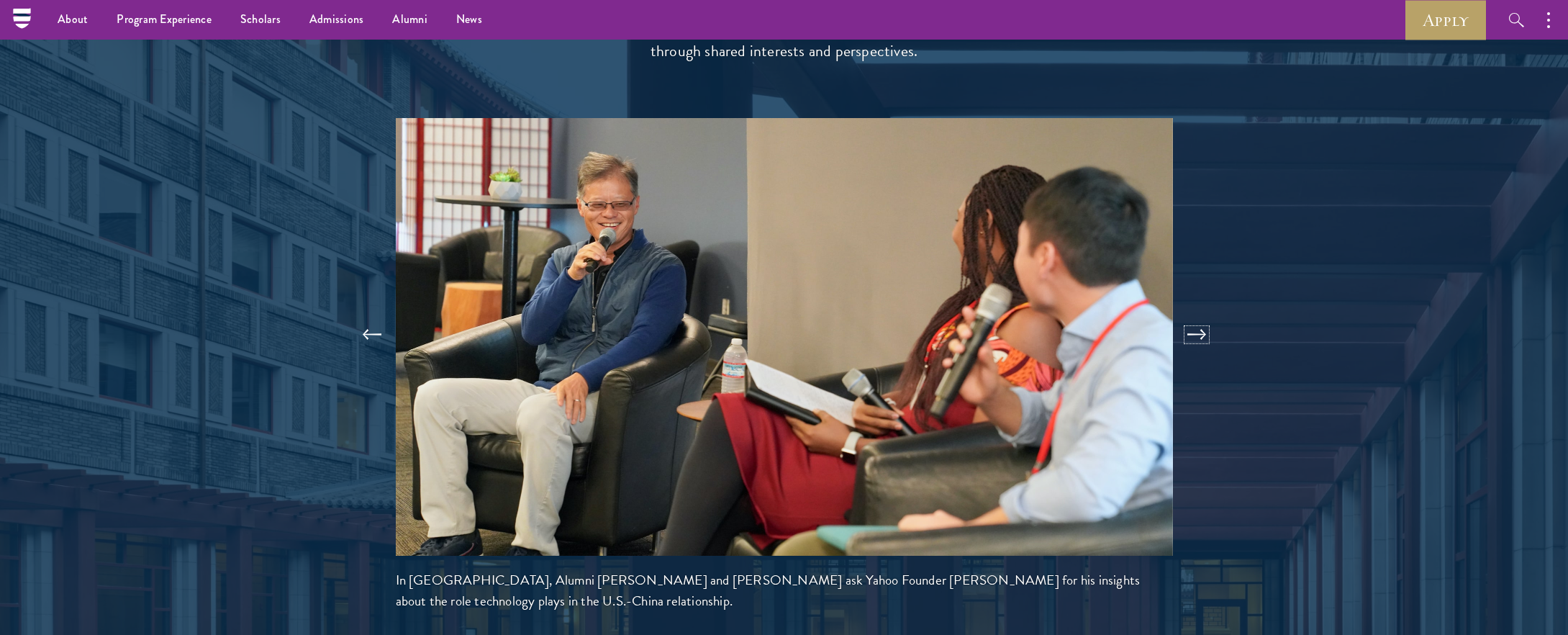
click at [1194, 315] on button at bounding box center [1196, 334] width 47 height 40
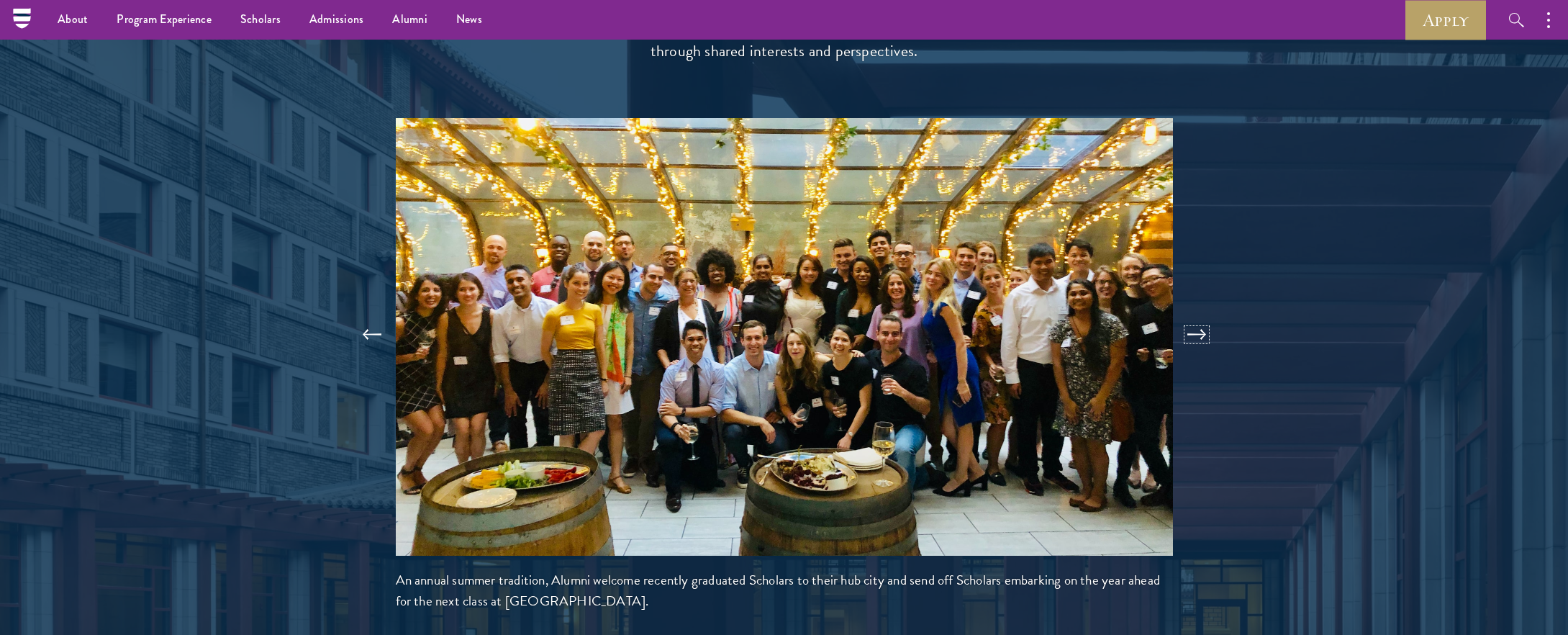
click at [1194, 315] on button at bounding box center [1196, 334] width 47 height 40
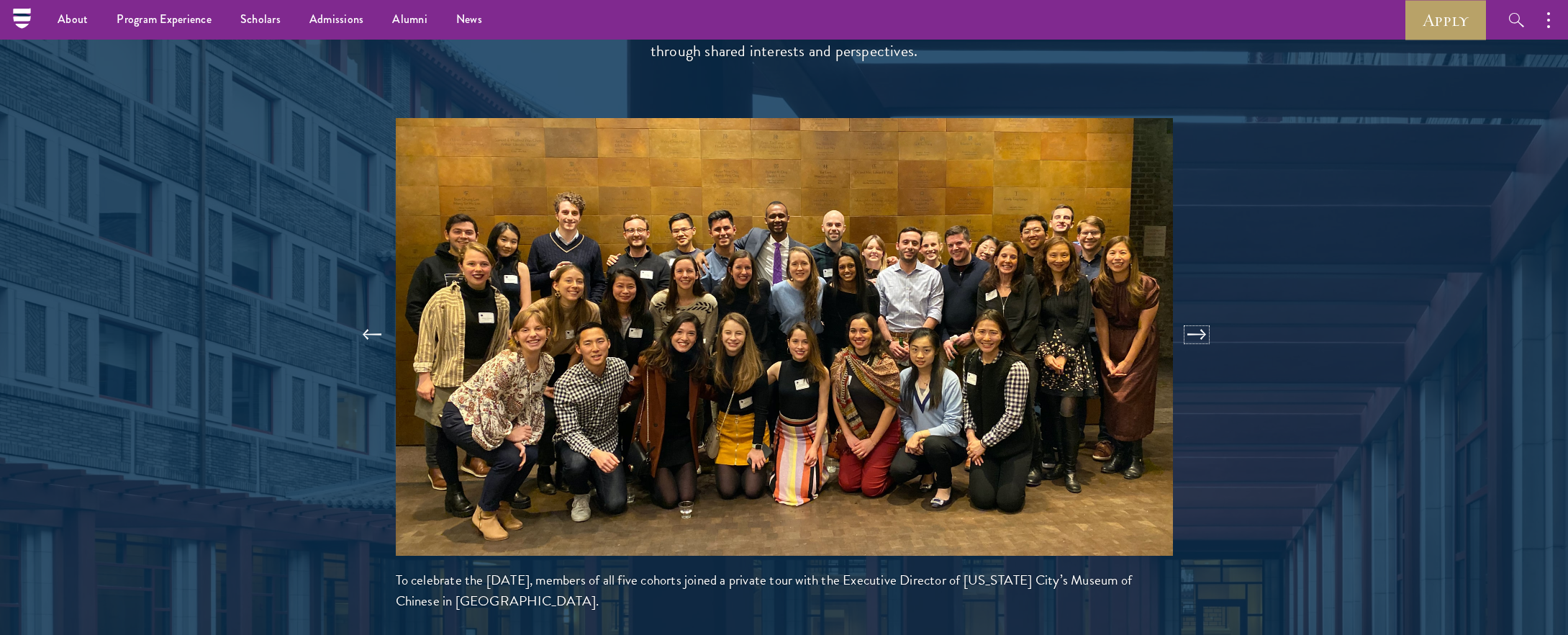
click at [1194, 315] on button at bounding box center [1196, 334] width 47 height 40
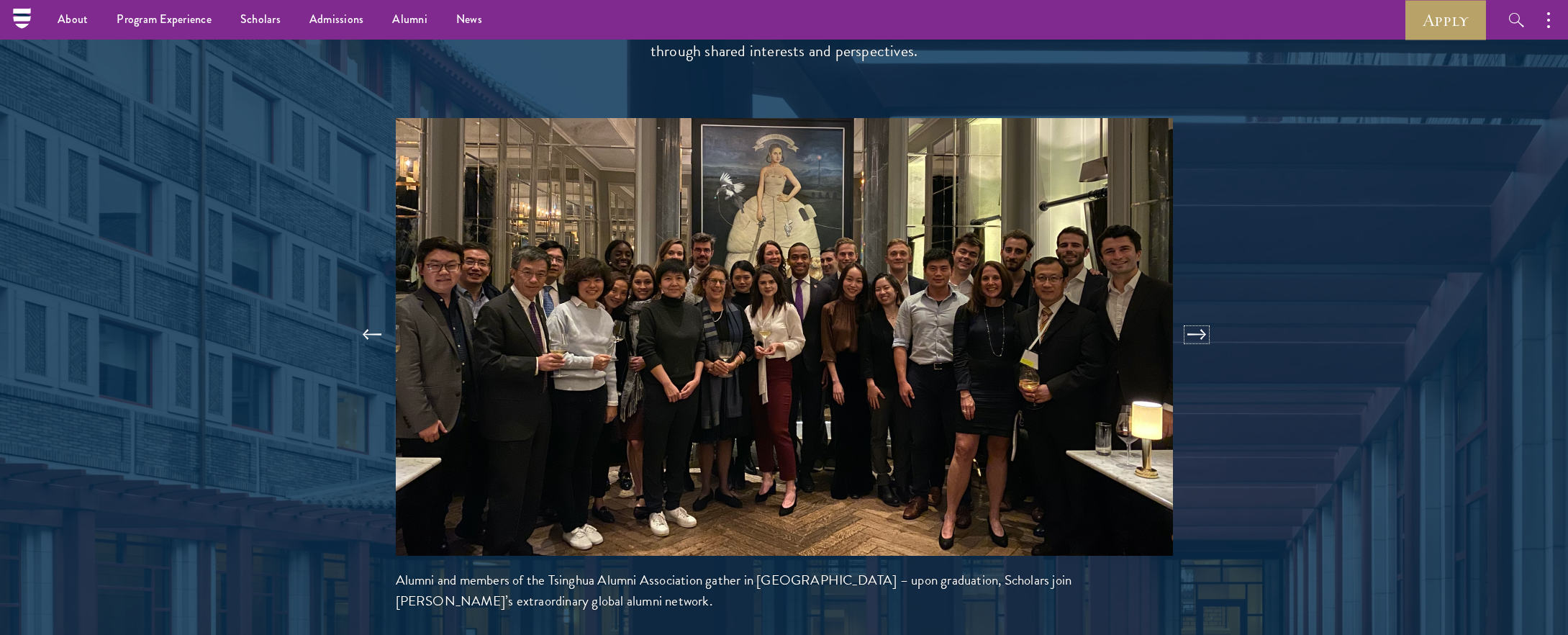
click at [1194, 315] on button at bounding box center [1196, 334] width 47 height 40
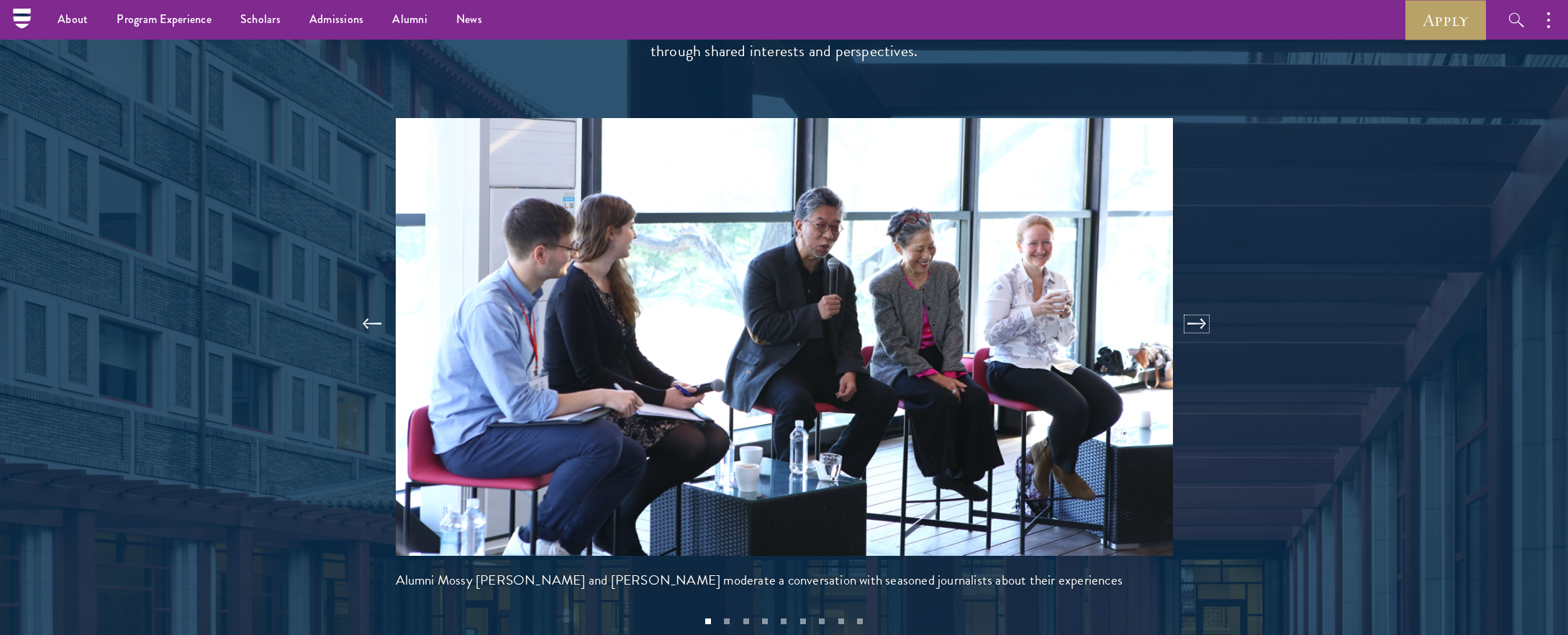
click at [1194, 304] on button at bounding box center [1196, 324] width 47 height 40
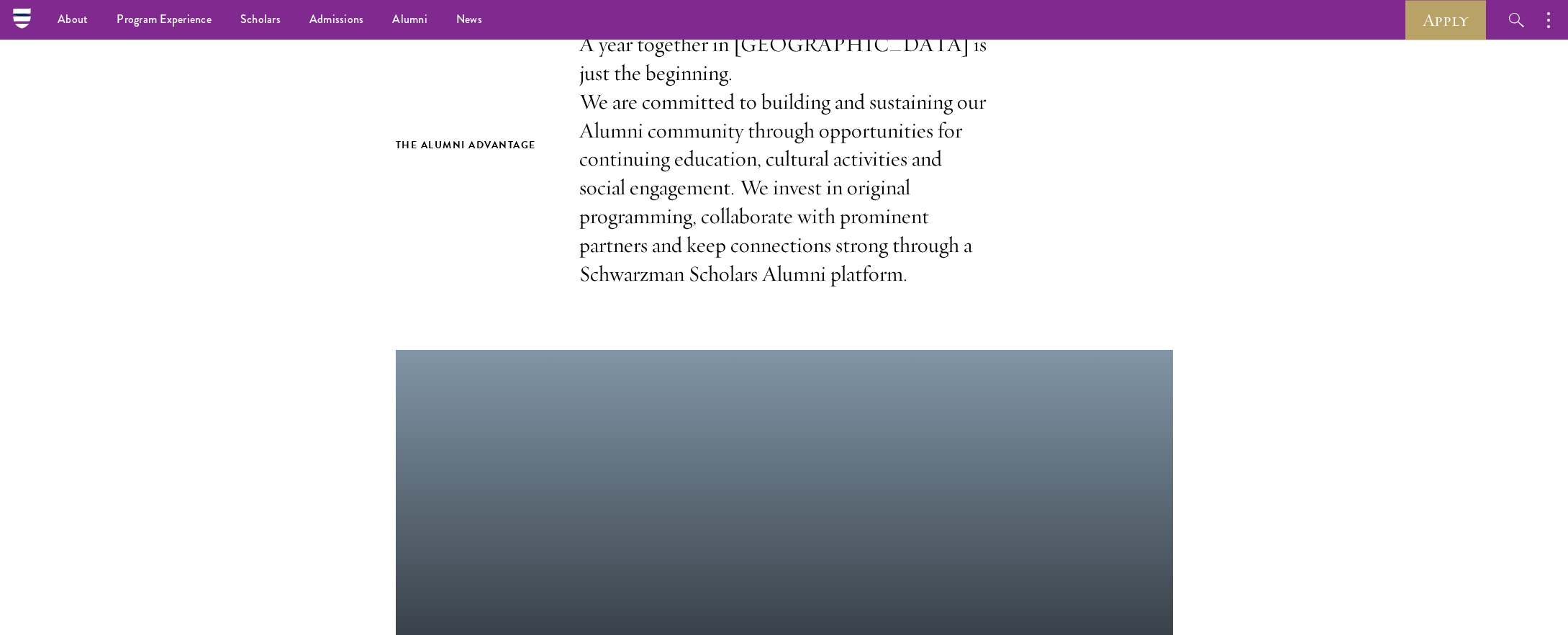
scroll to position [0, 0]
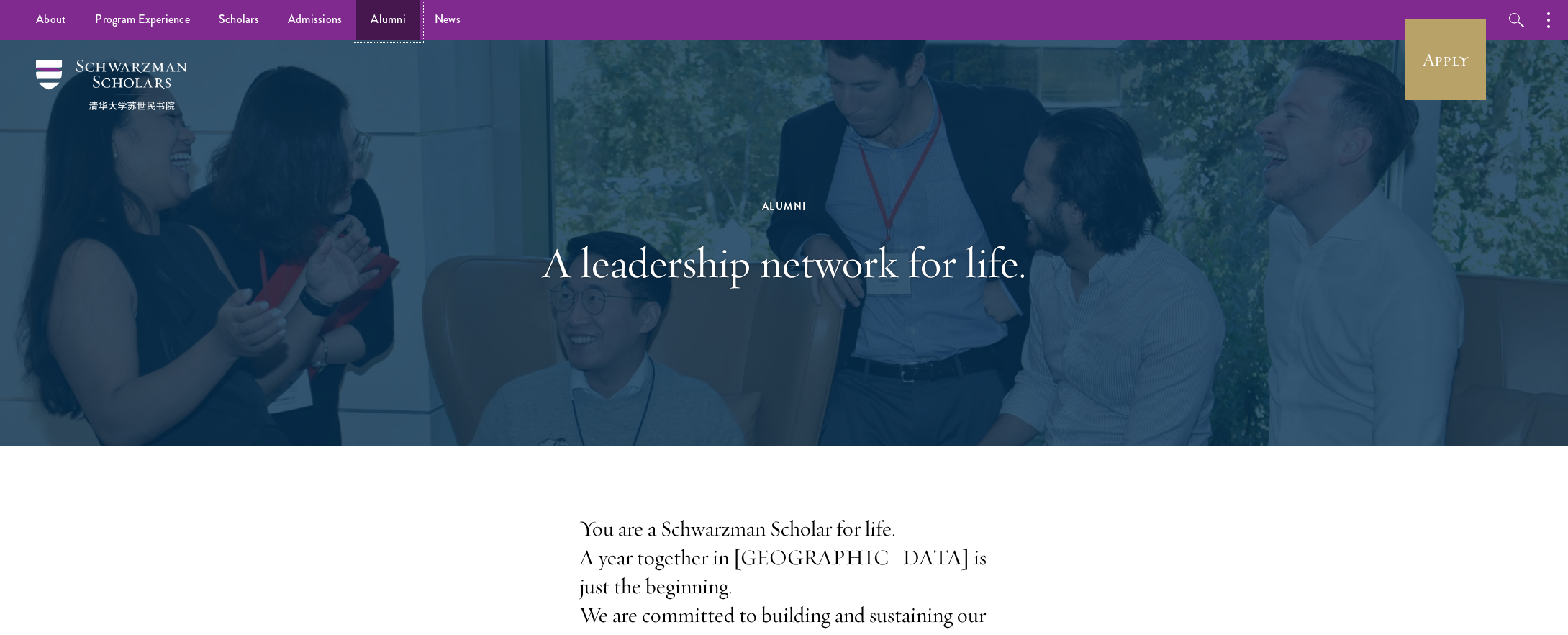
click at [372, 16] on link "Alumni" at bounding box center [388, 20] width 64 height 39
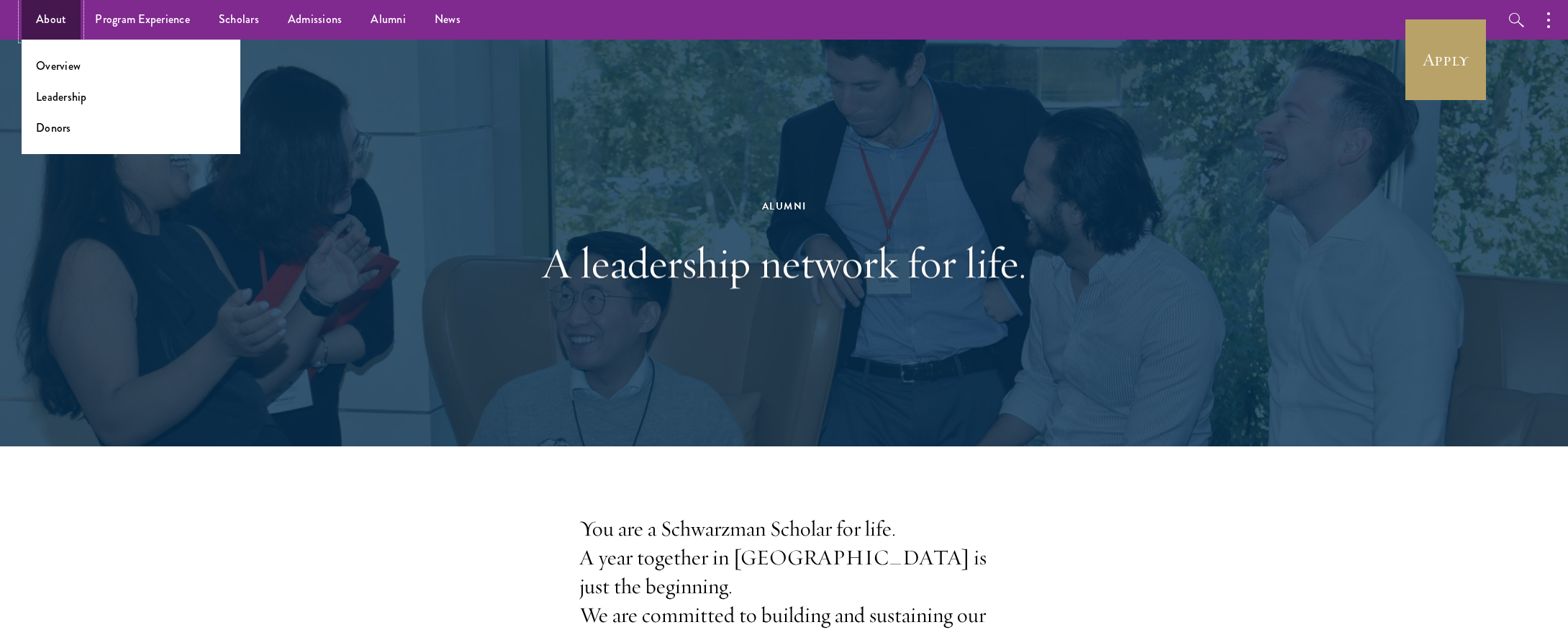
click at [49, 19] on link "About" at bounding box center [51, 20] width 59 height 39
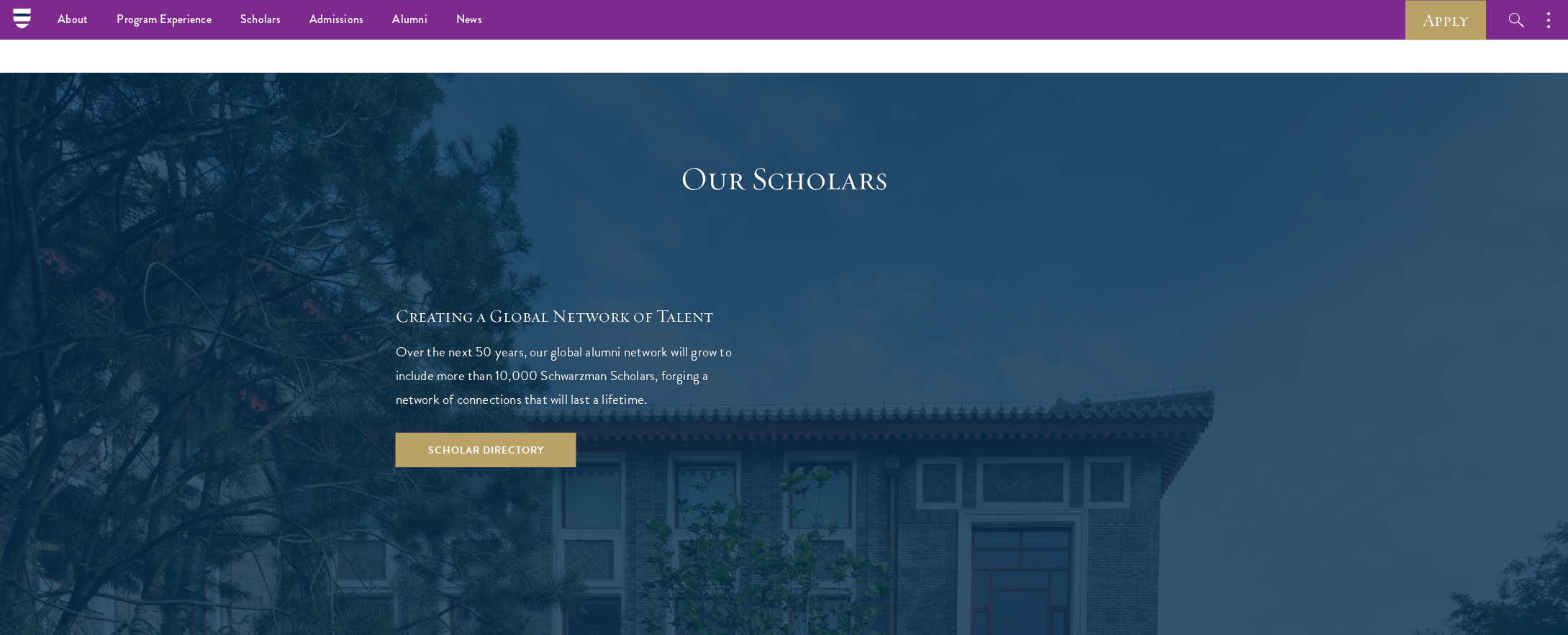
scroll to position [2399, 0]
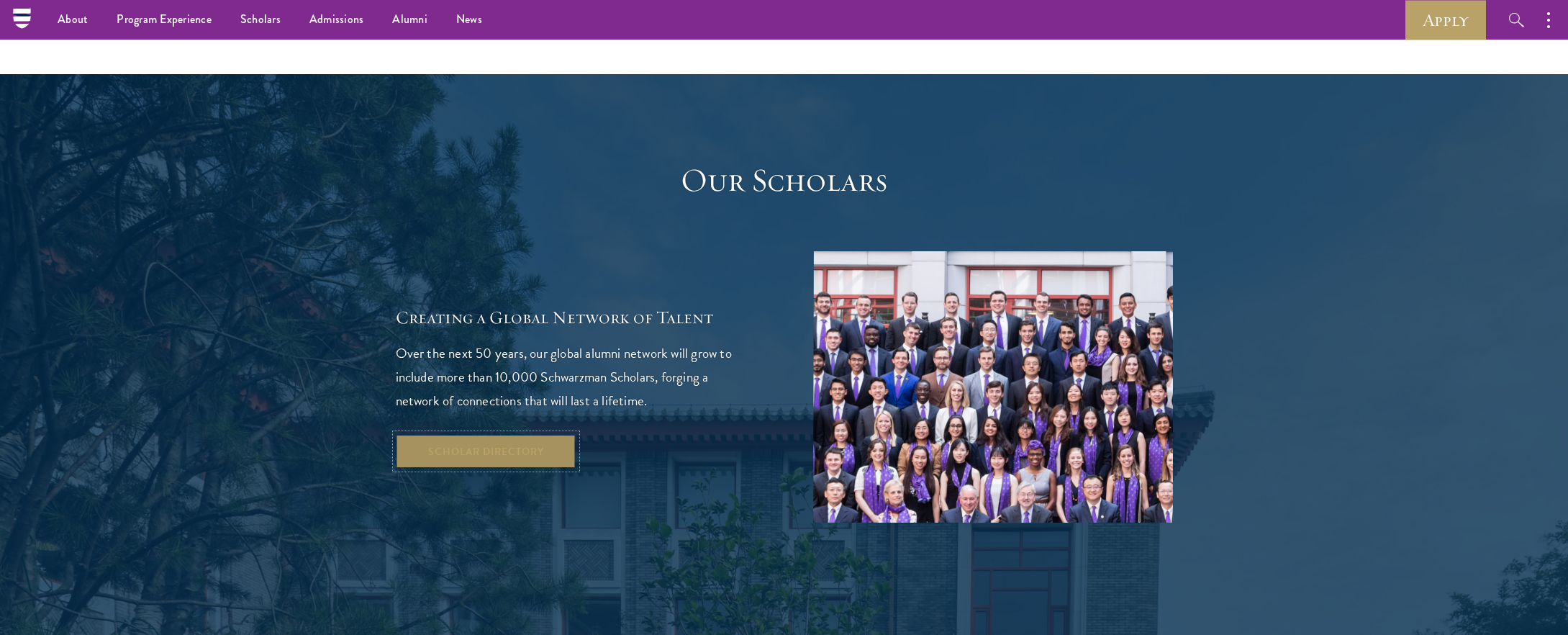
click at [492, 434] on link "Scholar Directory" at bounding box center [486, 451] width 180 height 34
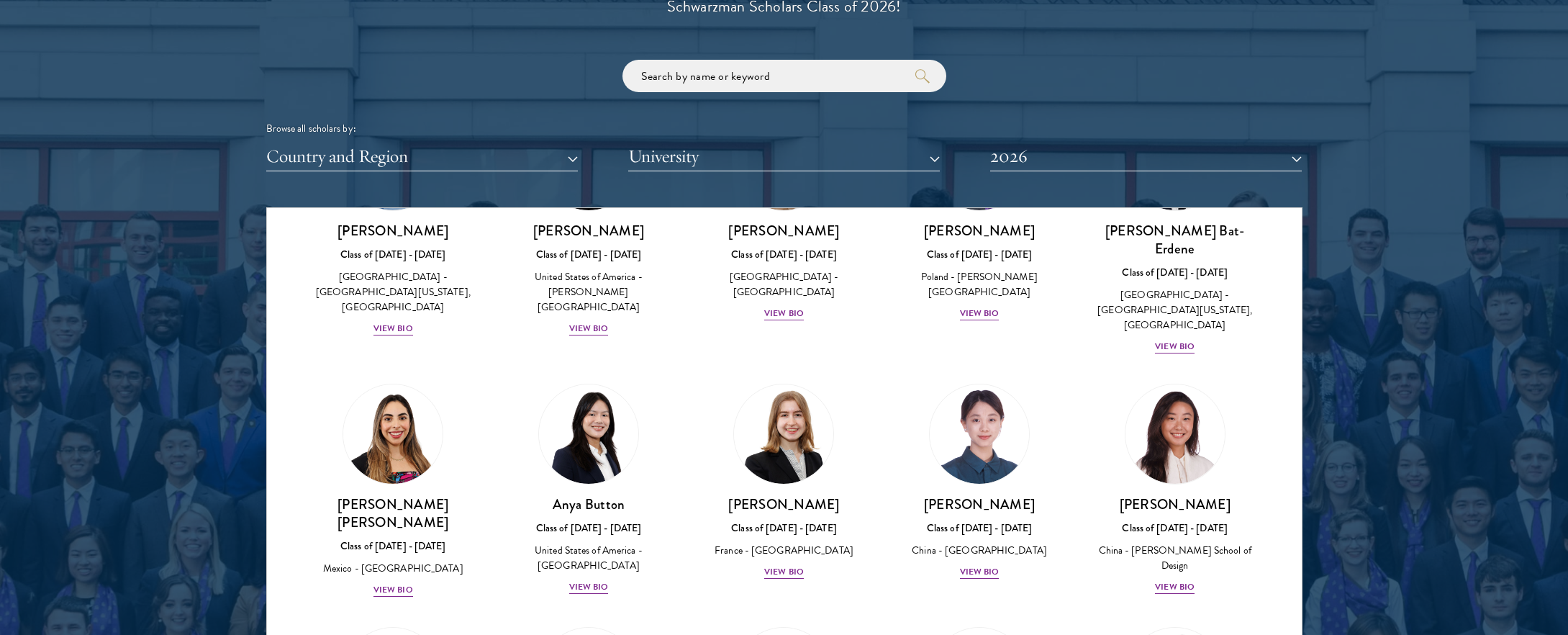
scroll to position [925, 0]
click at [1182, 581] on div "View Bio" at bounding box center [1174, 588] width 39 height 14
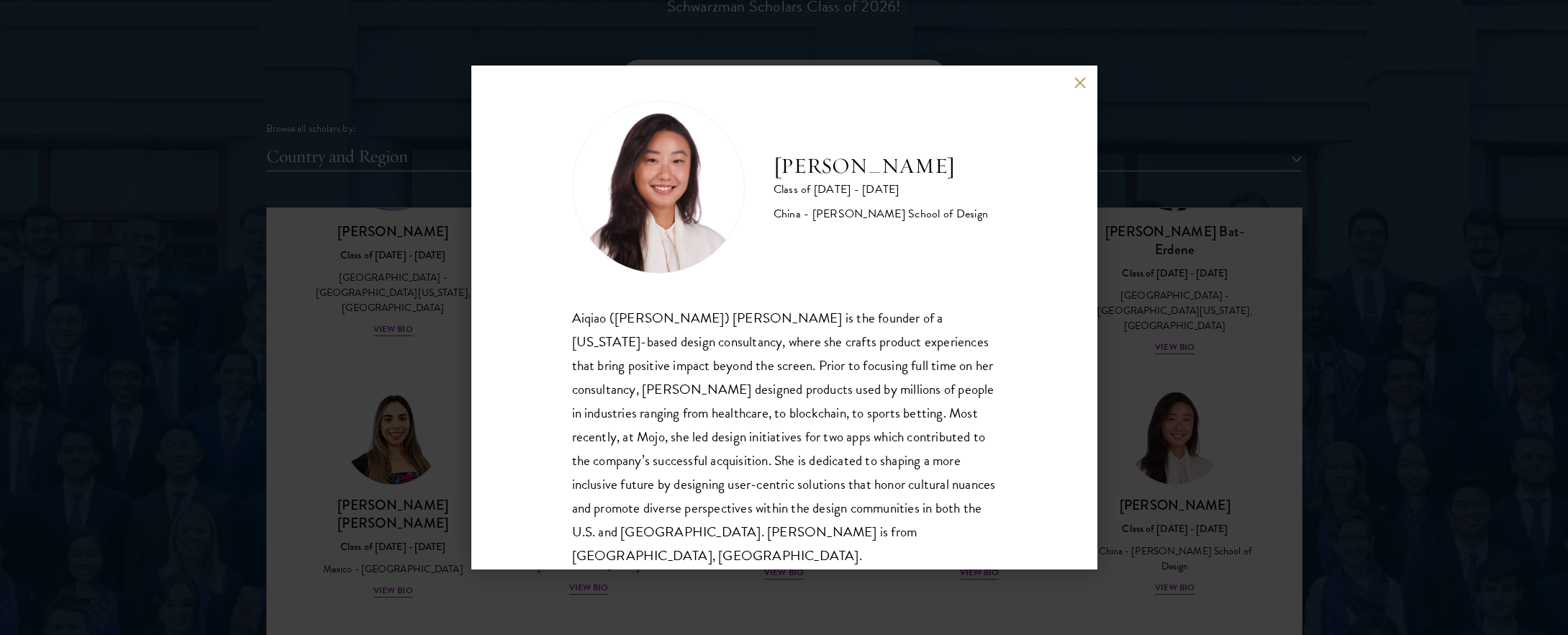
scroll to position [25, 0]
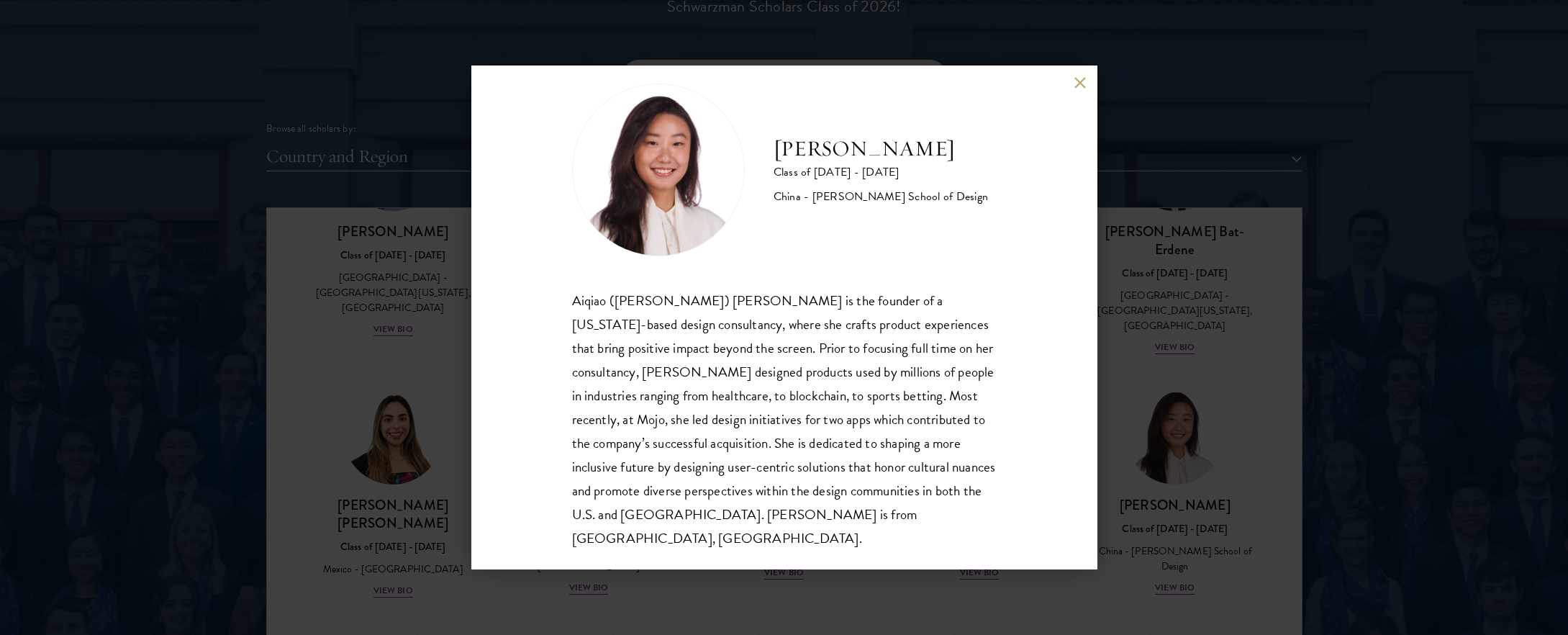
click at [1156, 324] on div "[PERSON_NAME] Class of [DATE] - [DATE] China - [PERSON_NAME] School of Design […" at bounding box center [784, 317] width 1568 height 635
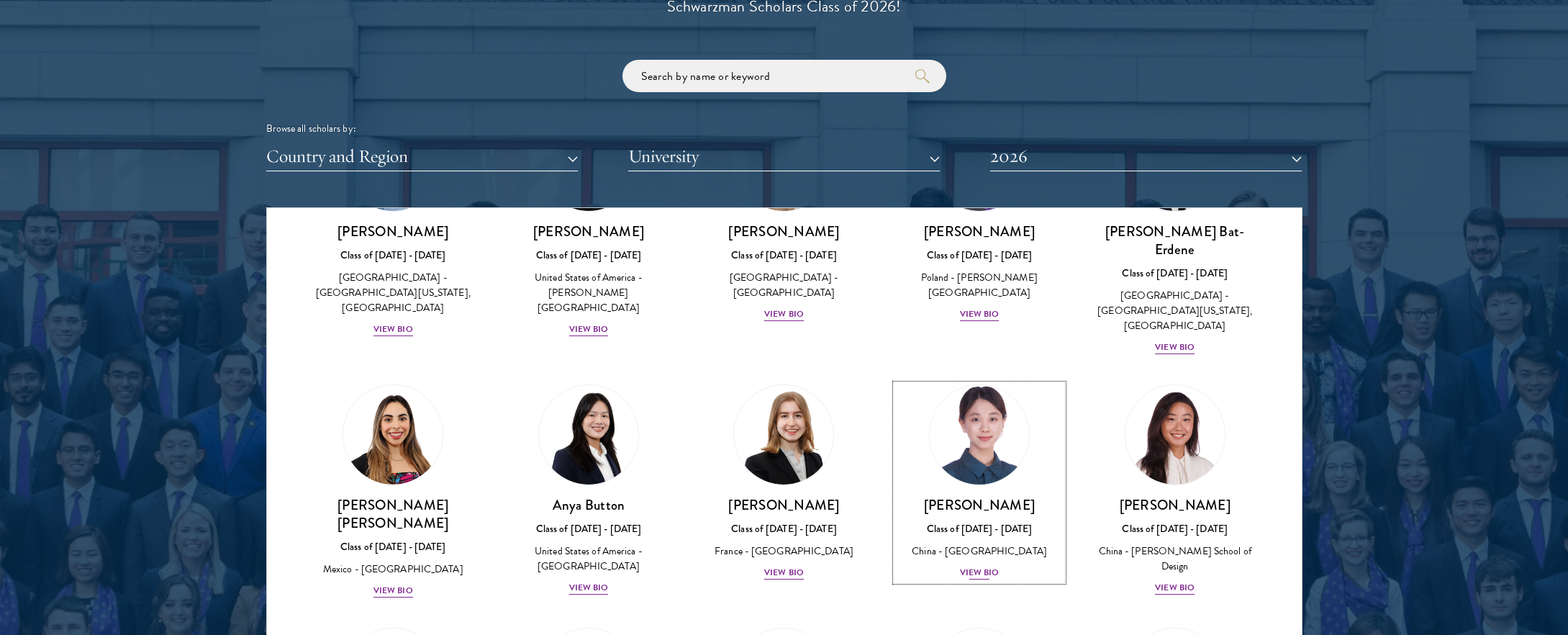
click at [965, 526] on div "[PERSON_NAME] Class of [DATE] - [DATE] [GEOGRAPHIC_DATA] - [GEOGRAPHIC_DATA] Vi…" at bounding box center [979, 539] width 167 height 85
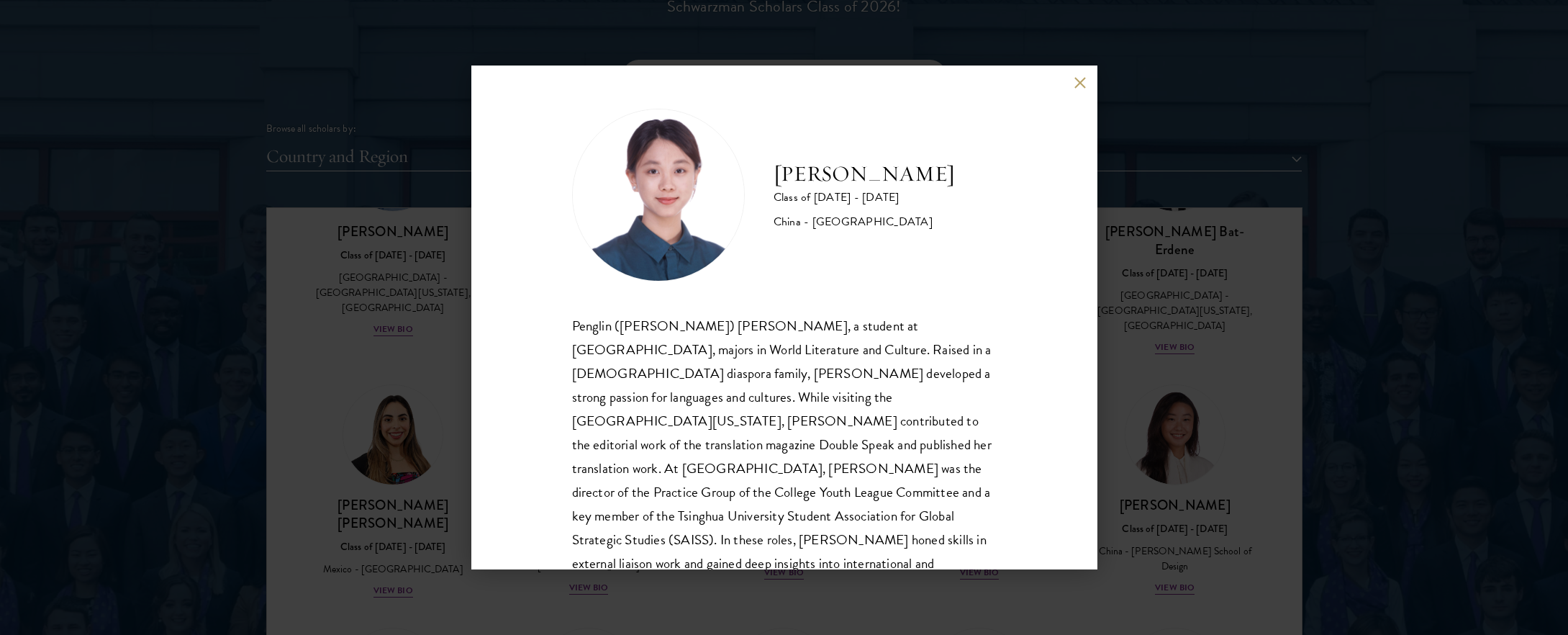
scroll to position [25, 0]
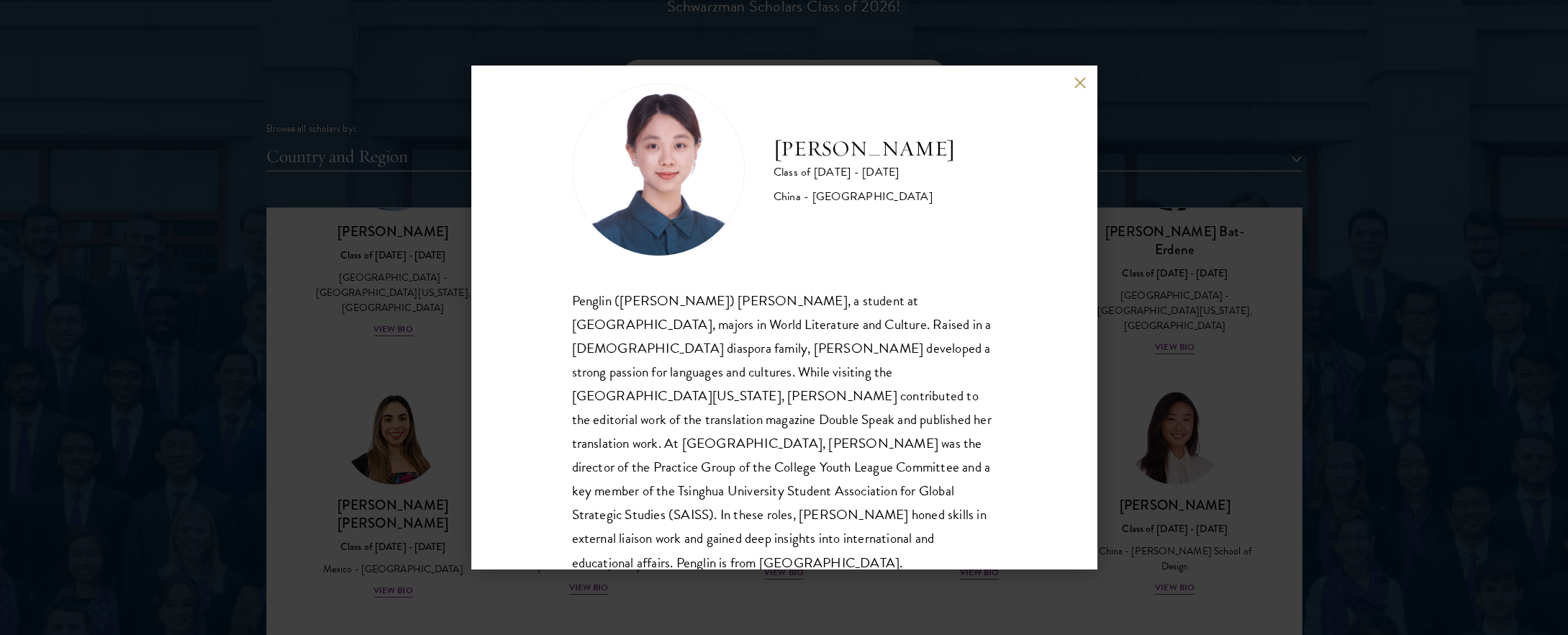
click at [1160, 353] on div "[PERSON_NAME] Class of [DATE] - [DATE] [GEOGRAPHIC_DATA] - [GEOGRAPHIC_DATA] Pe…" at bounding box center [784, 317] width 1568 height 635
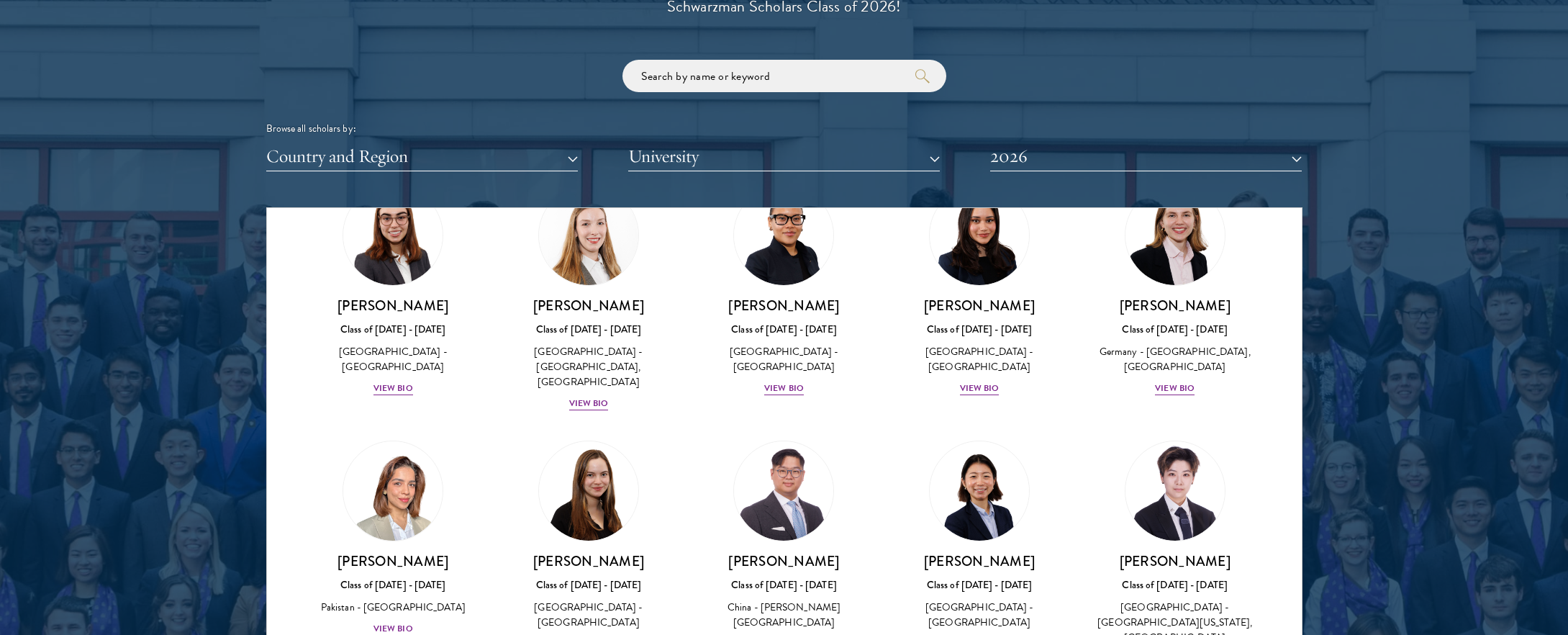
scroll to position [3227, 0]
click at [484, 153] on button "Country and Region" at bounding box center [421, 157] width 311 height 29
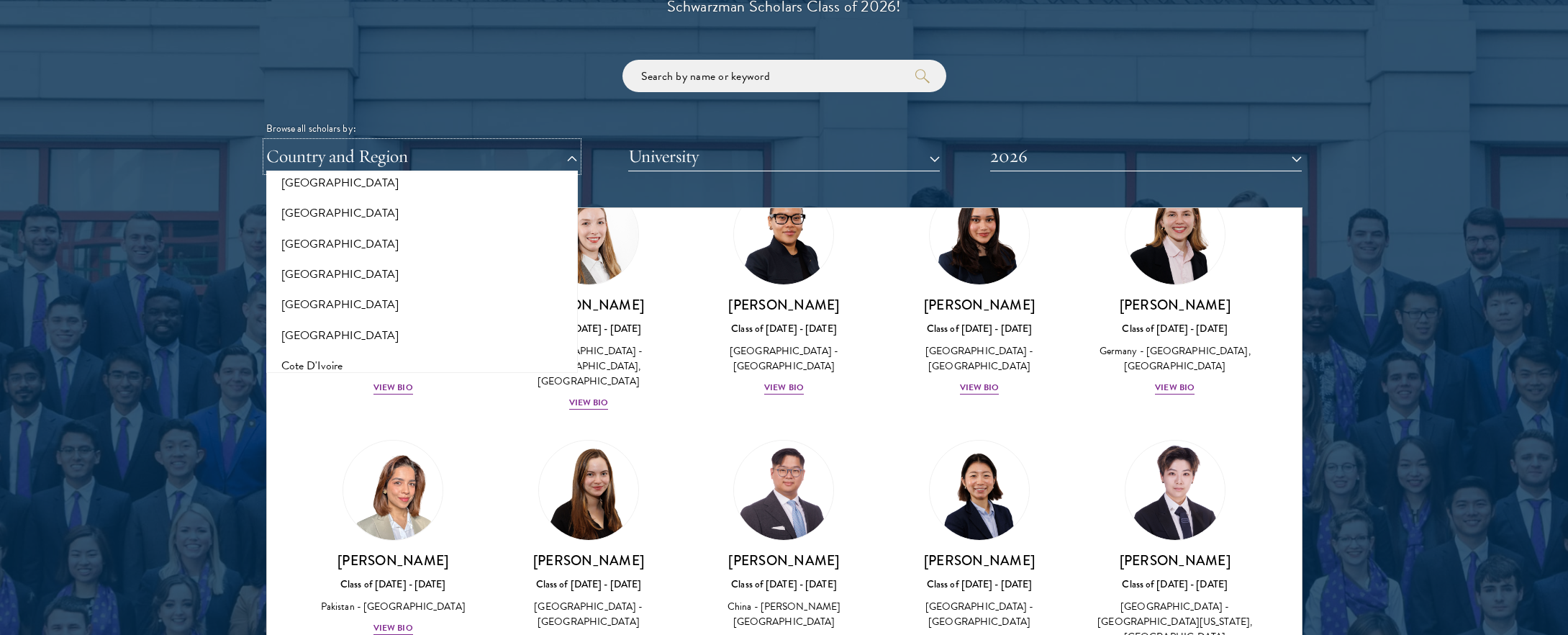
scroll to position [482, 0]
click at [314, 238] on button "[GEOGRAPHIC_DATA]" at bounding box center [421, 235] width 303 height 30
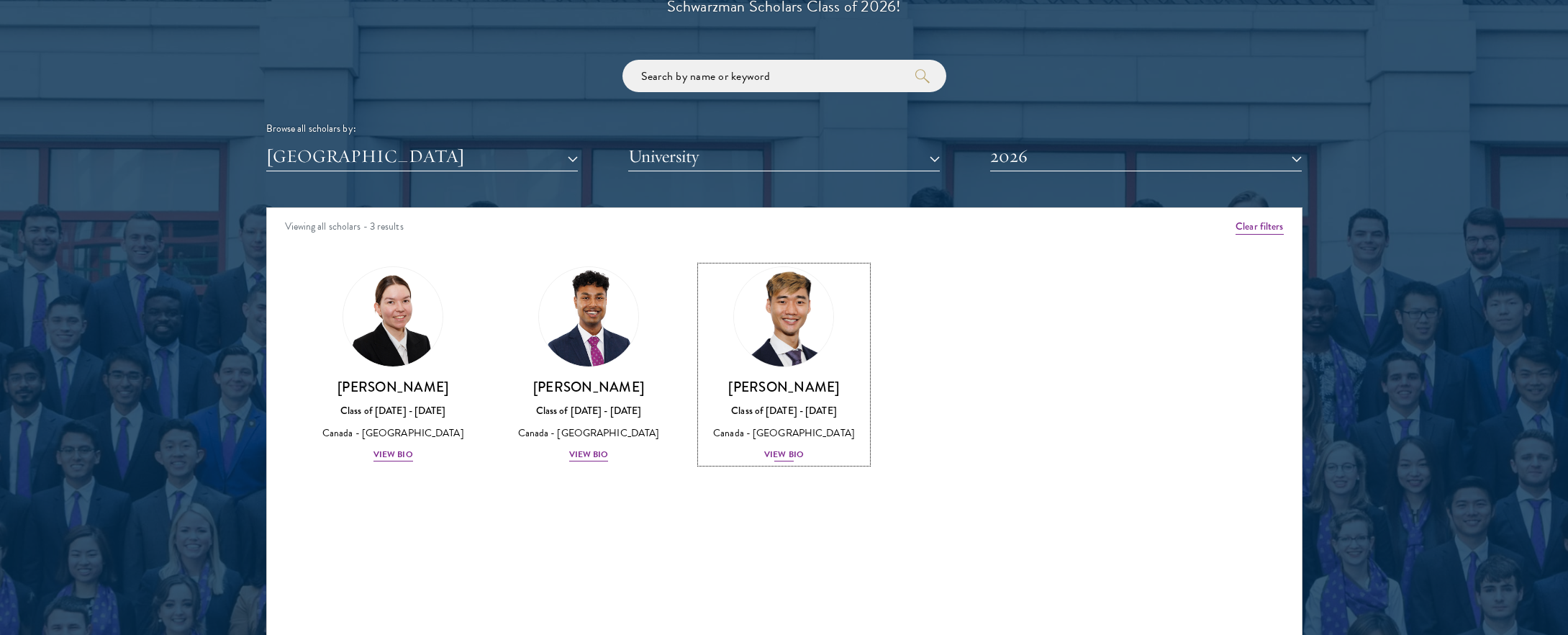
click at [789, 457] on div "View Bio" at bounding box center [784, 454] width 39 height 14
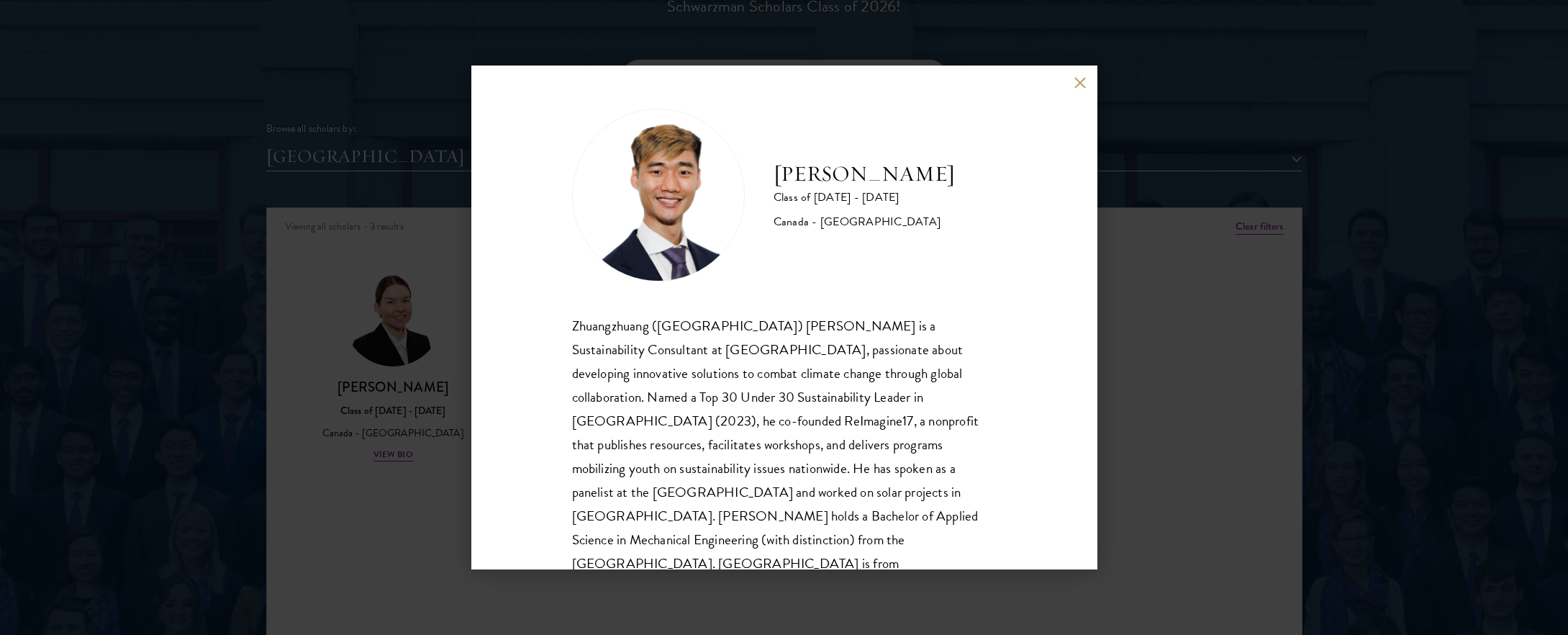
scroll to position [2, 0]
click at [1205, 421] on div "[PERSON_NAME] Class of [DATE] - [DATE] [GEOGRAPHIC_DATA] - [GEOGRAPHIC_DATA] Zh…" at bounding box center [784, 317] width 1568 height 635
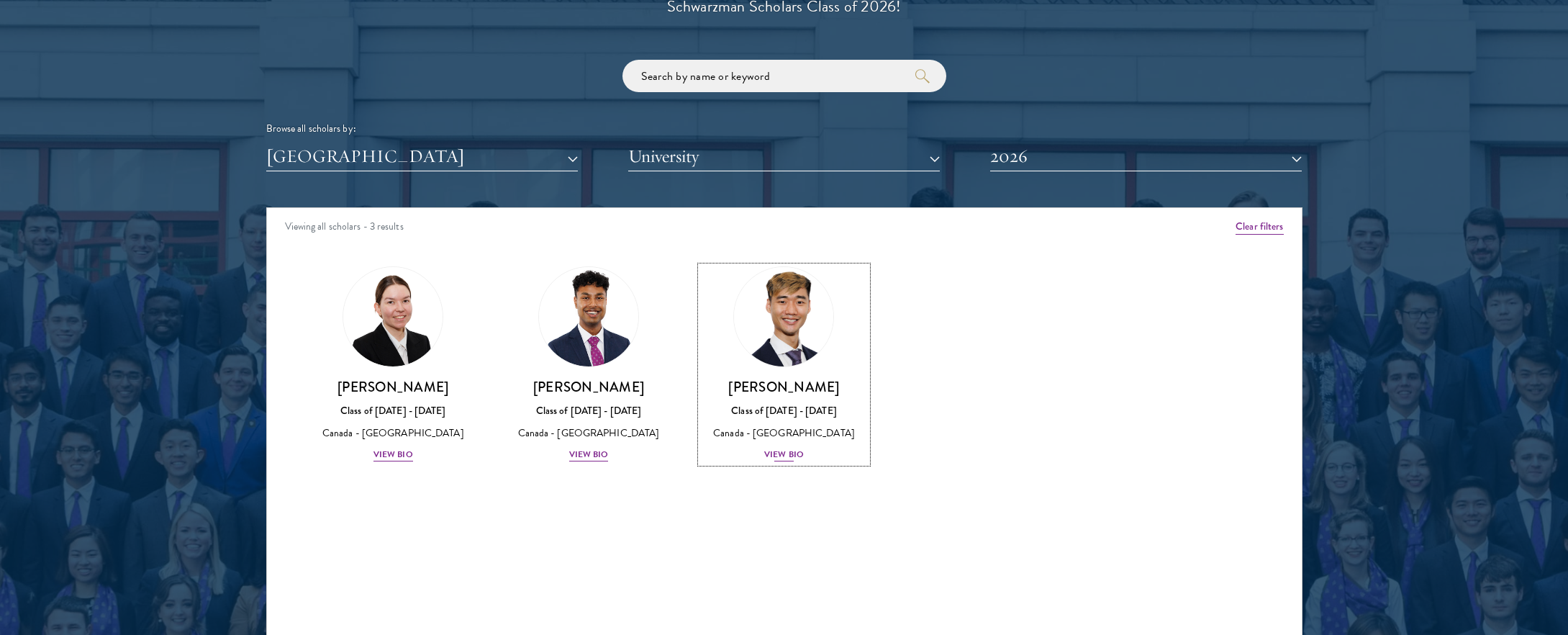
click at [782, 457] on div "View Bio" at bounding box center [784, 454] width 39 height 14
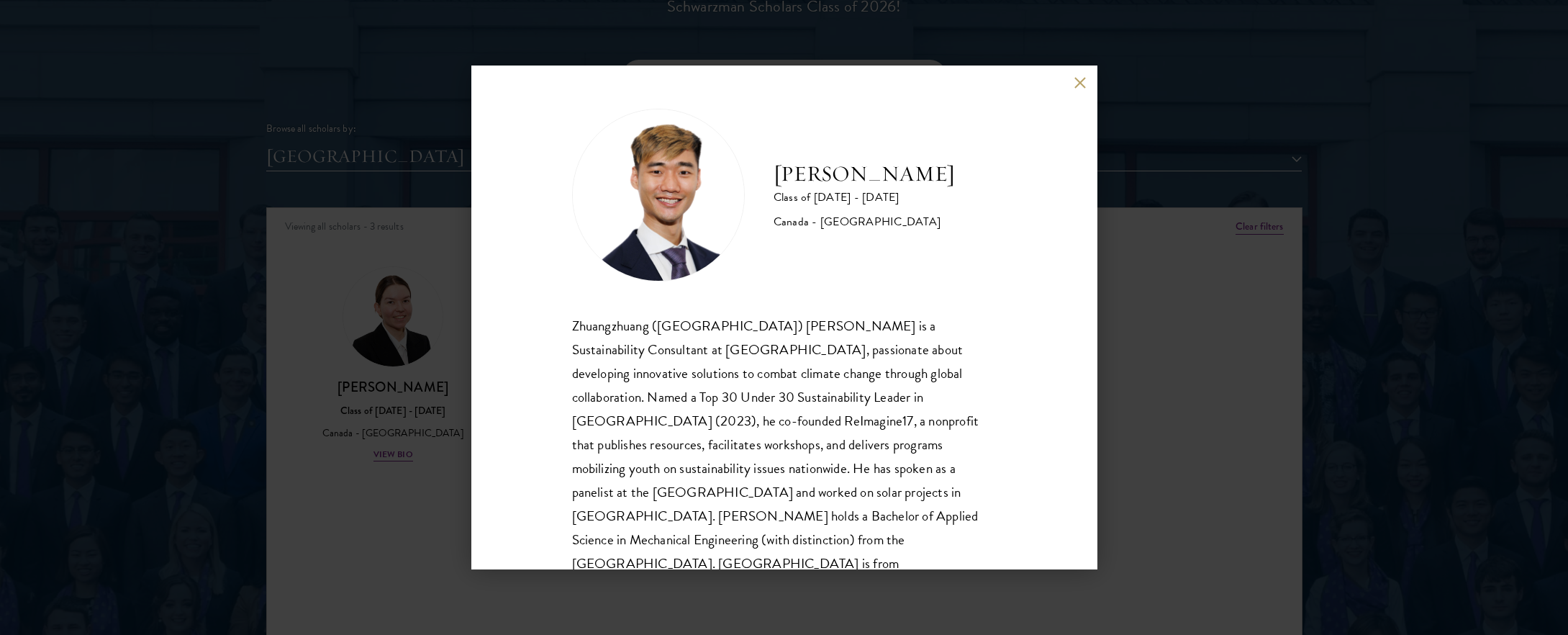
click at [1166, 417] on div "[PERSON_NAME] Class of [DATE] - [DATE] [GEOGRAPHIC_DATA] - [GEOGRAPHIC_DATA] Zh…" at bounding box center [784, 317] width 1568 height 635
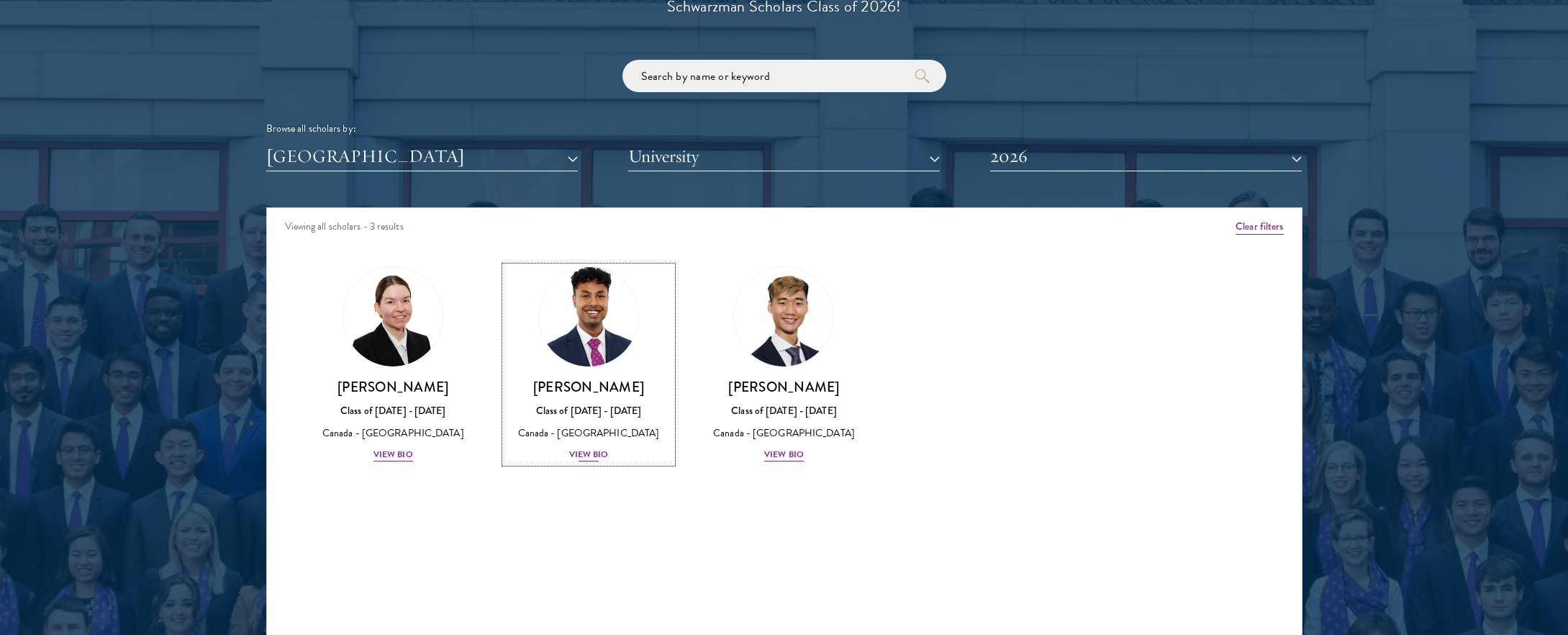
click at [584, 458] on div "View Bio" at bounding box center [589, 454] width 39 height 14
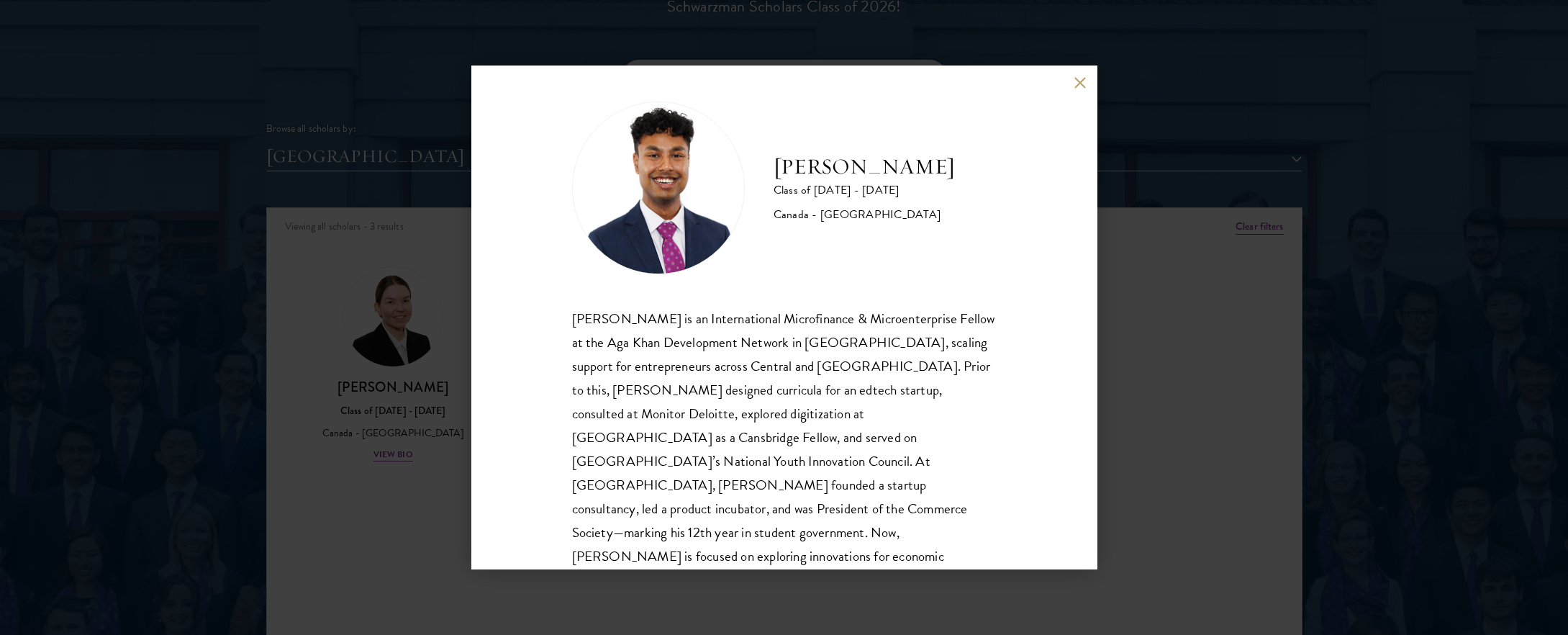
scroll to position [3, 0]
click at [1178, 409] on div "[PERSON_NAME] Class of [DATE] - [DATE] [GEOGRAPHIC_DATA] - [GEOGRAPHIC_DATA] [P…" at bounding box center [784, 317] width 1568 height 635
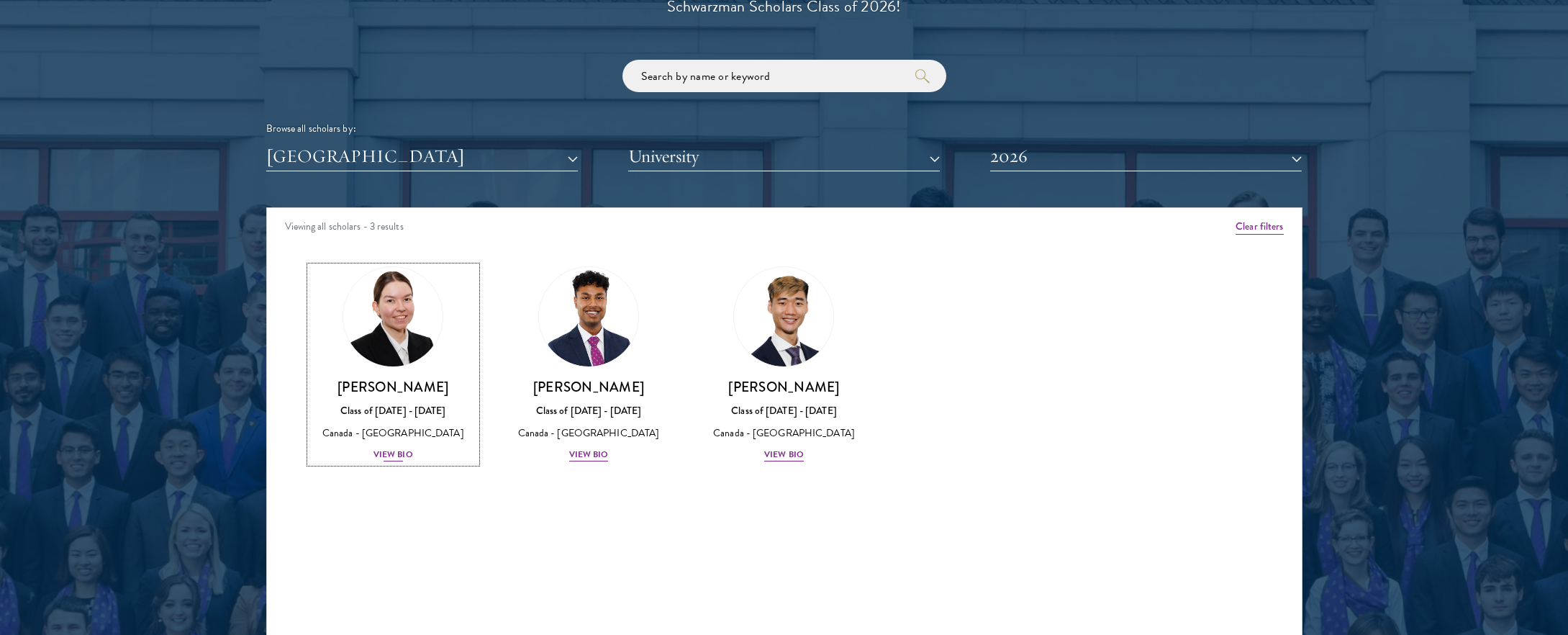
click at [387, 453] on div "View Bio" at bounding box center [393, 454] width 39 height 14
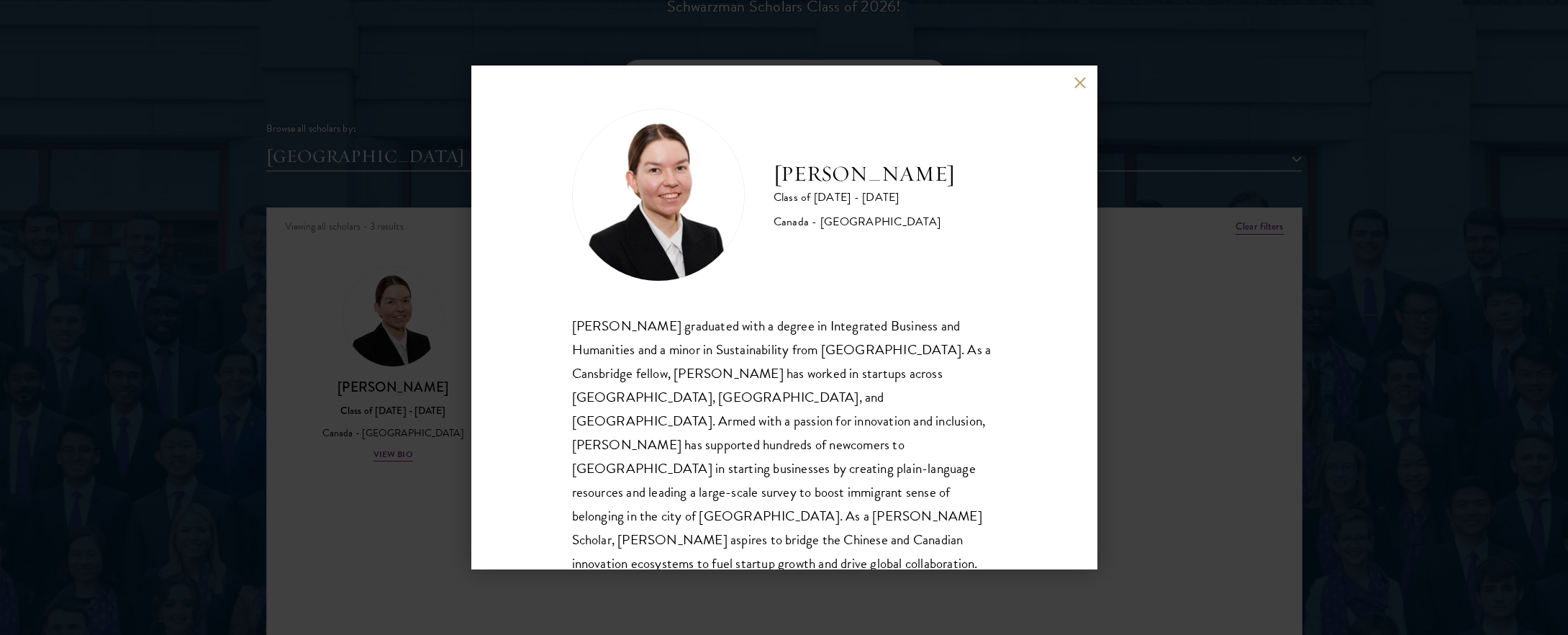
scroll to position [2, 0]
click at [419, 499] on div "[PERSON_NAME] Class of [DATE] - [DATE] [GEOGRAPHIC_DATA] - [GEOGRAPHIC_DATA] [P…" at bounding box center [784, 317] width 1568 height 635
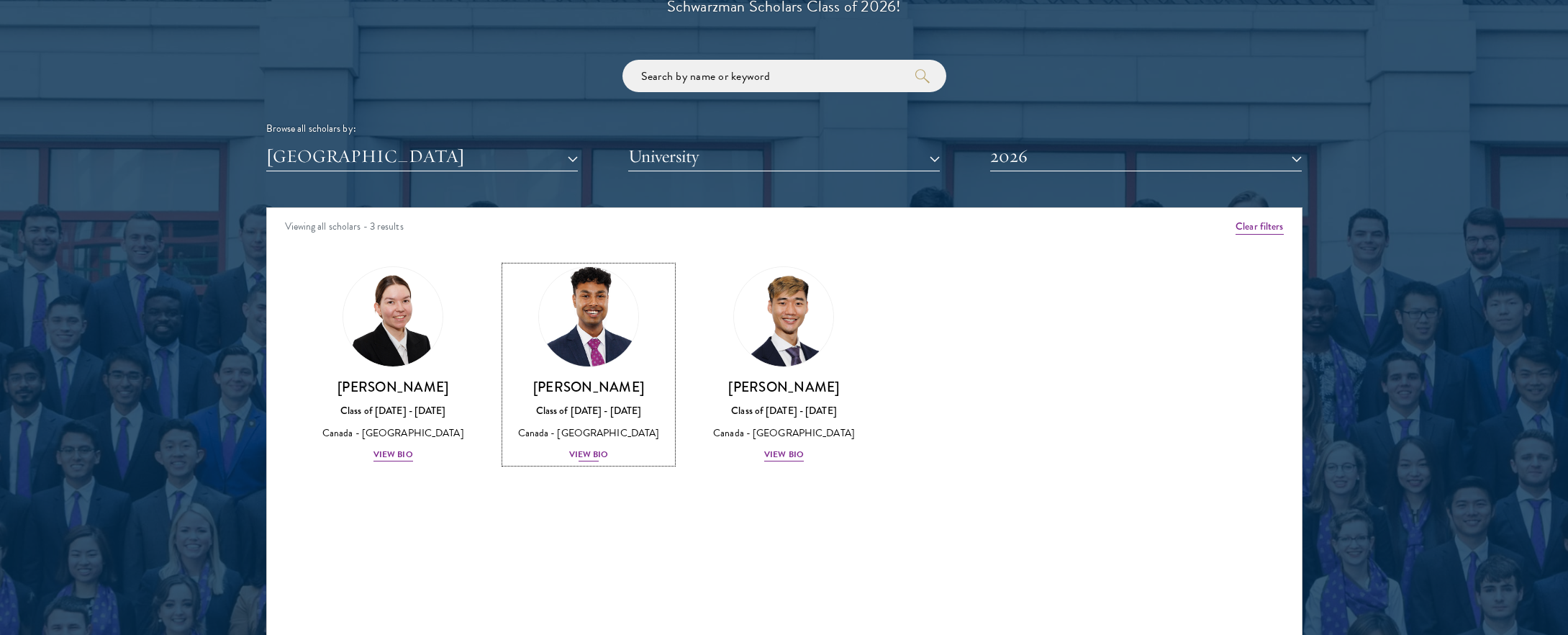
click at [582, 455] on div "View Bio" at bounding box center [589, 454] width 39 height 14
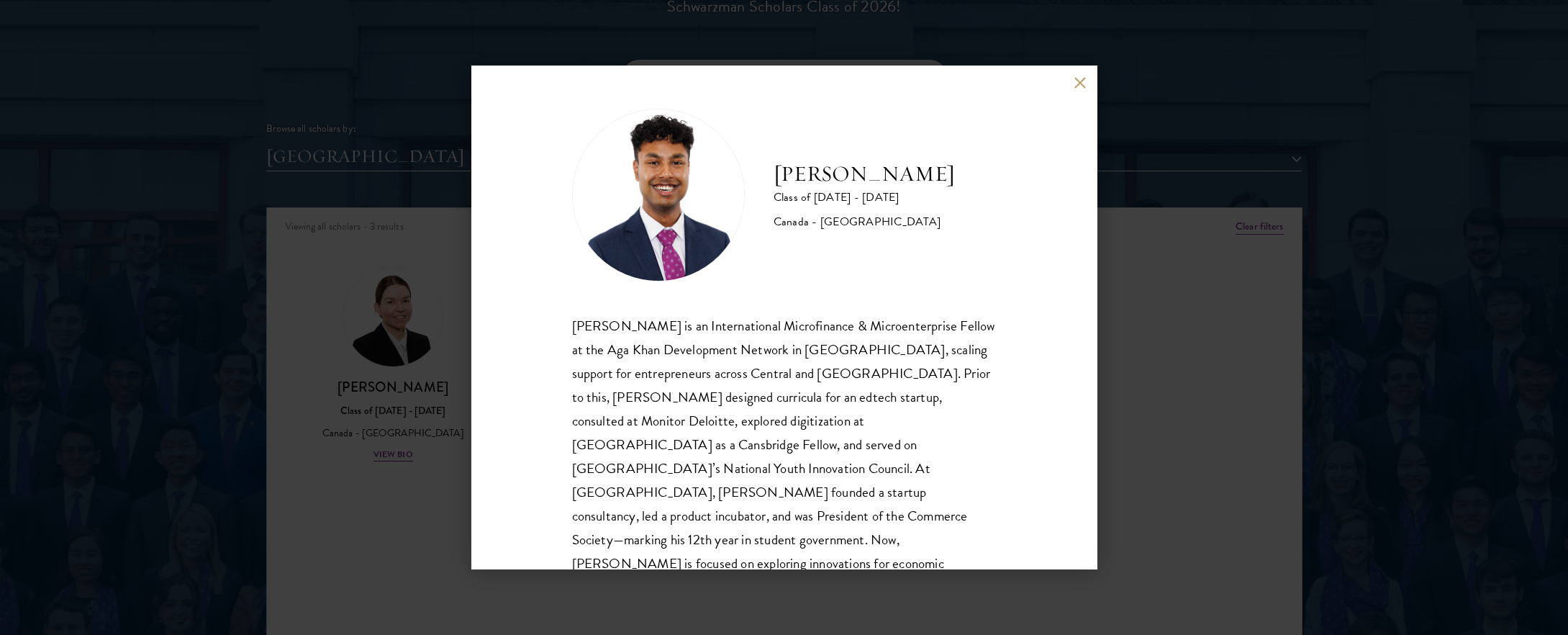
click at [1162, 409] on div "[PERSON_NAME] Class of [DATE] - [DATE] [GEOGRAPHIC_DATA] - [GEOGRAPHIC_DATA] [P…" at bounding box center [784, 317] width 1568 height 635
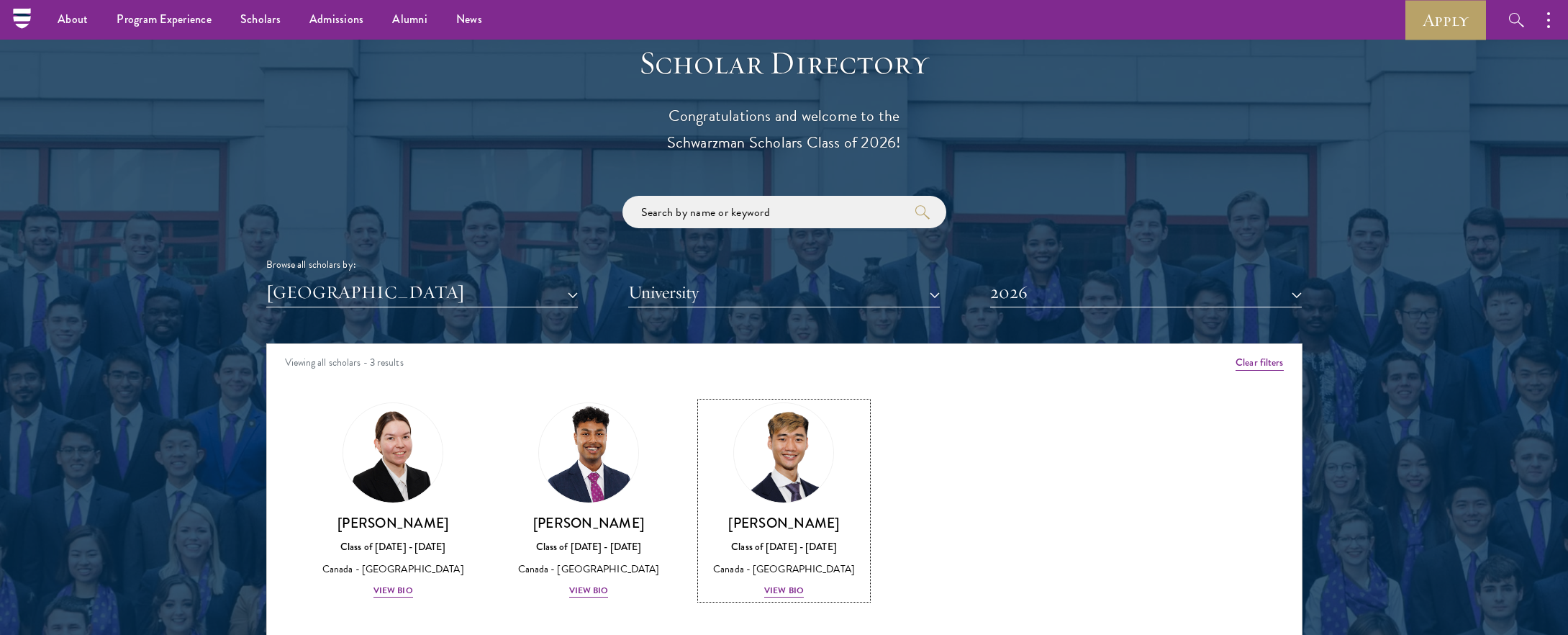
scroll to position [1545, 0]
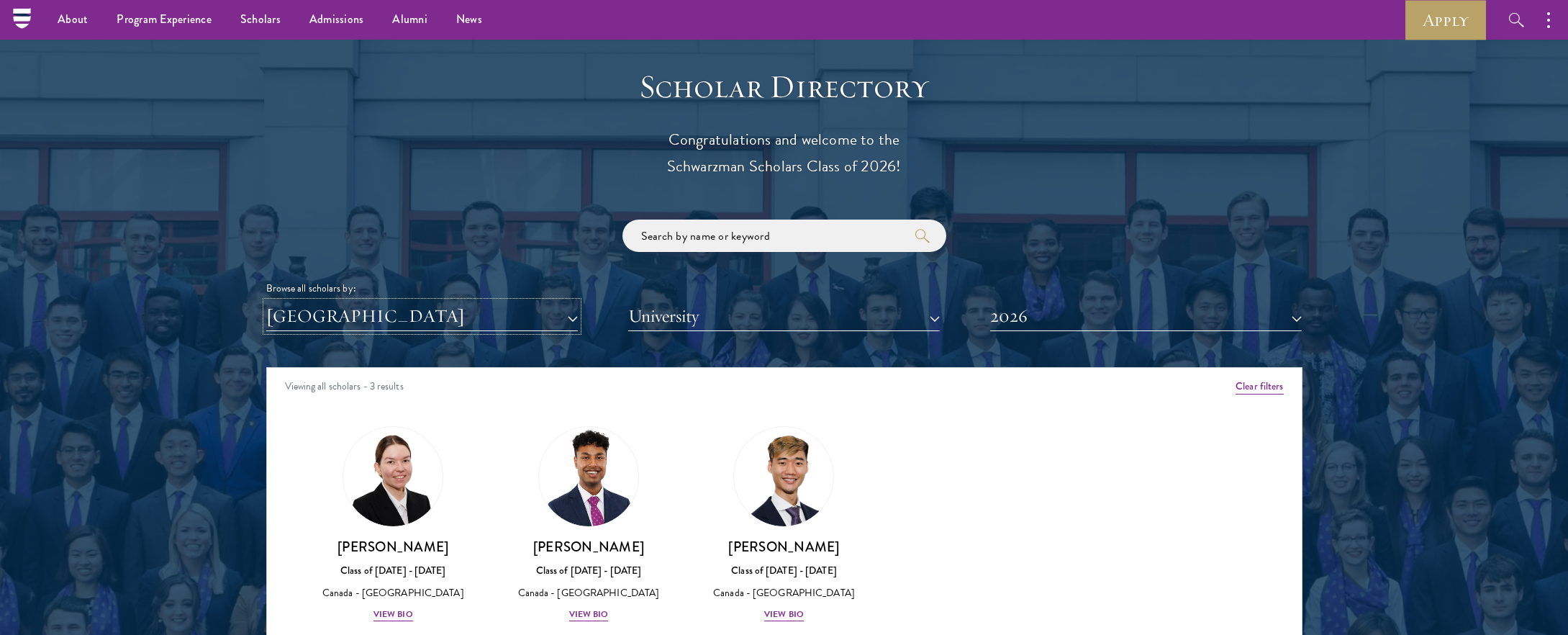
click at [564, 316] on button "[GEOGRAPHIC_DATA]" at bounding box center [421, 316] width 311 height 29
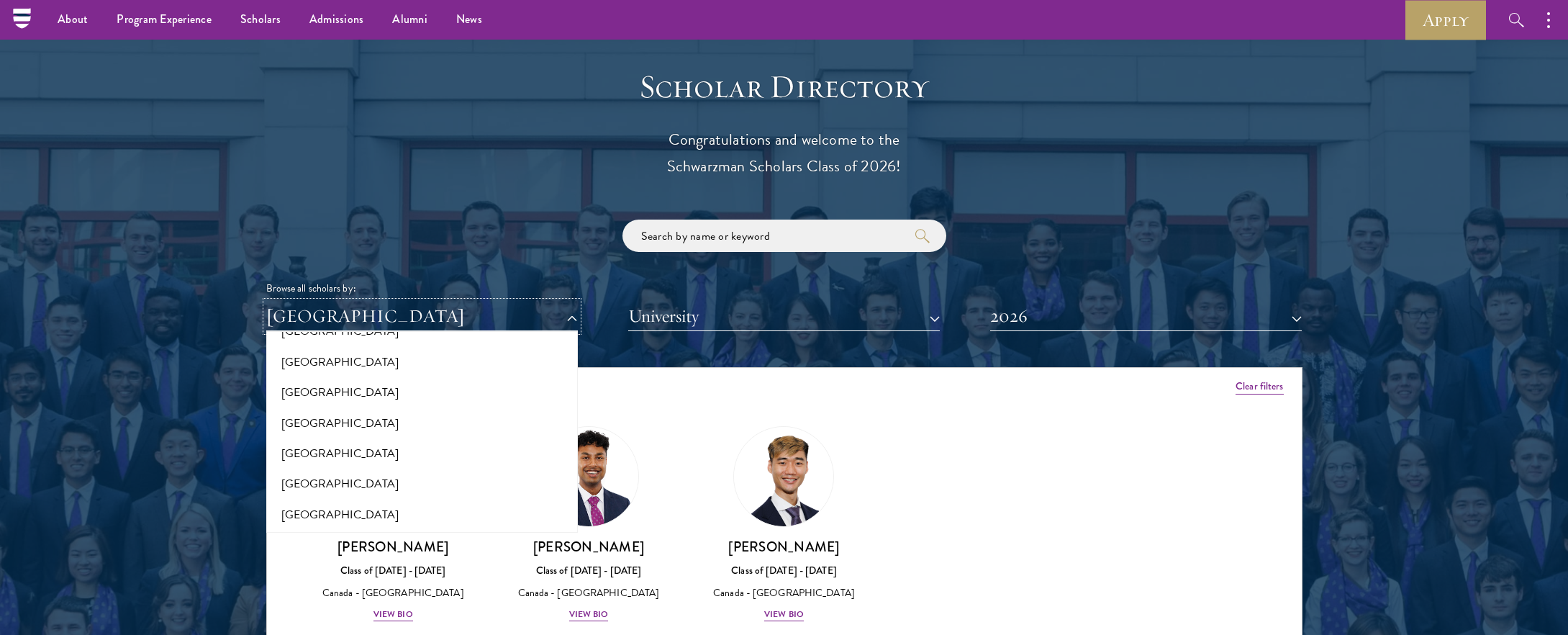
scroll to position [43, 0]
click at [795, 360] on div "Scholar Directory Congratulations and welcome to the Schwarzman Scholars Class …" at bounding box center [784, 433] width 1036 height 732
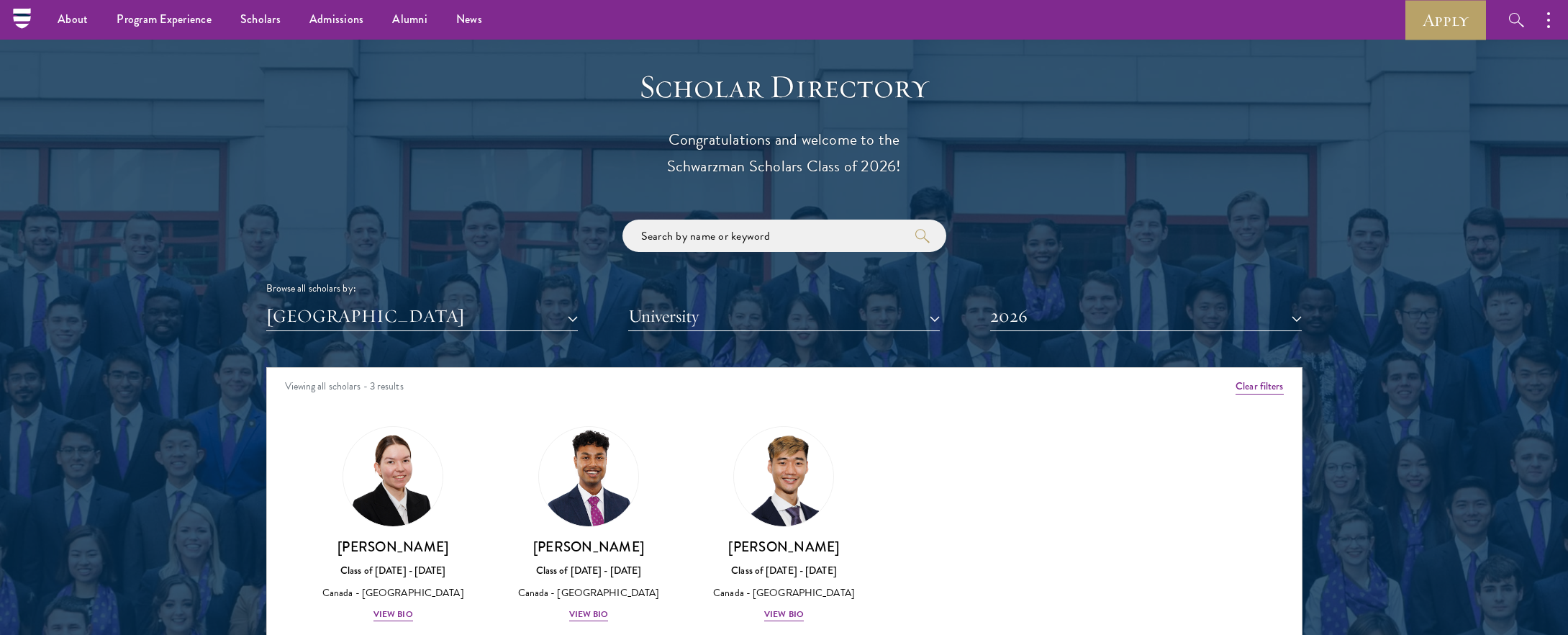
click at [1123, 301] on div "Browse all scholars by: [GEOGRAPHIC_DATA] All Countries and Regions [GEOGRAPHIC…" at bounding box center [784, 275] width 1036 height 112
click at [1026, 319] on button "2026" at bounding box center [1145, 316] width 311 height 29
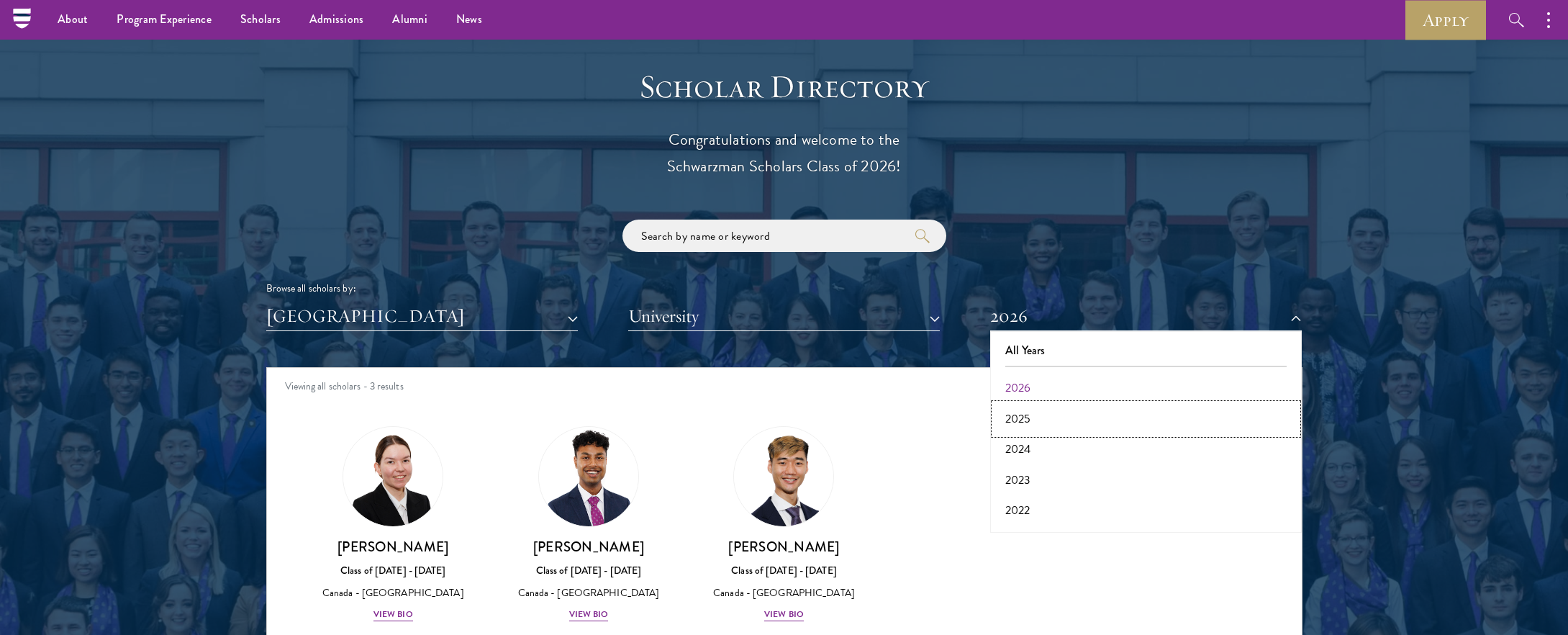
click at [1019, 424] on button "2025" at bounding box center [1146, 418] width 303 height 30
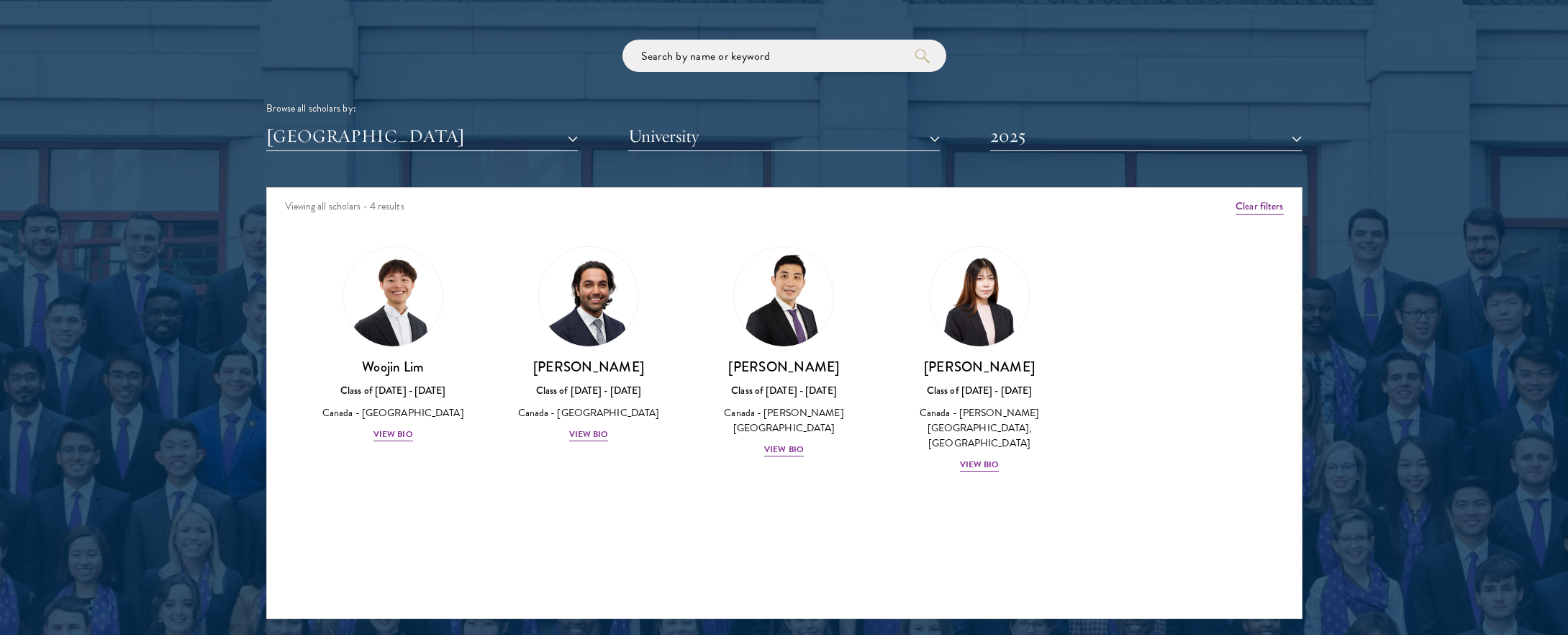
scroll to position [1725, 0]
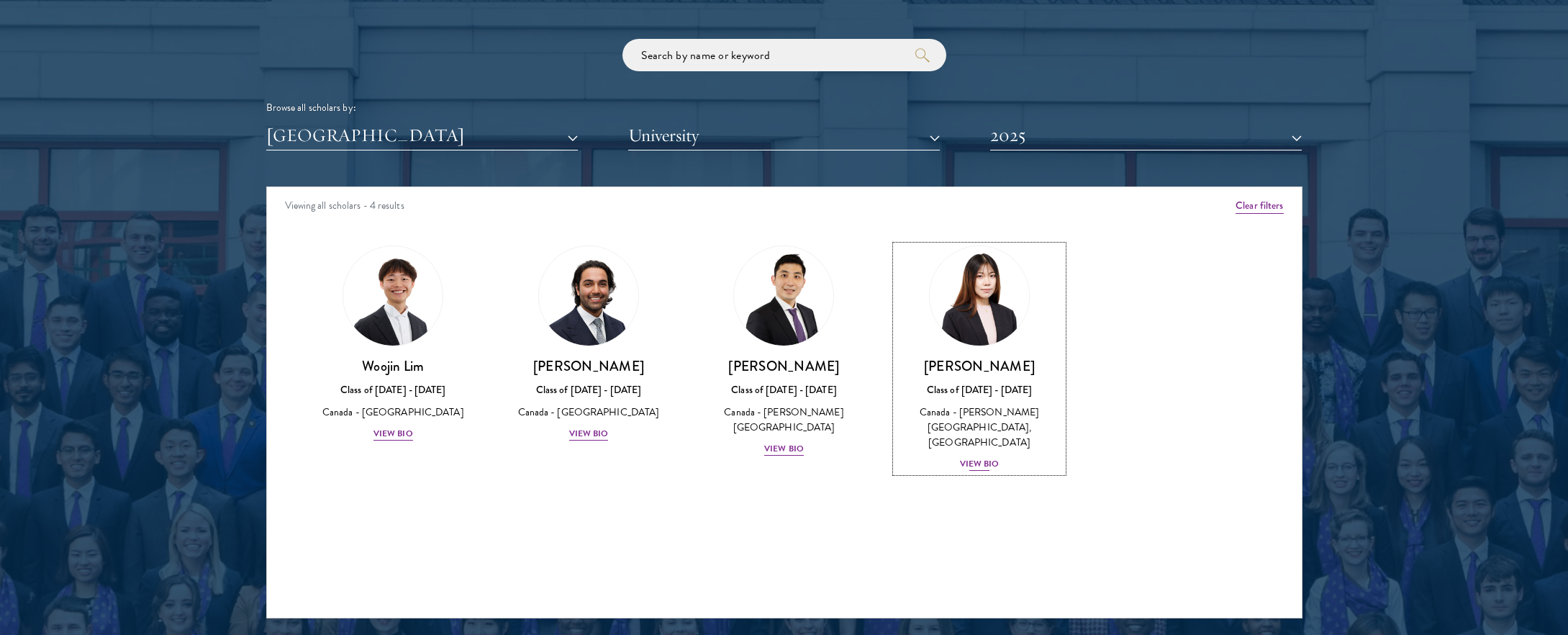
click at [980, 457] on div "View Bio" at bounding box center [979, 463] width 39 height 14
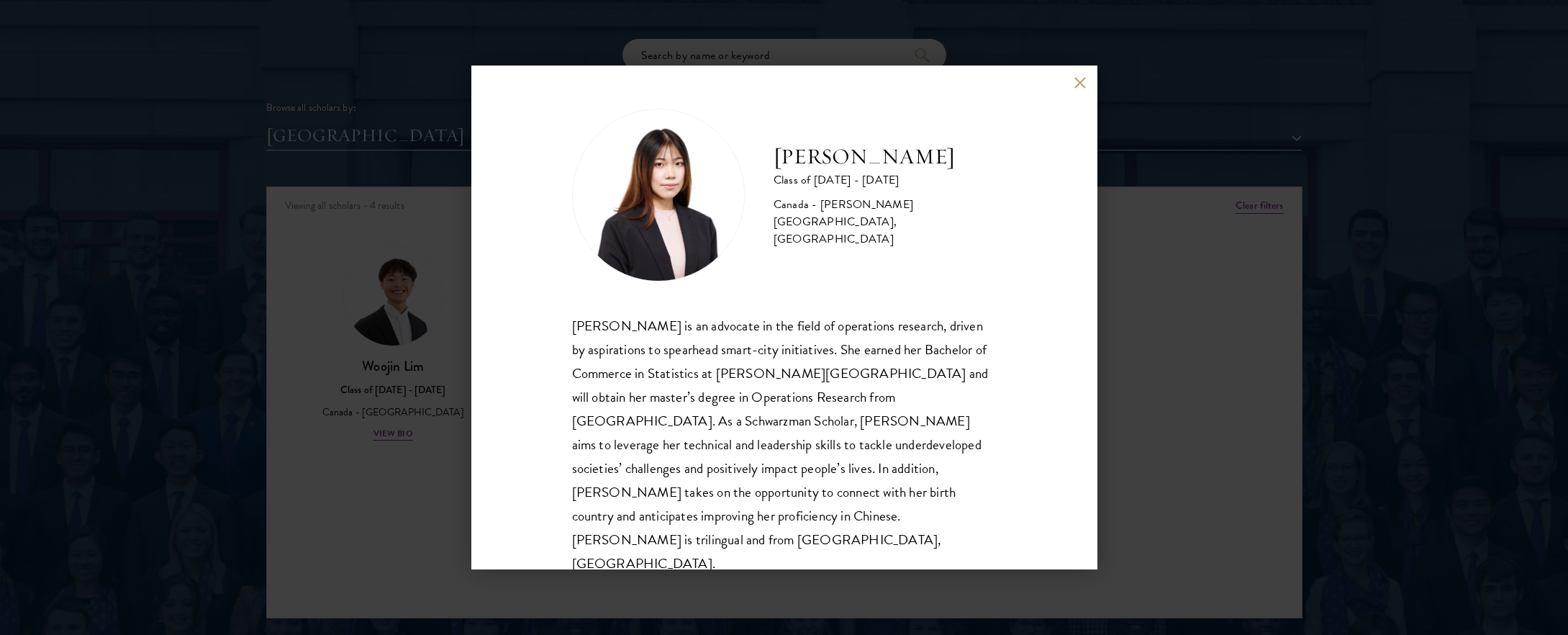
click at [1163, 436] on div "[PERSON_NAME] Class of [DATE] - [DATE] [GEOGRAPHIC_DATA] - [PERSON_NAME][GEOGRA…" at bounding box center [784, 317] width 1568 height 635
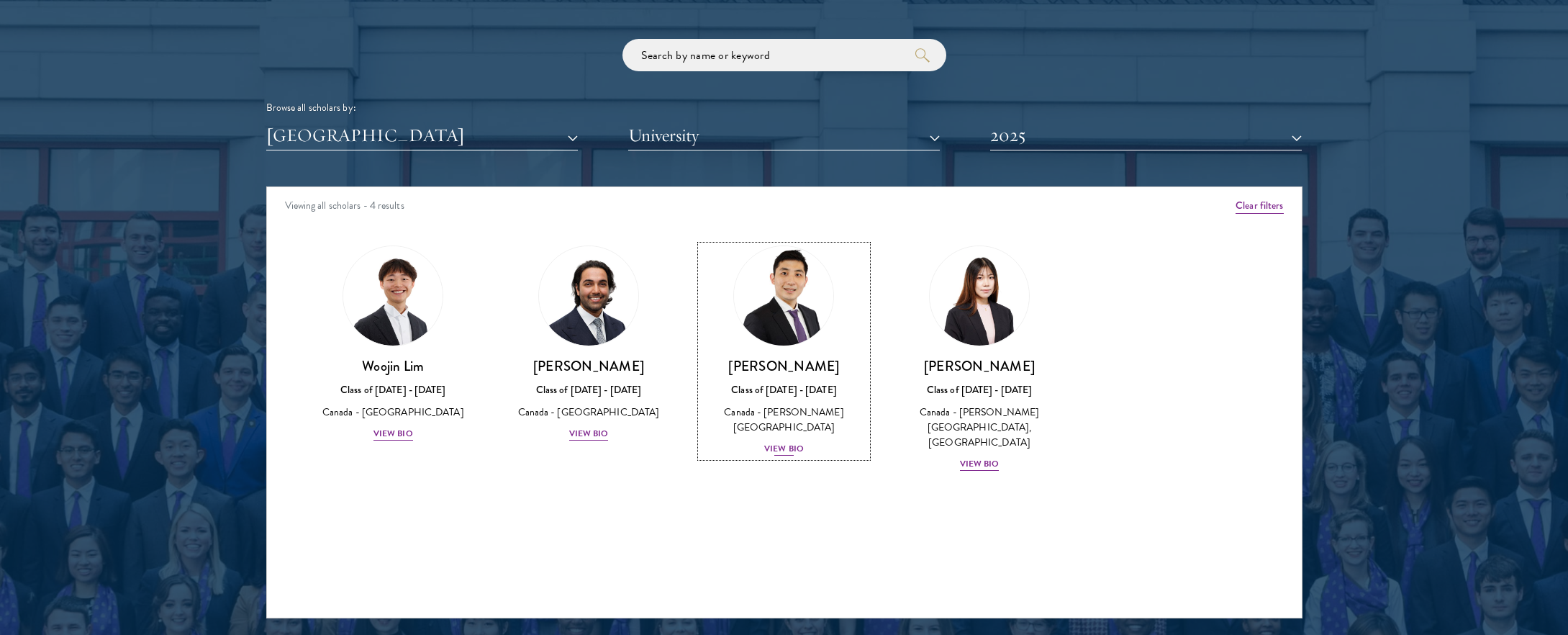
click at [786, 442] on div "View Bio" at bounding box center [784, 449] width 39 height 14
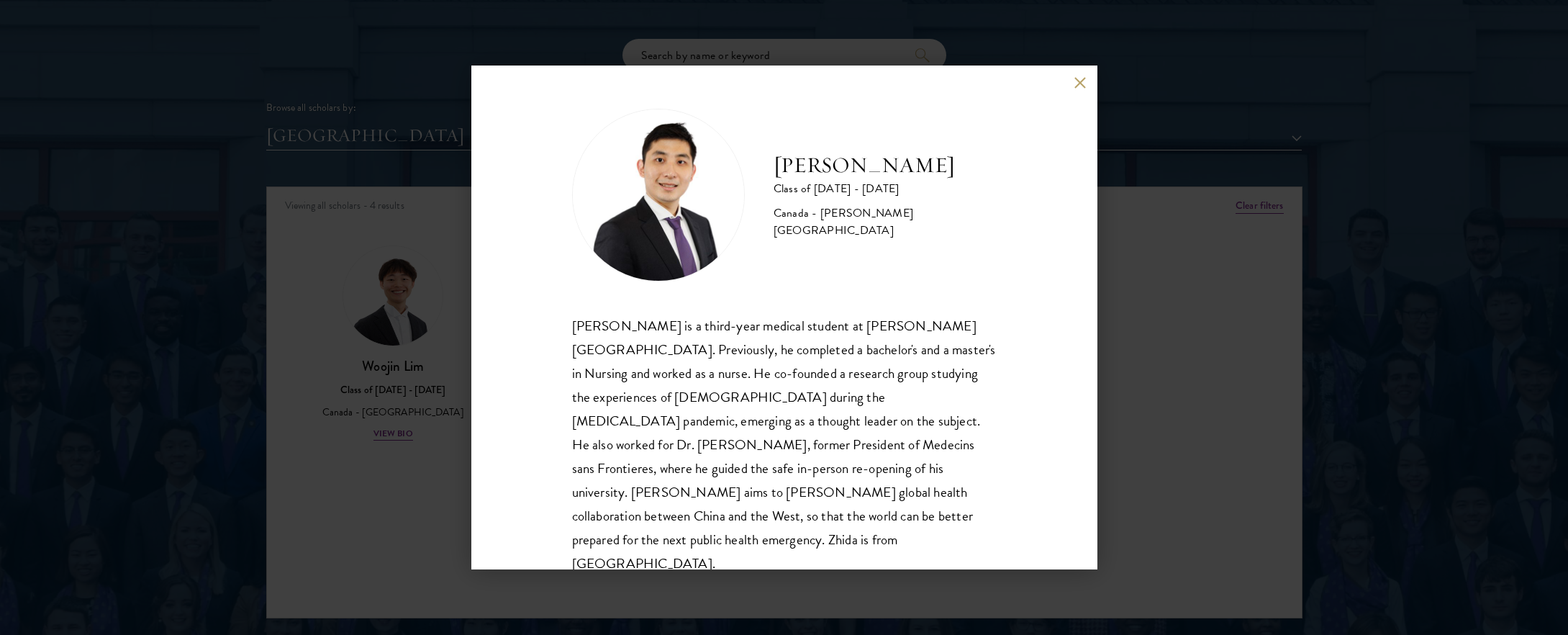
click at [1138, 469] on div "[PERSON_NAME] Class of [DATE] - [DATE] [GEOGRAPHIC_DATA] - [PERSON_NAME][GEOGRA…" at bounding box center [784, 317] width 1568 height 635
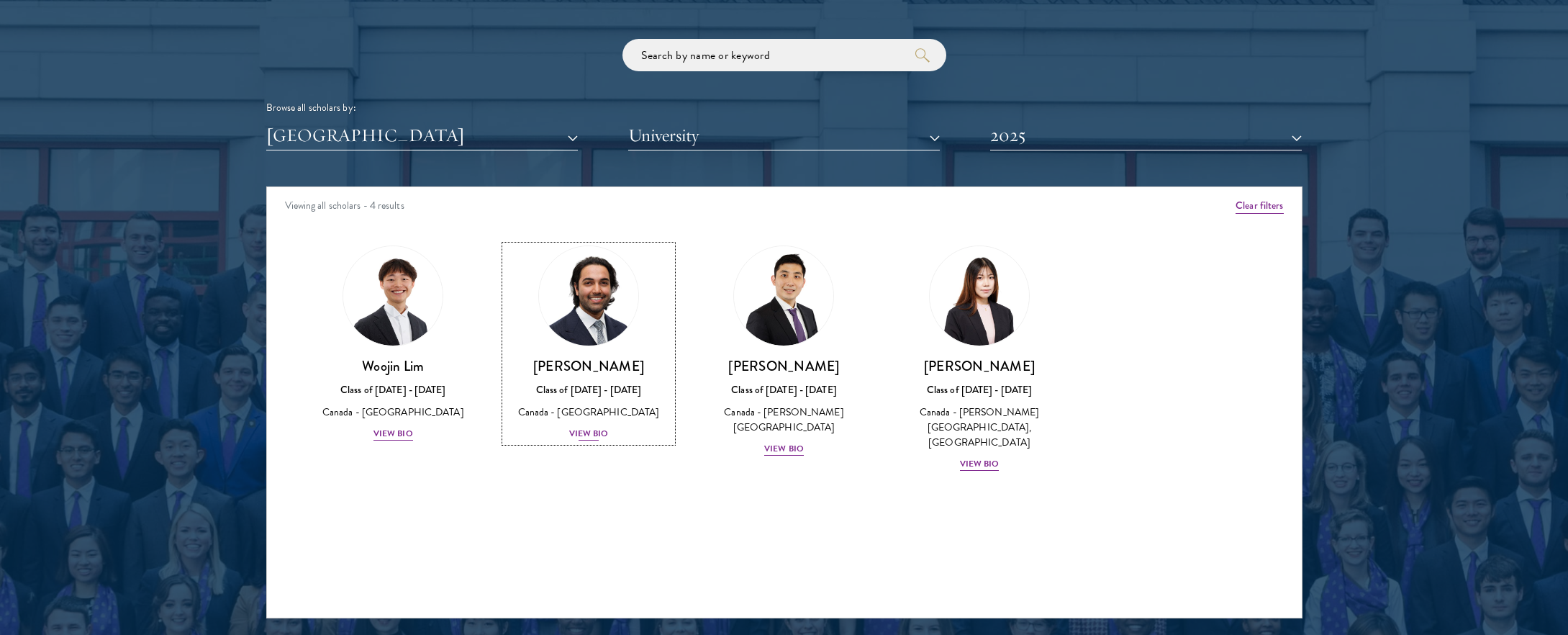
click at [581, 435] on div "View Bio" at bounding box center [589, 433] width 39 height 14
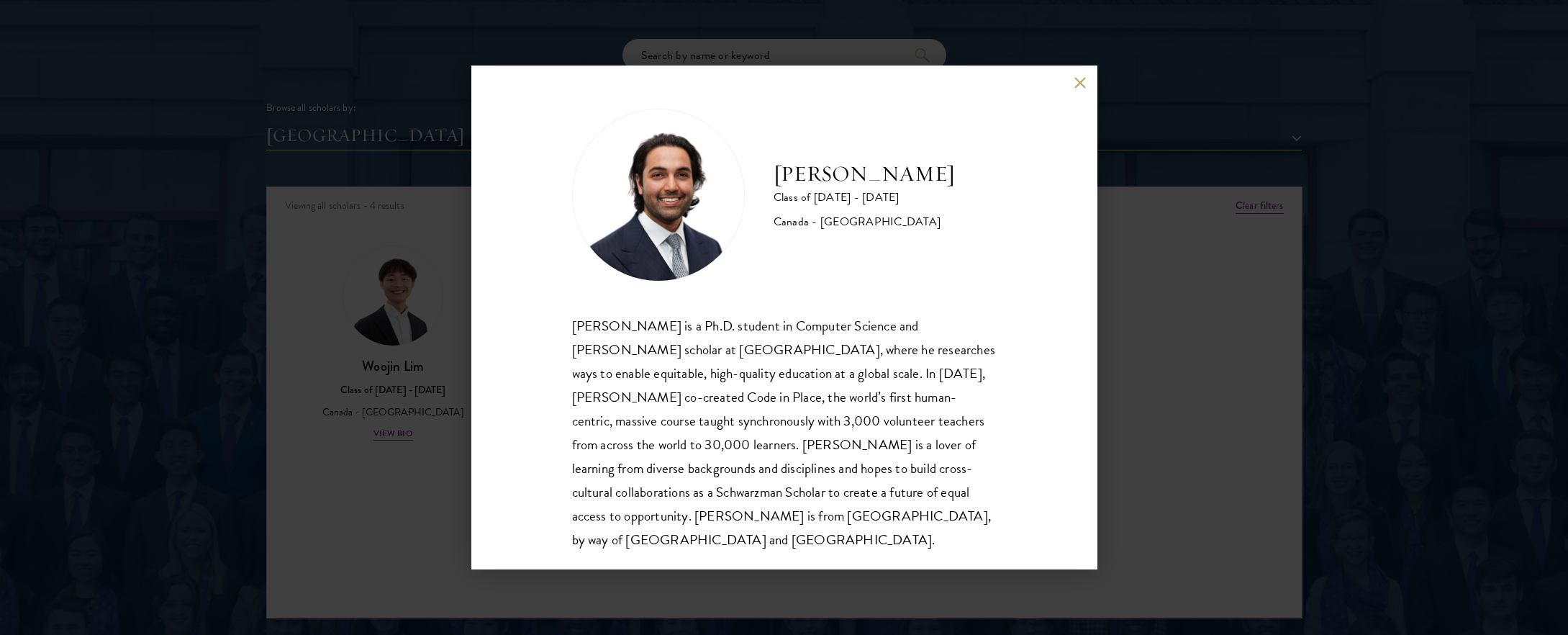
click at [1192, 431] on div "[PERSON_NAME] Class of [DATE] - [DATE] [GEOGRAPHIC_DATA] - [GEOGRAPHIC_DATA] [P…" at bounding box center [784, 317] width 1568 height 635
